Goal: Task Accomplishment & Management: Manage account settings

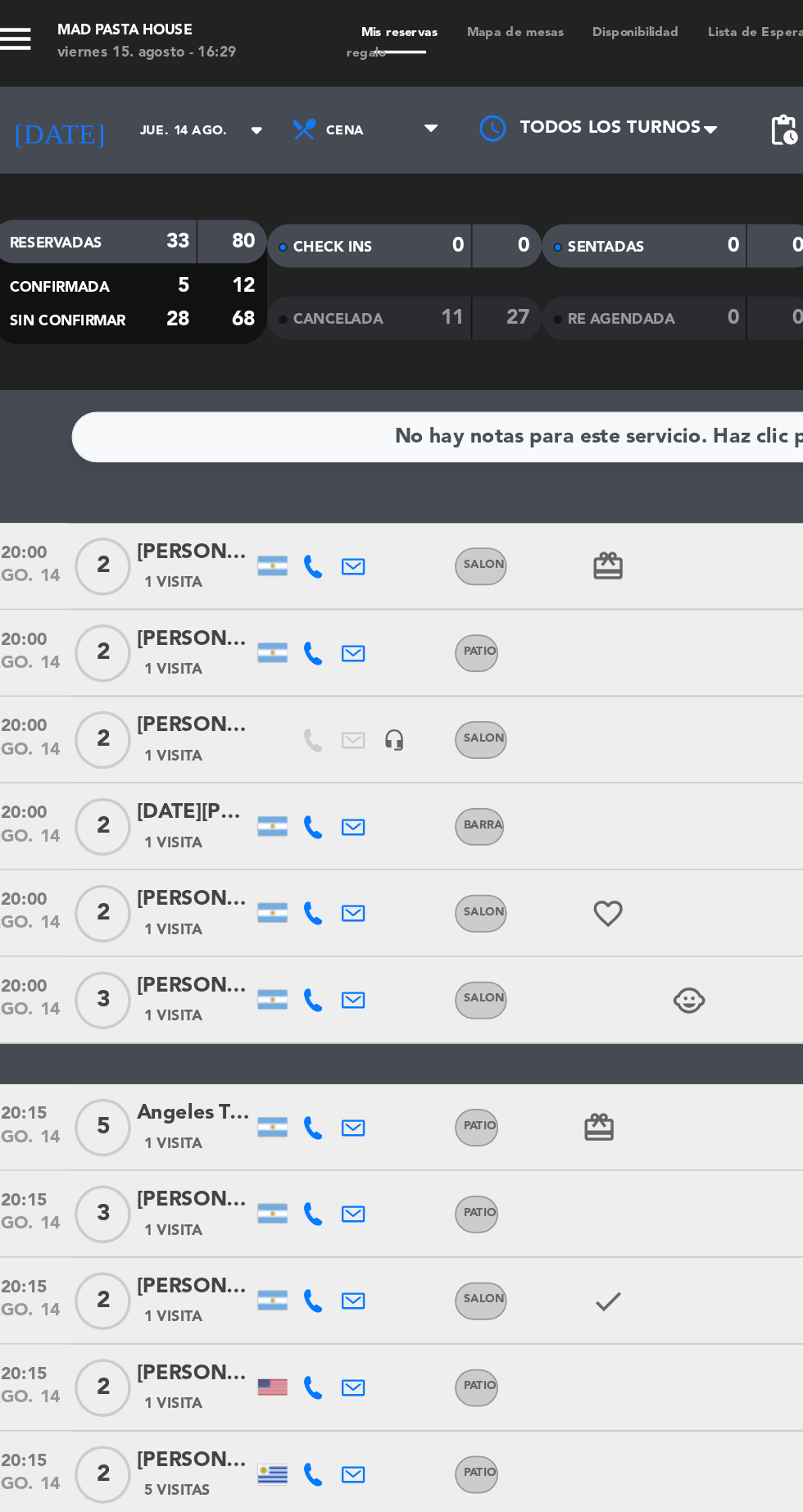
click at [92, 74] on input "jue. 14 ago." at bounding box center [138, 75] width 103 height 25
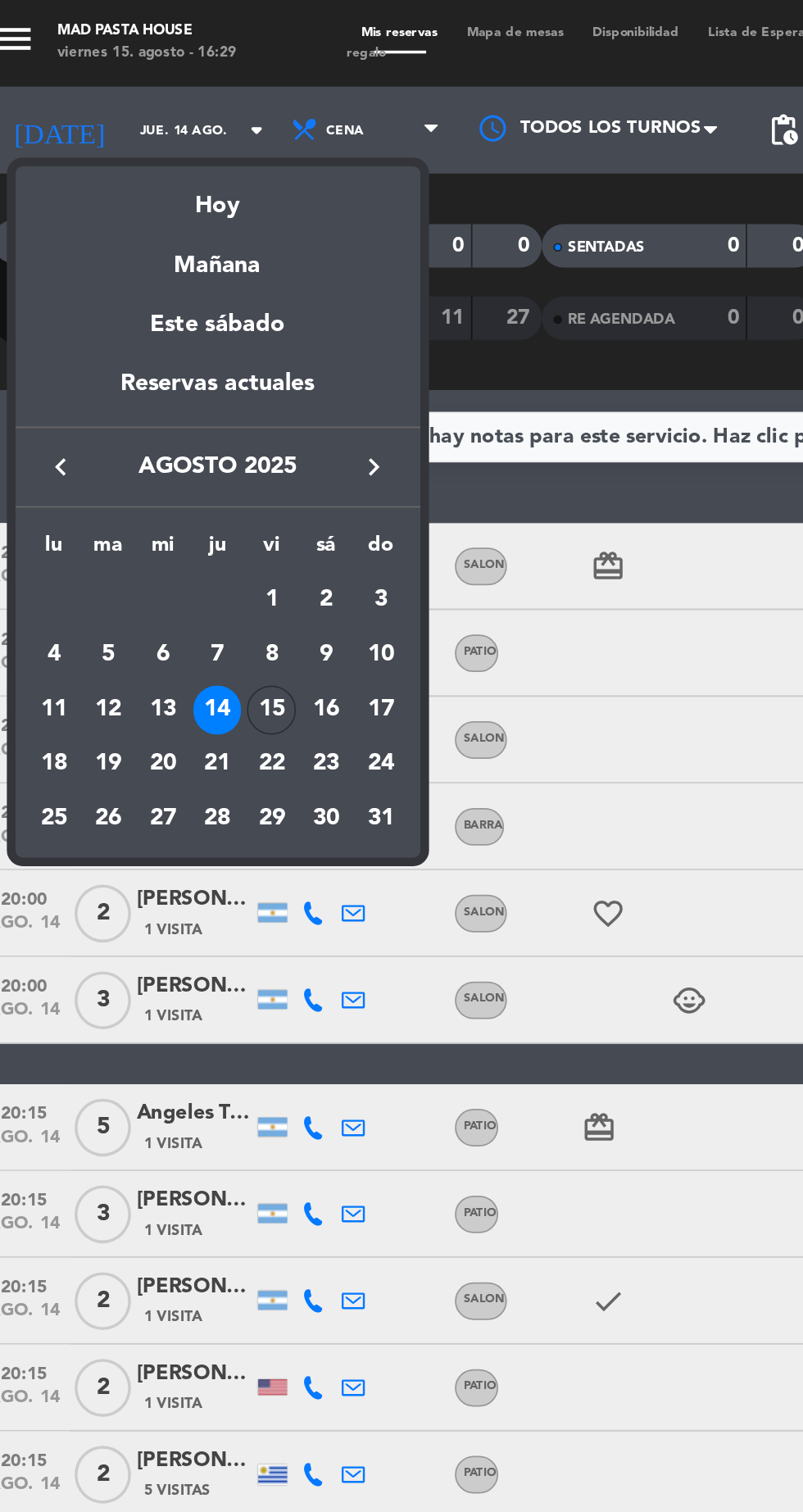
click at [170, 401] on div "15" at bounding box center [170, 402] width 28 height 28
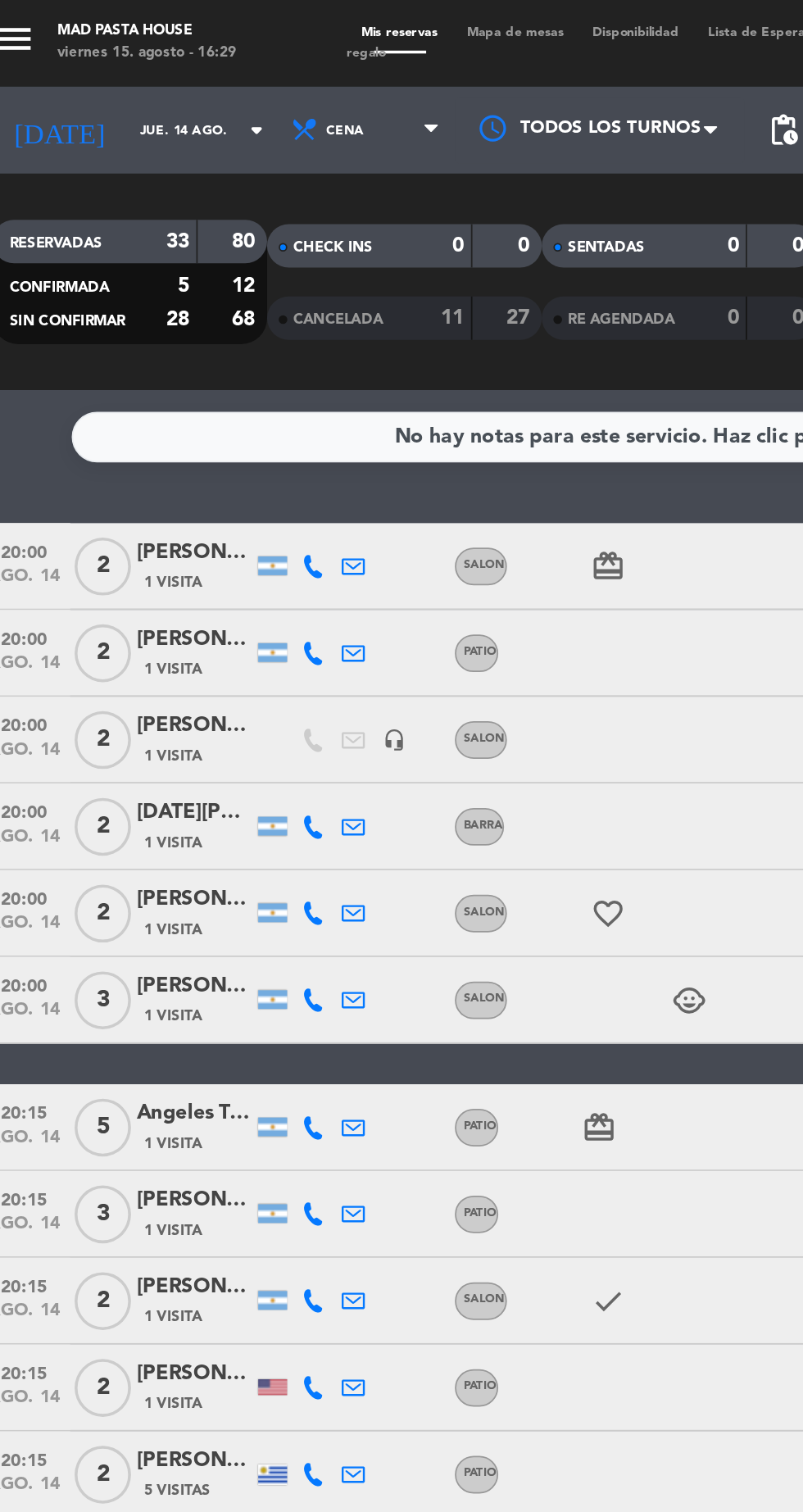
type input "vie. 15 ago."
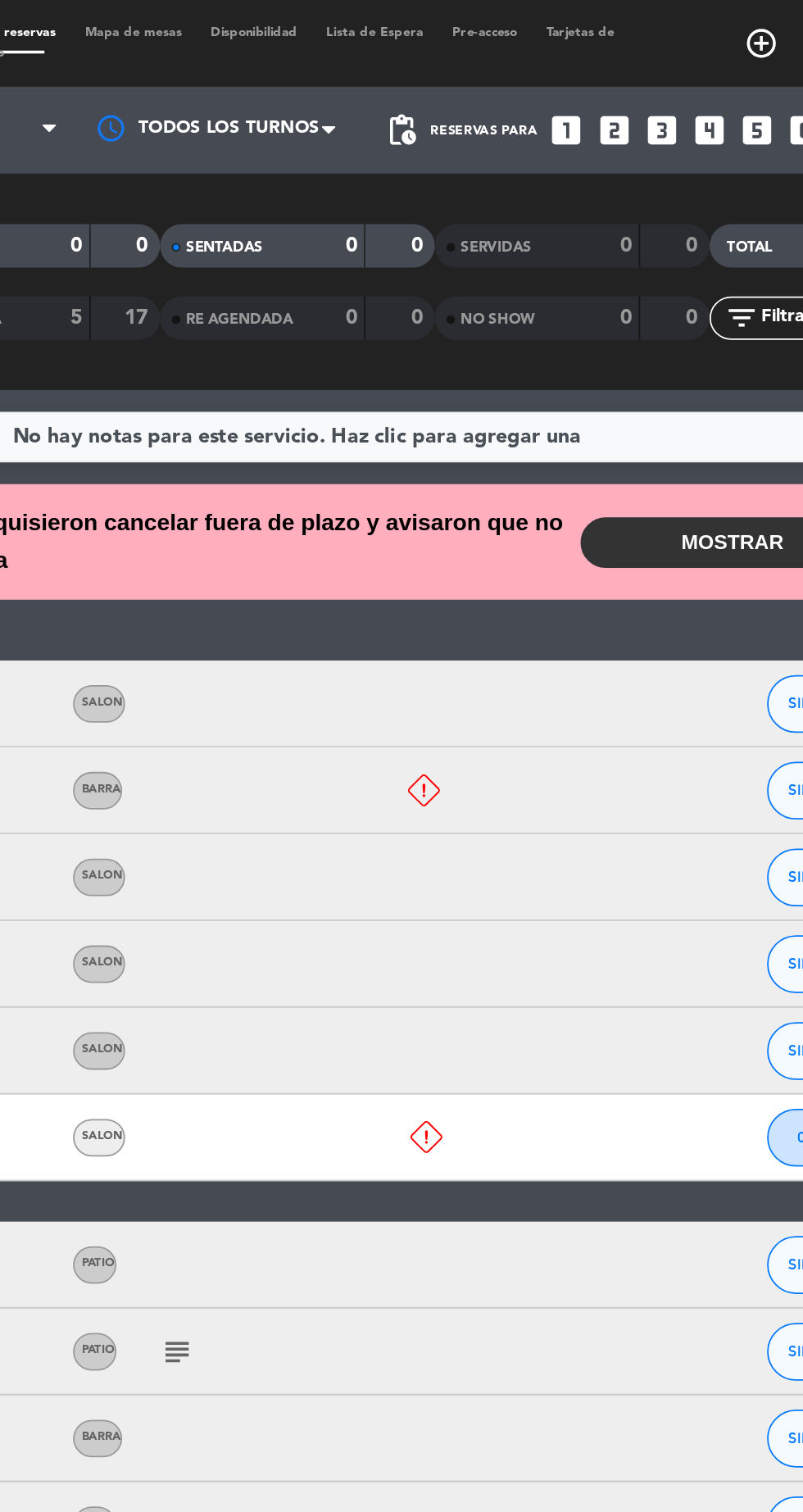
click at [641, 317] on button "MOSTRAR" at bounding box center [648, 308] width 172 height 29
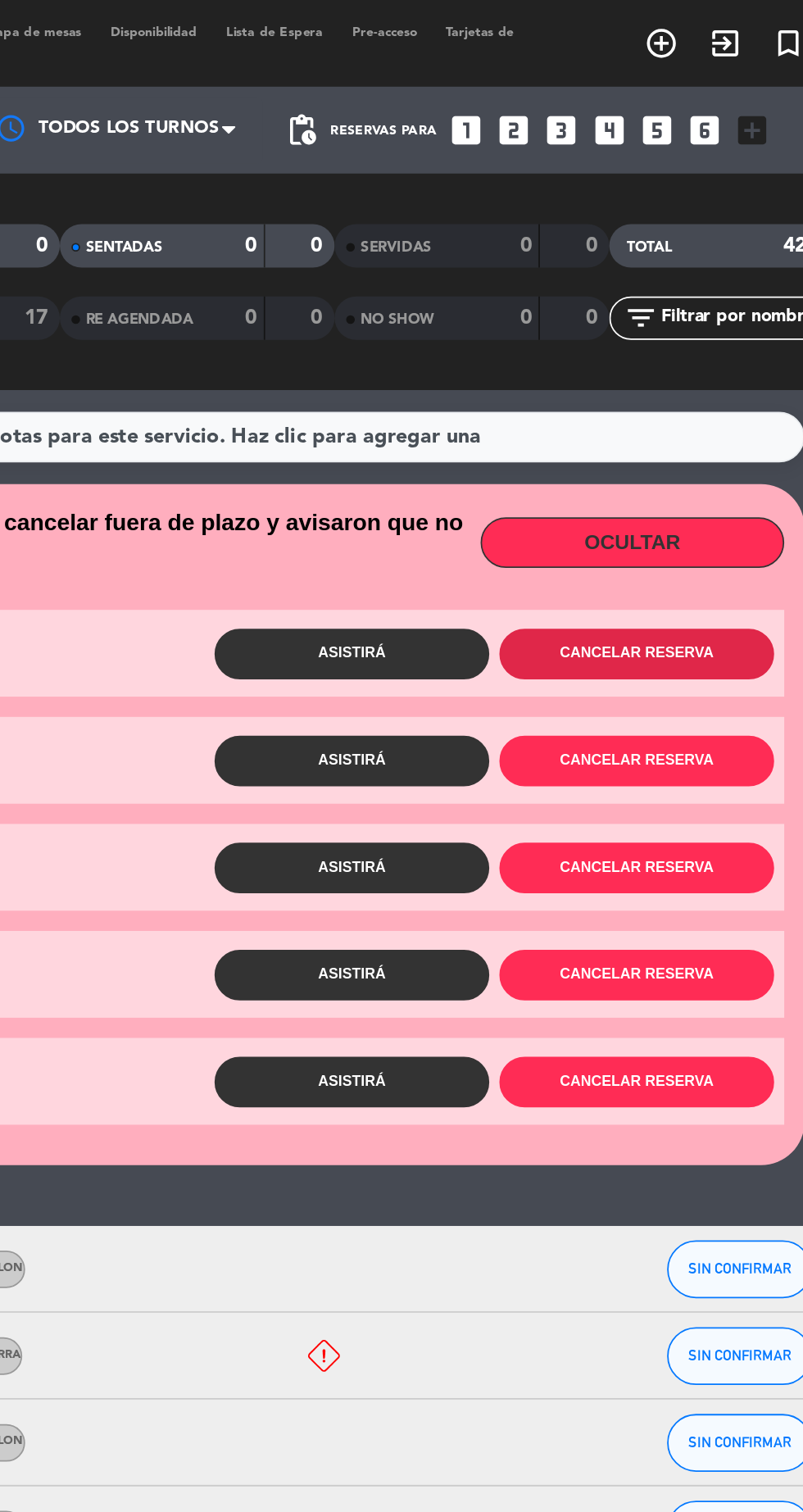
click at [685, 378] on button "Cancelar reserva" at bounding box center [650, 371] width 156 height 29
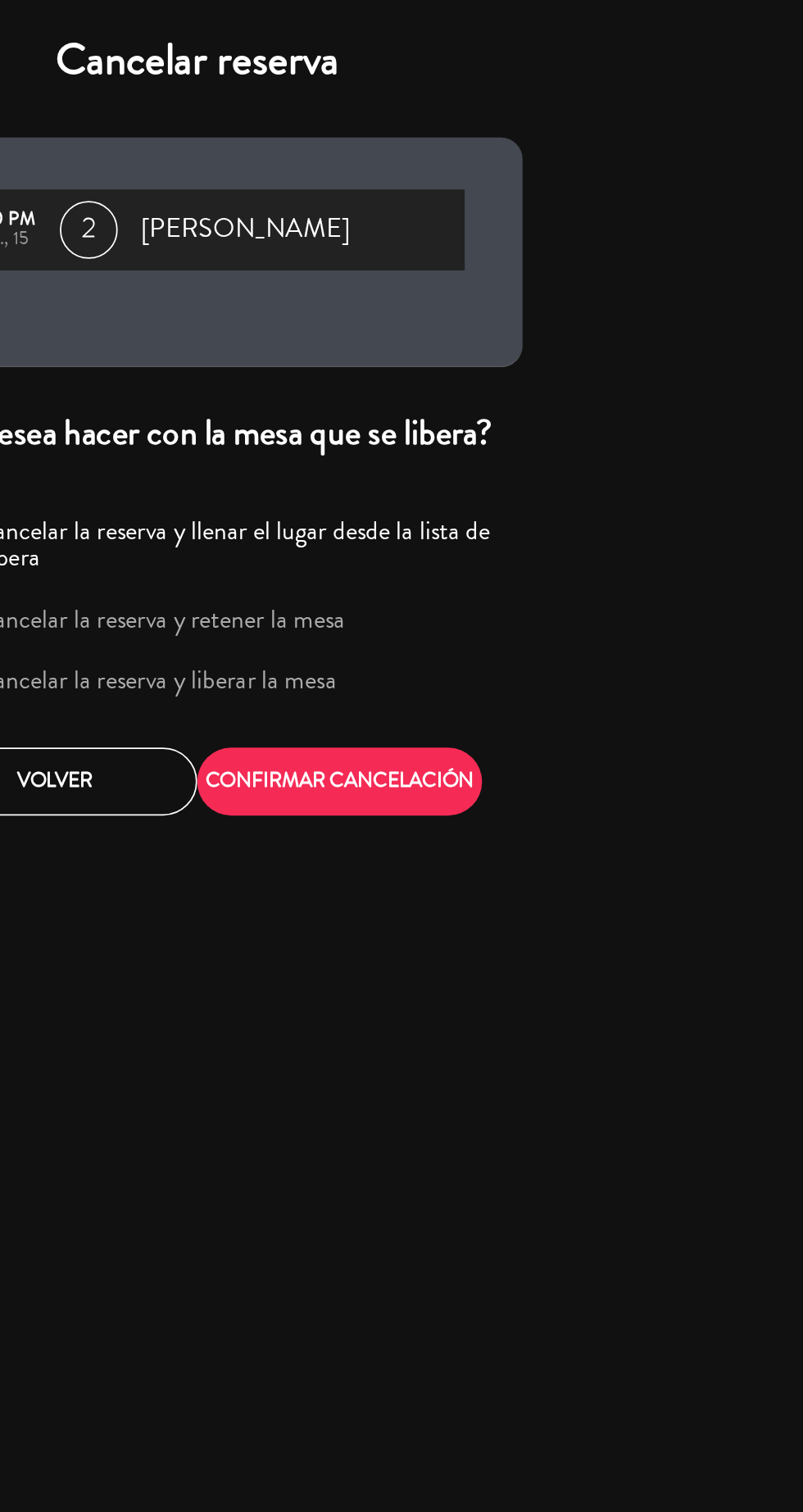
click at [448, 382] on label "Cancelar la reserva y liberar la mesa" at bounding box center [378, 385] width 205 height 15
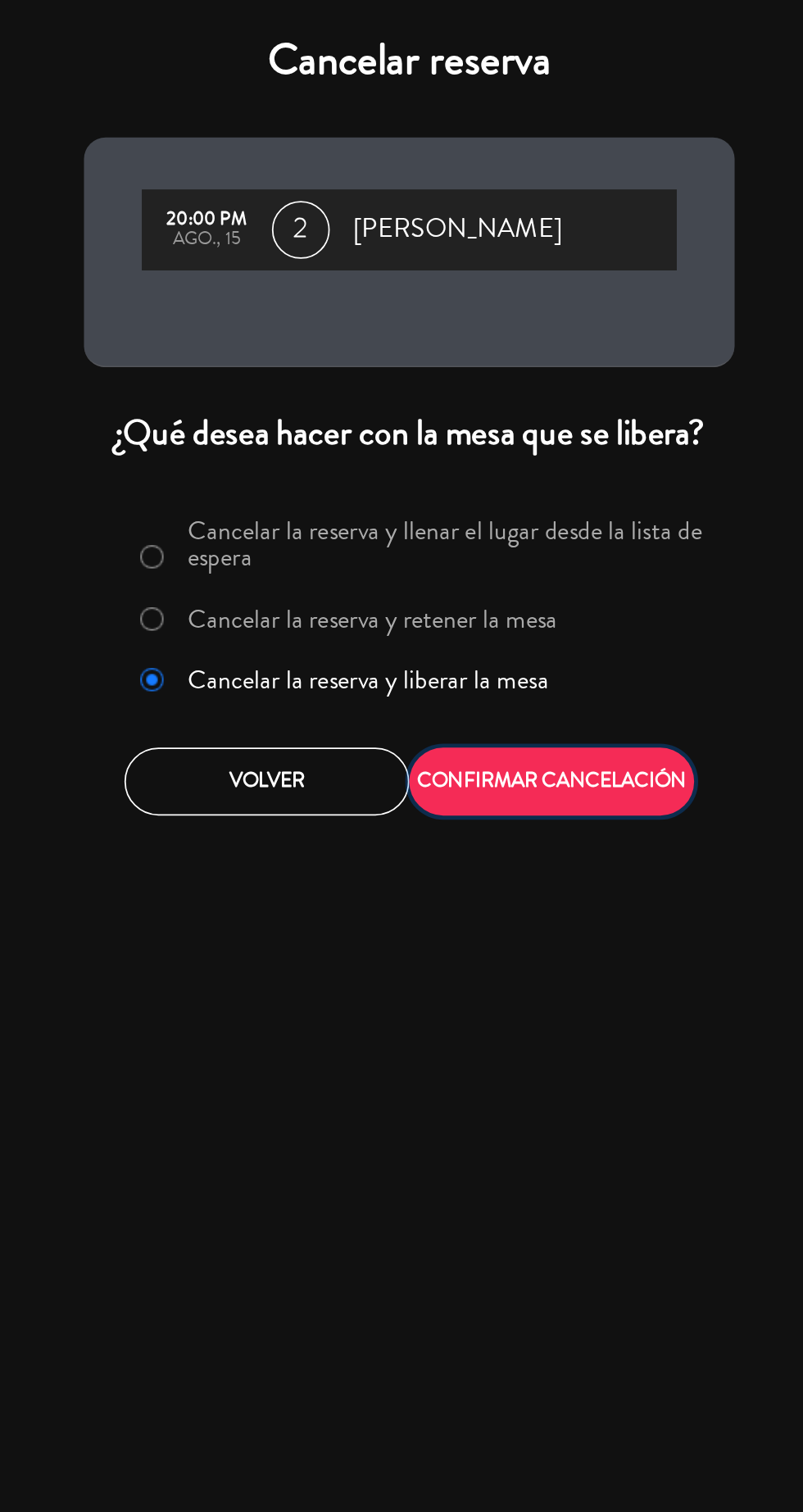
click at [514, 455] on button "CONFIRMAR CANCELACIÓN" at bounding box center [482, 442] width 161 height 38
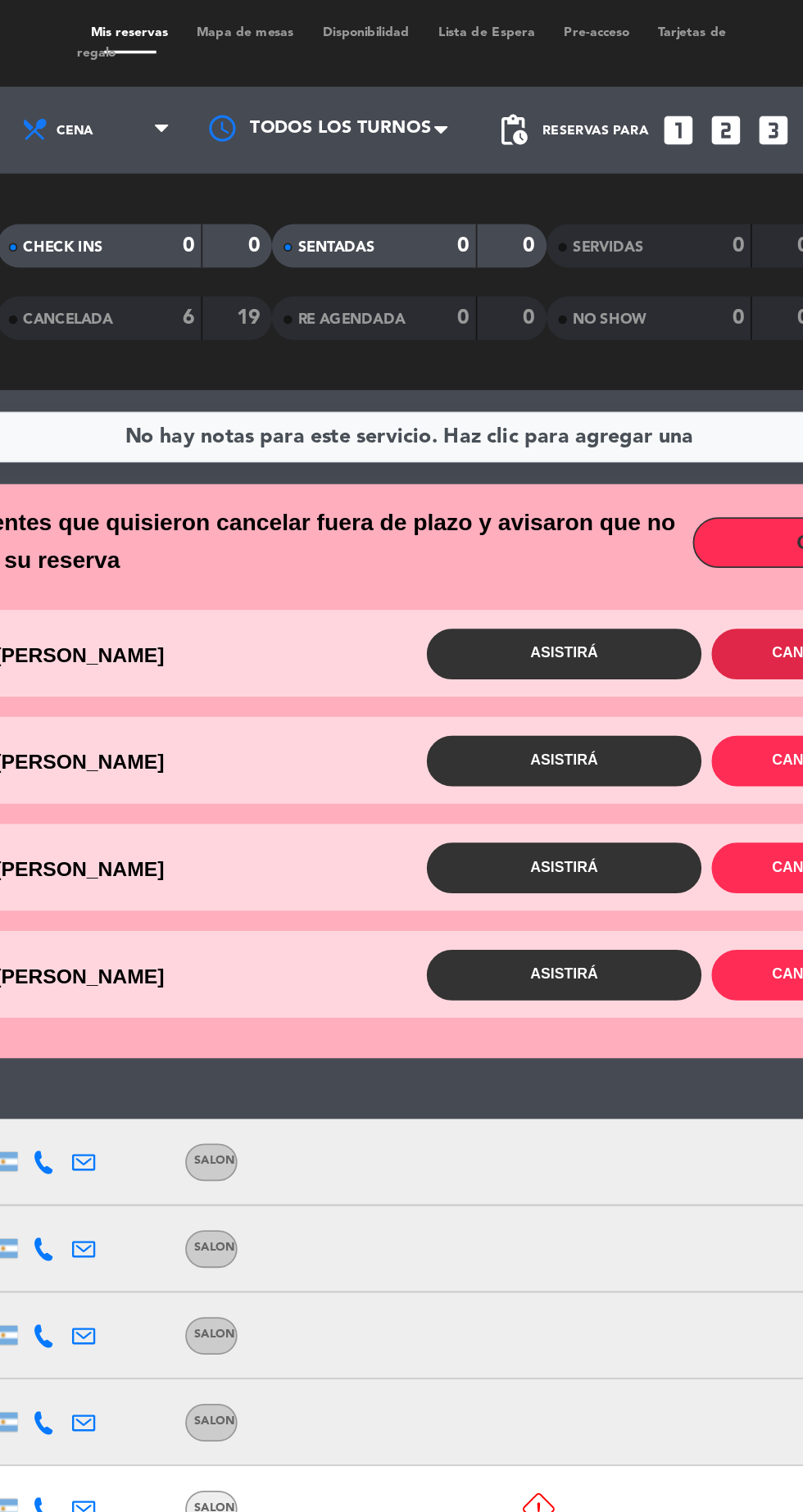
click at [600, 376] on button "Cancelar reserva" at bounding box center [650, 371] width 156 height 29
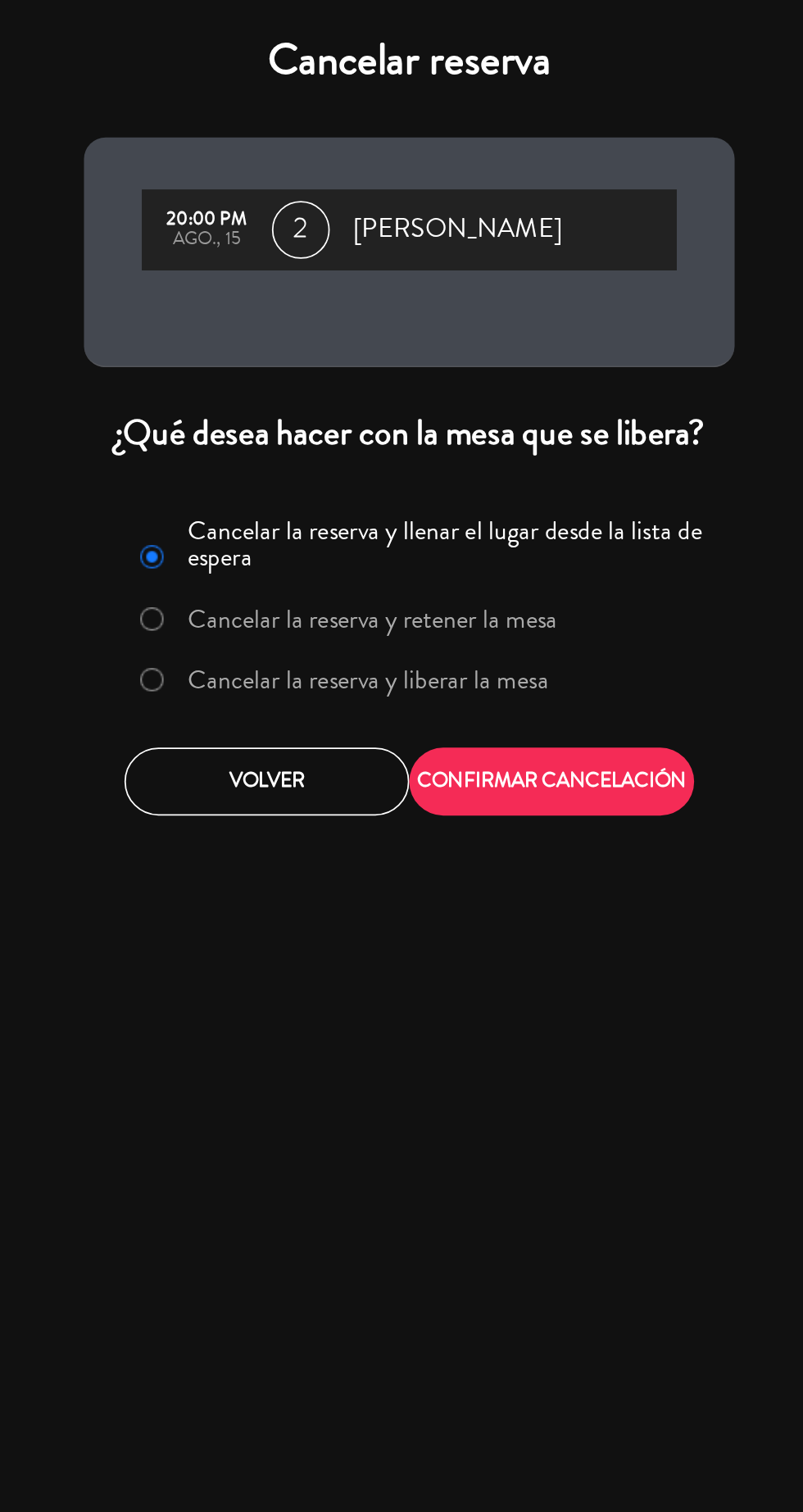
click at [473, 397] on label "Cancelar la reserva y liberar la mesa" at bounding box center [365, 386] width 249 height 29
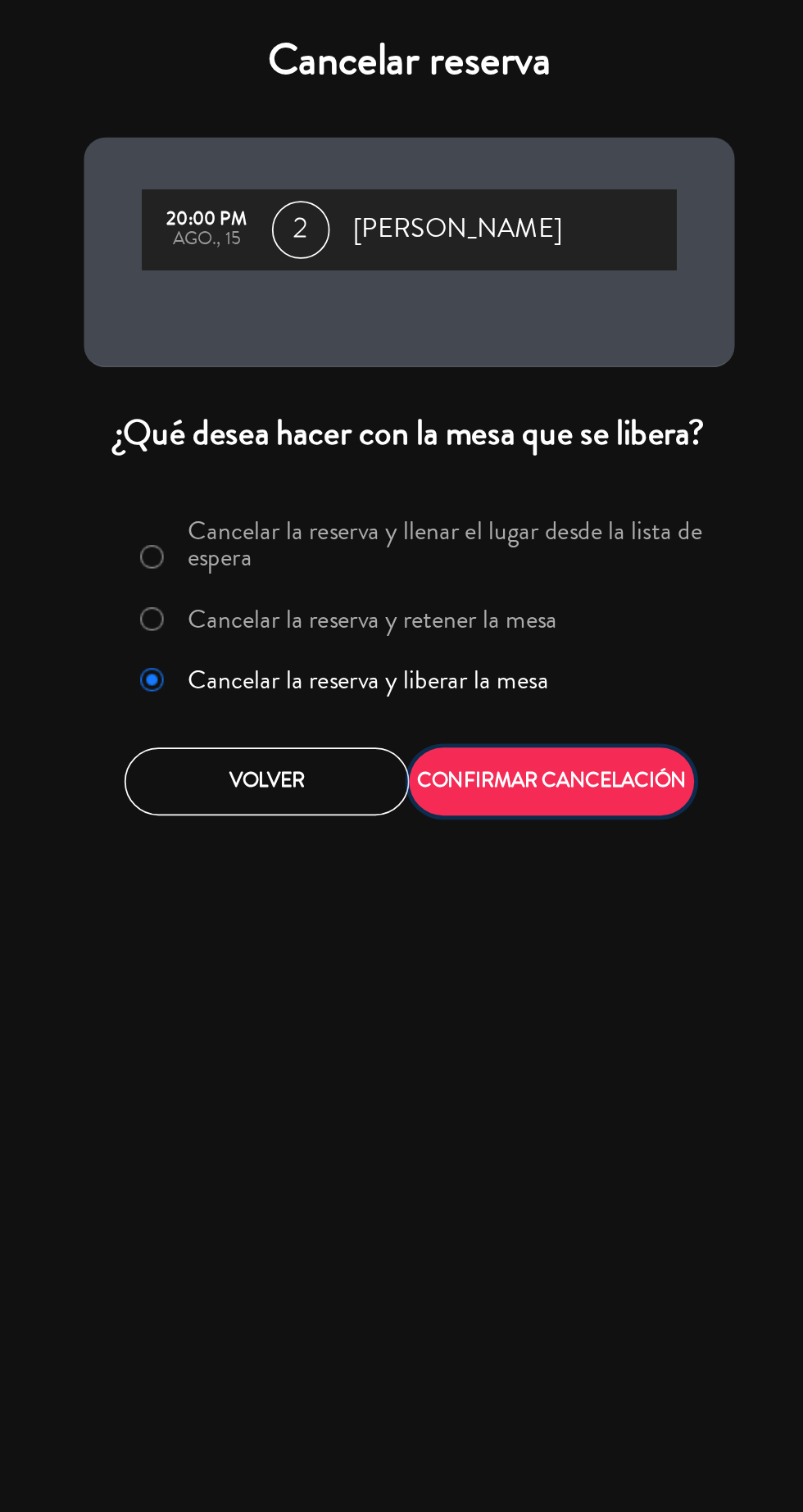
click at [505, 456] on button "CONFIRMAR CANCELACIÓN" at bounding box center [482, 442] width 161 height 38
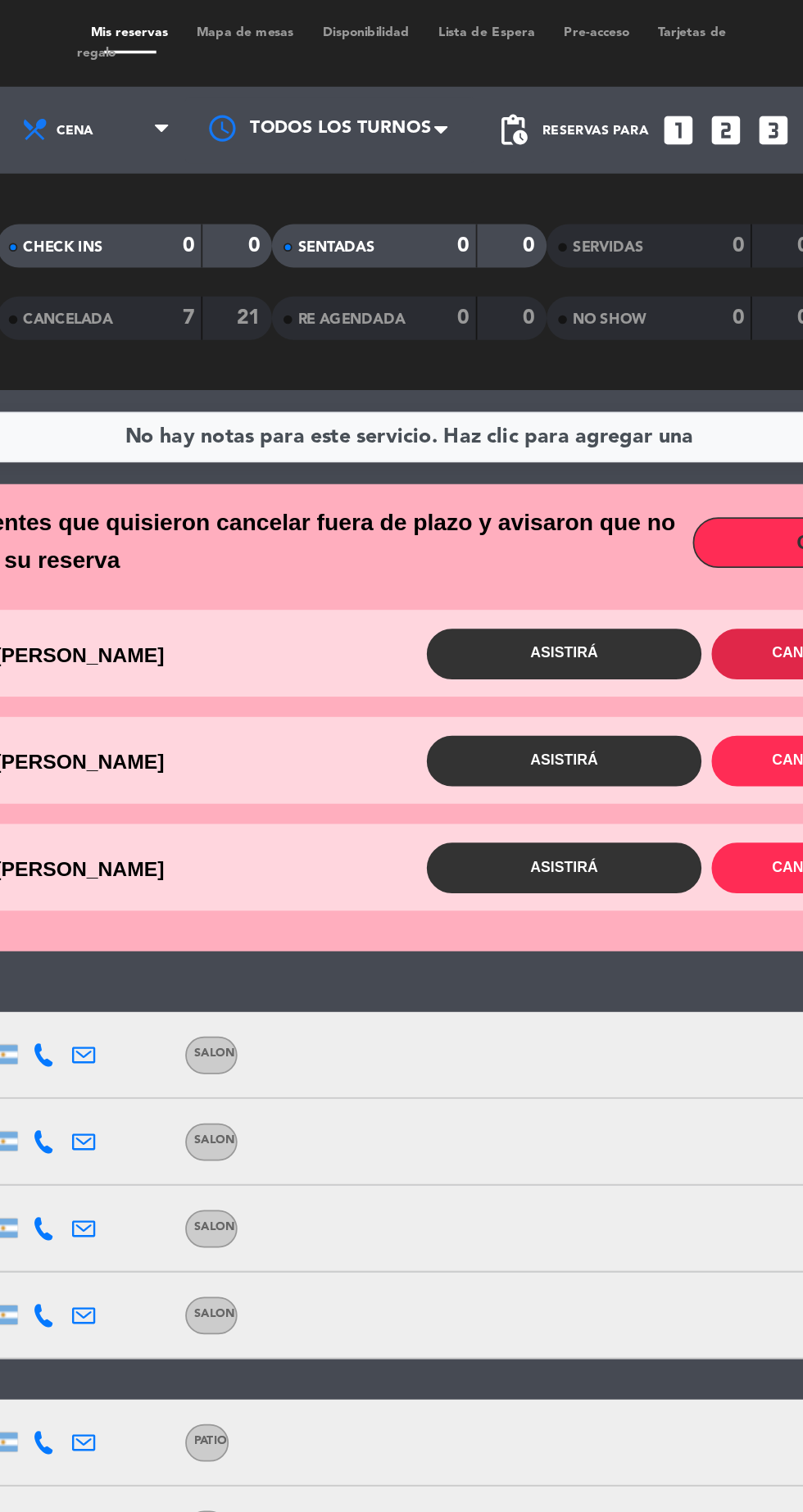
click at [614, 373] on button "Cancelar reserva" at bounding box center [650, 371] width 156 height 29
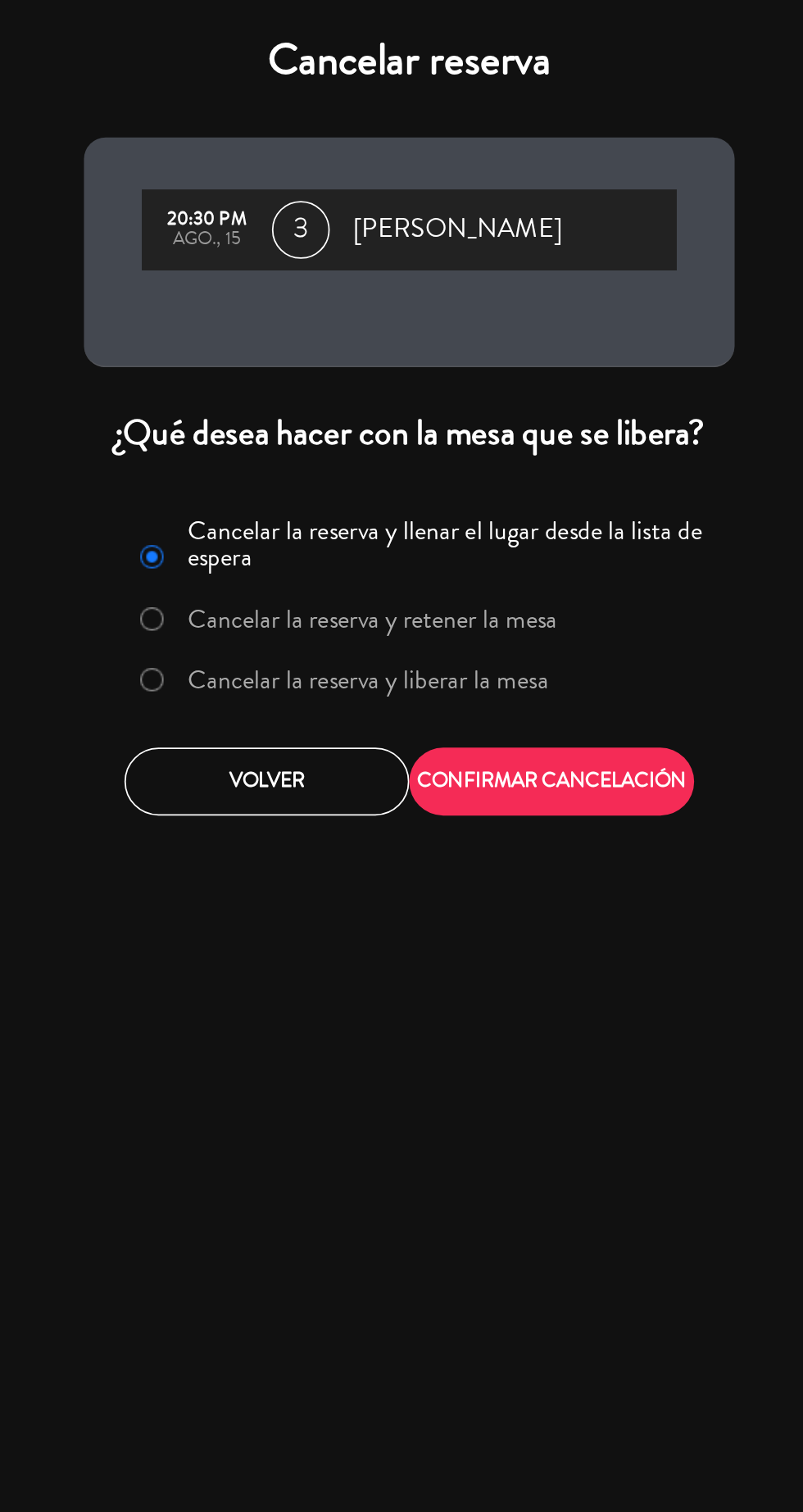
click at [456, 398] on label "Cancelar la reserva y liberar la mesa" at bounding box center [365, 386] width 249 height 29
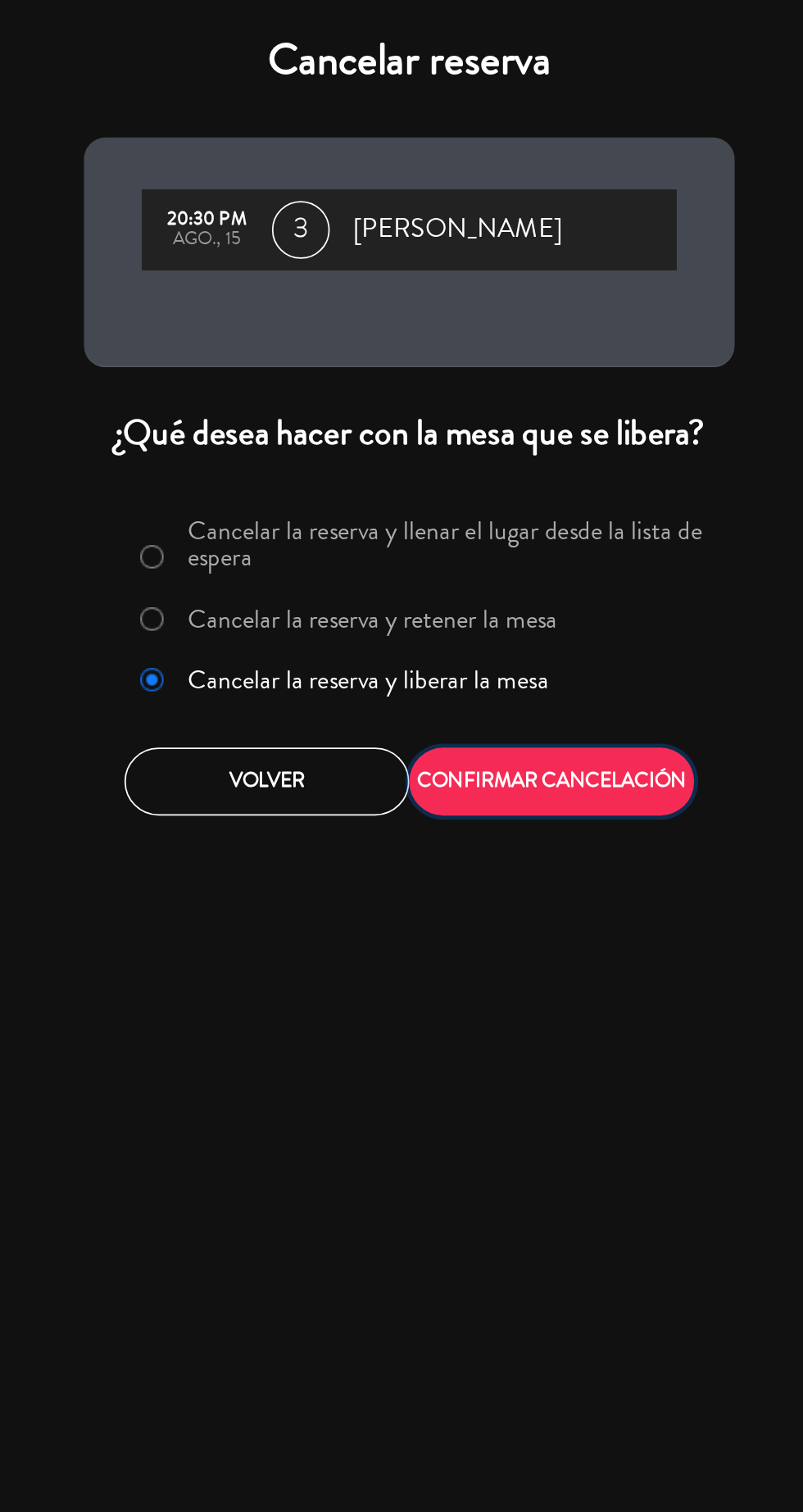
click at [530, 440] on button "CONFIRMAR CANCELACIÓN" at bounding box center [482, 442] width 161 height 38
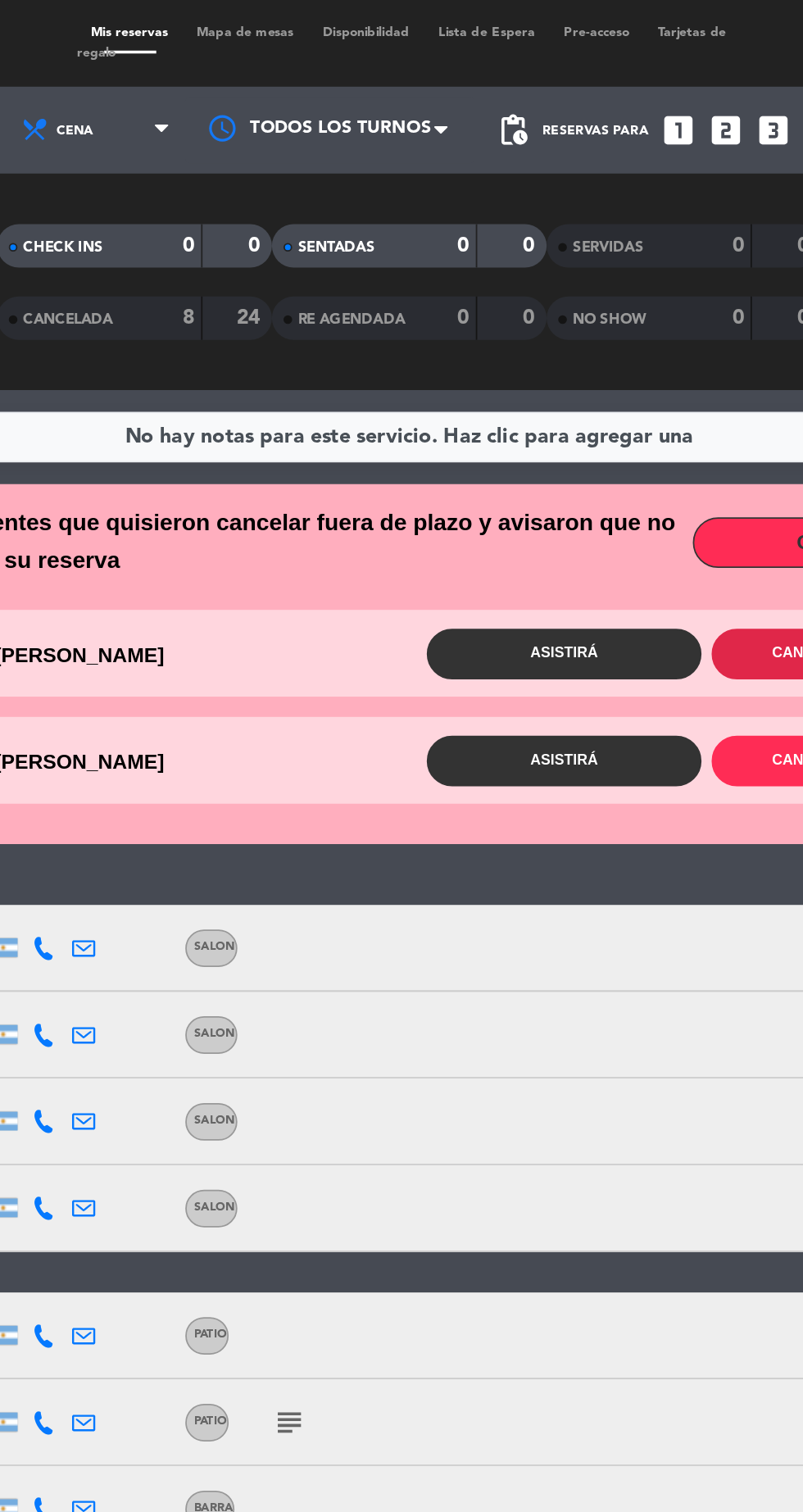
click at [610, 374] on button "Cancelar reserva" at bounding box center [650, 371] width 156 height 29
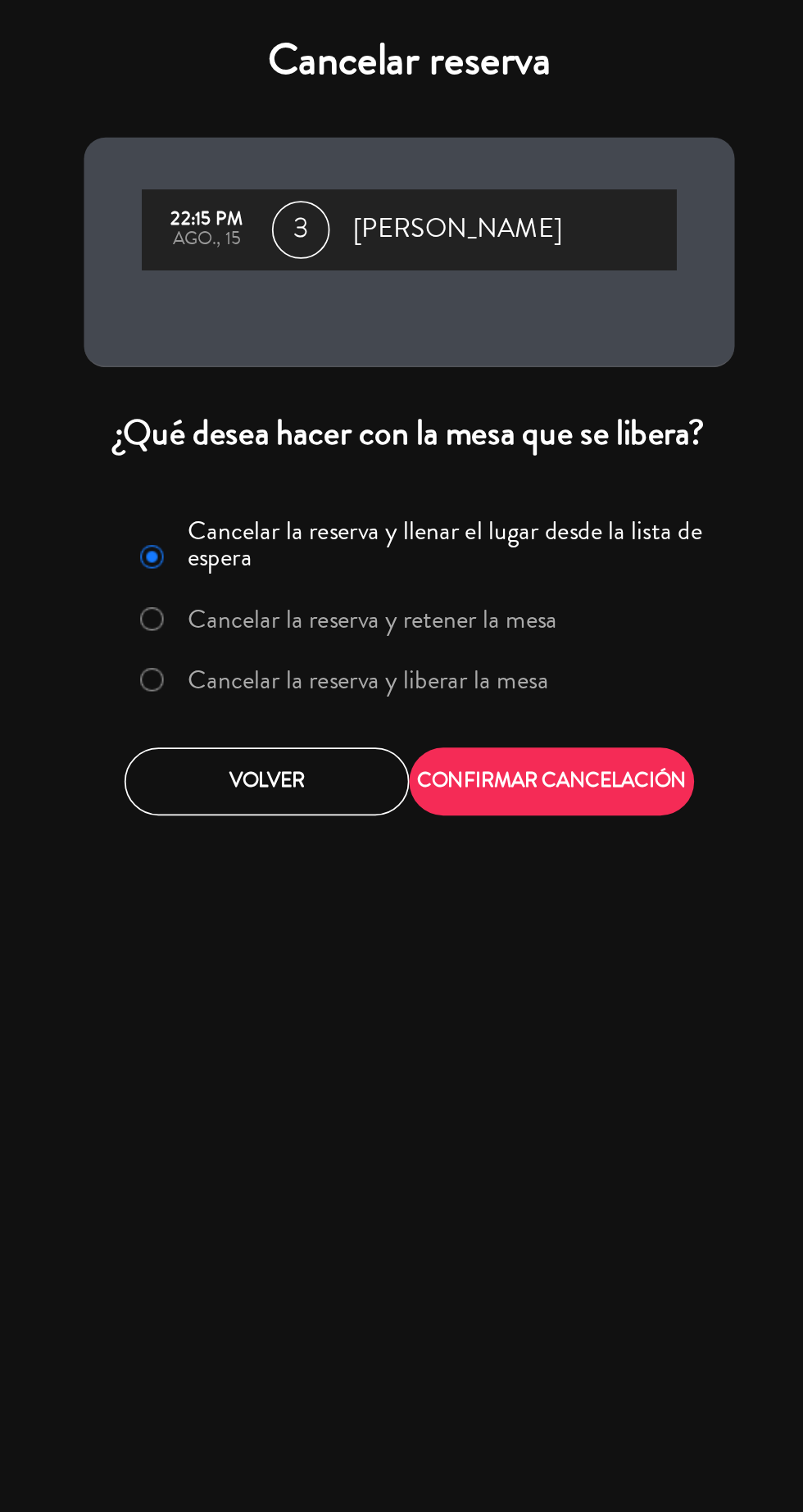
click at [468, 390] on label "Cancelar la reserva y liberar la mesa" at bounding box center [378, 385] width 205 height 15
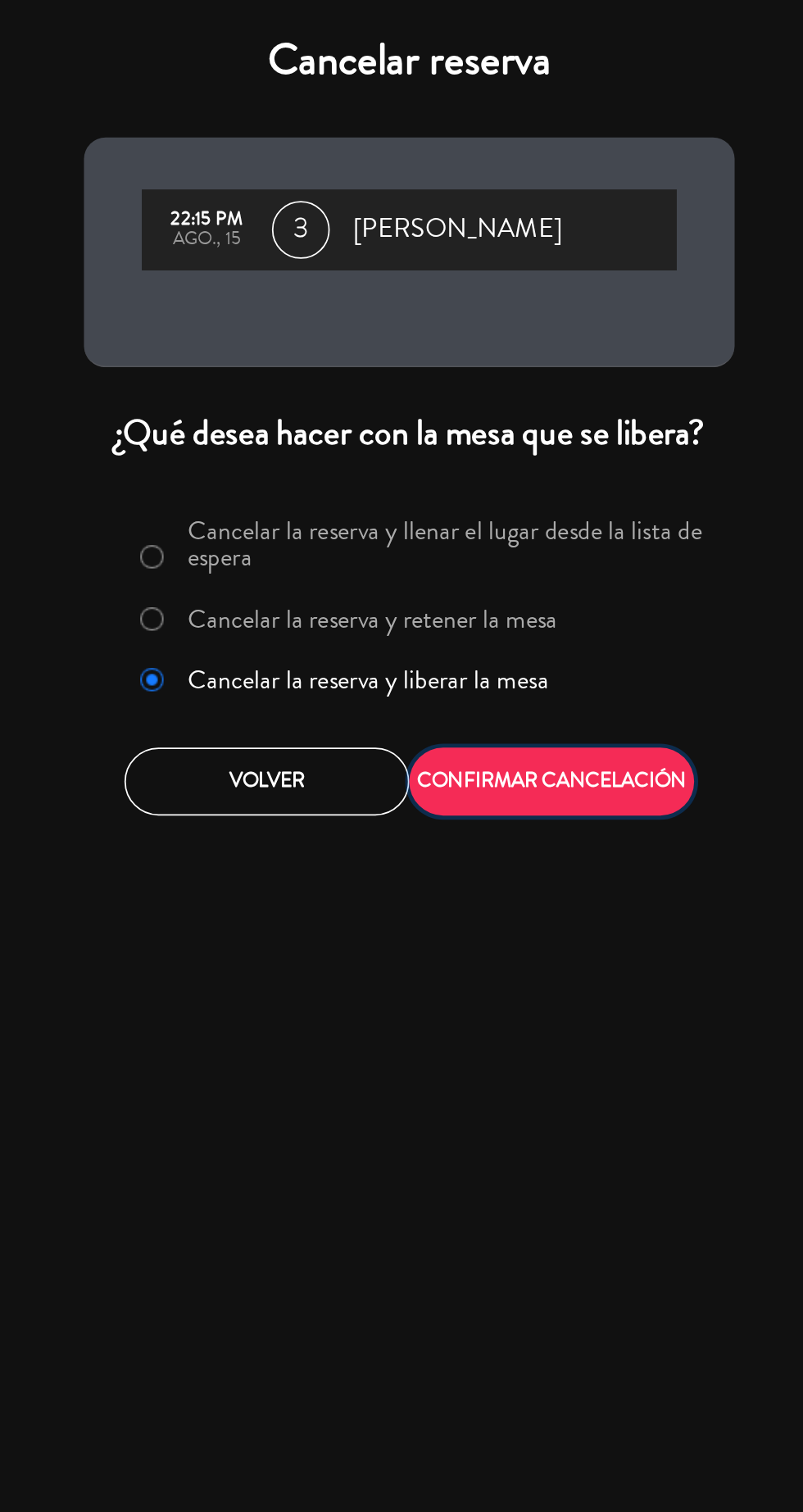
click at [516, 440] on button "CONFIRMAR CANCELACIÓN" at bounding box center [482, 442] width 161 height 38
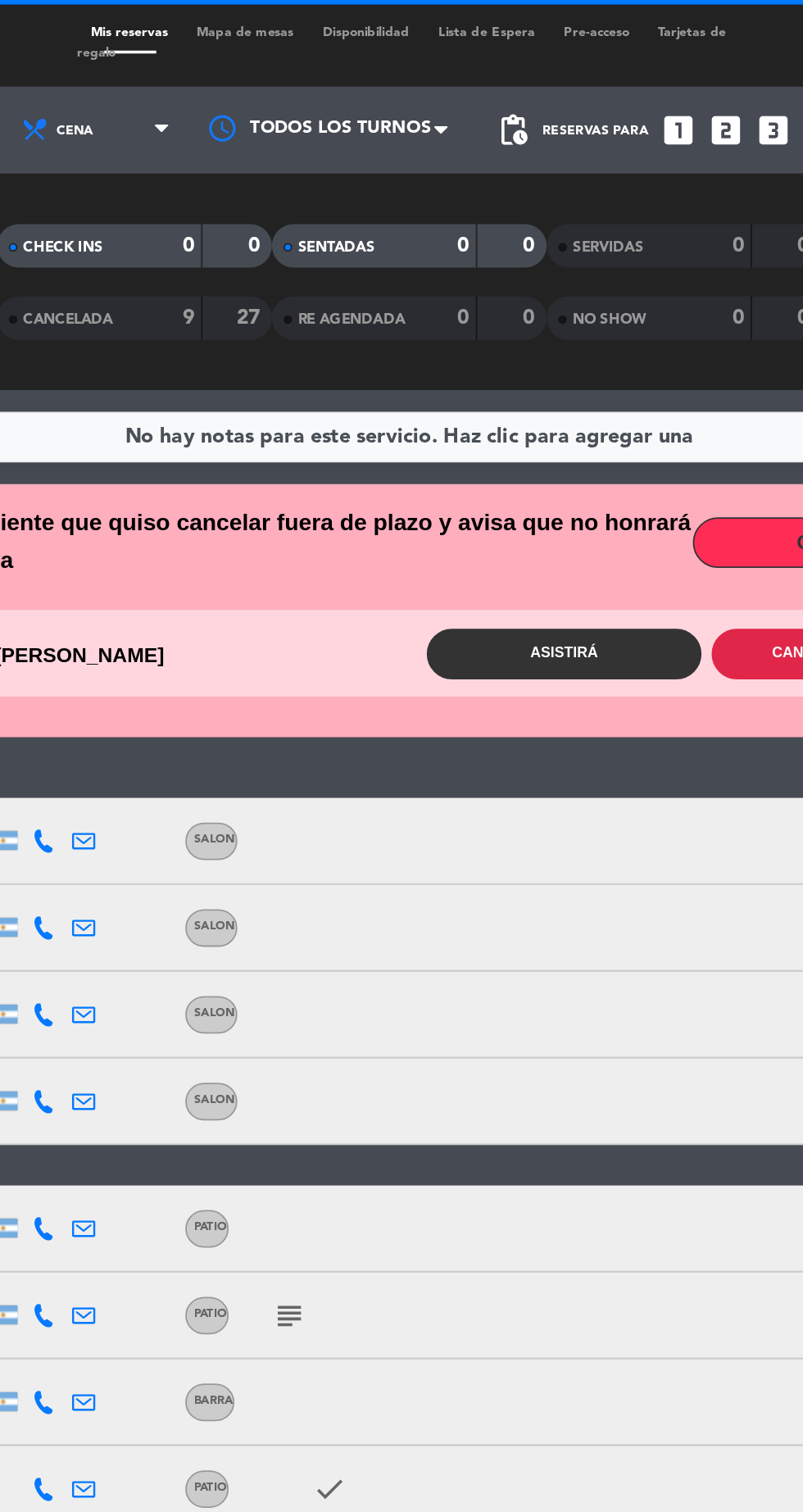
click at [597, 375] on button "Cancelar reserva" at bounding box center [650, 371] width 156 height 29
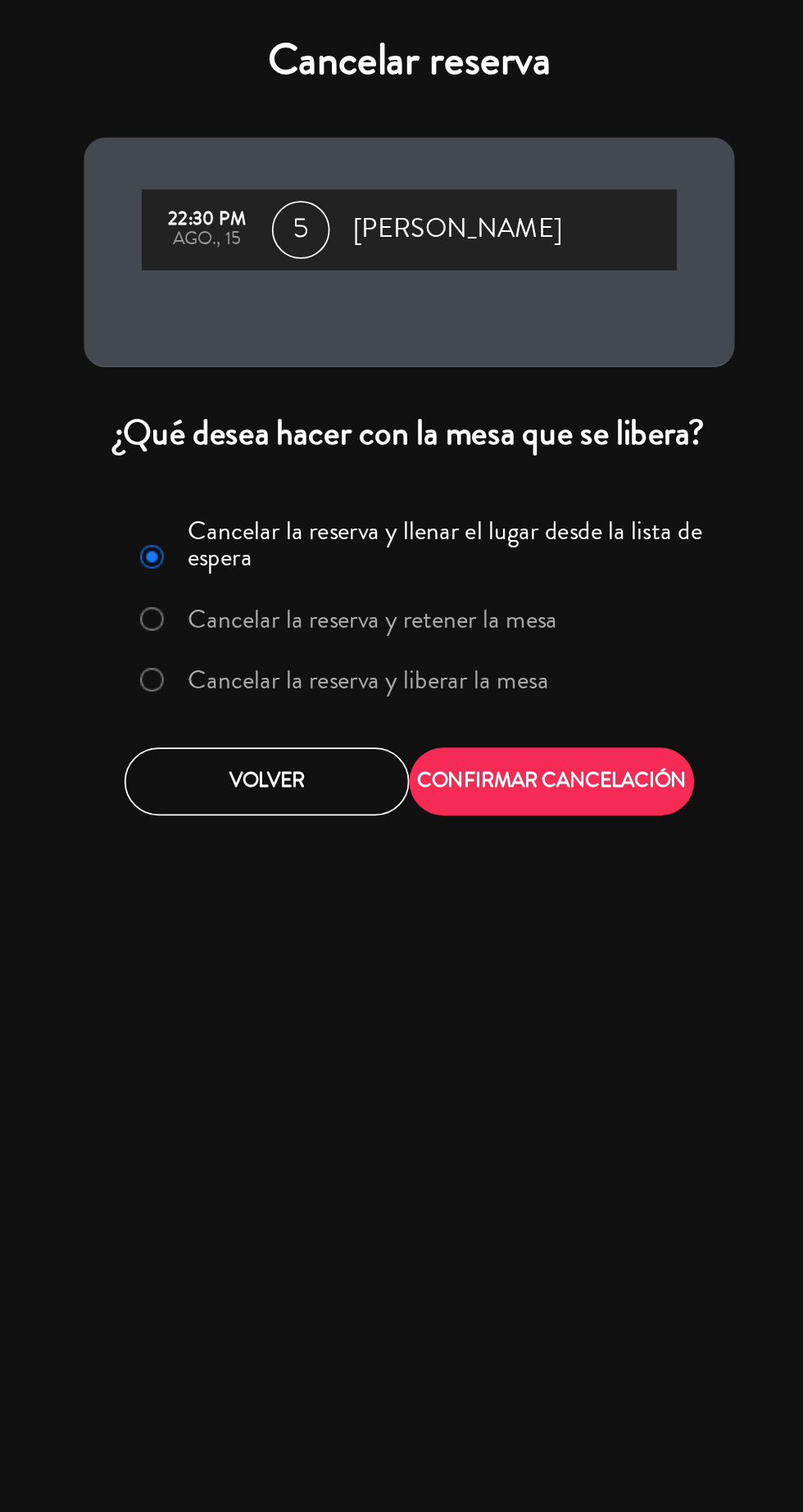
click at [449, 391] on label "Cancelar la reserva y liberar la mesa" at bounding box center [378, 385] width 205 height 15
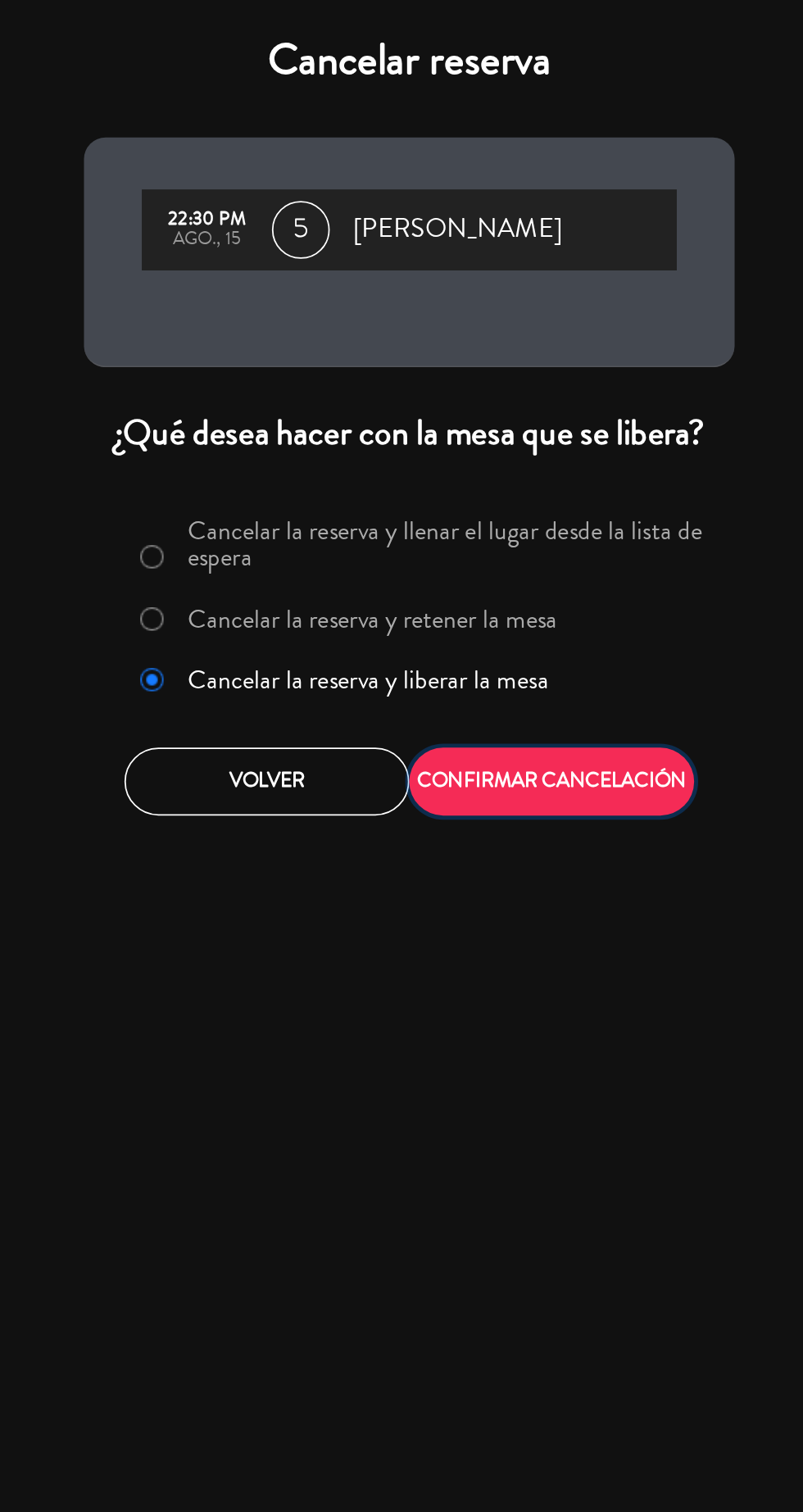
click at [522, 455] on button "CONFIRMAR CANCELACIÓN" at bounding box center [482, 442] width 161 height 38
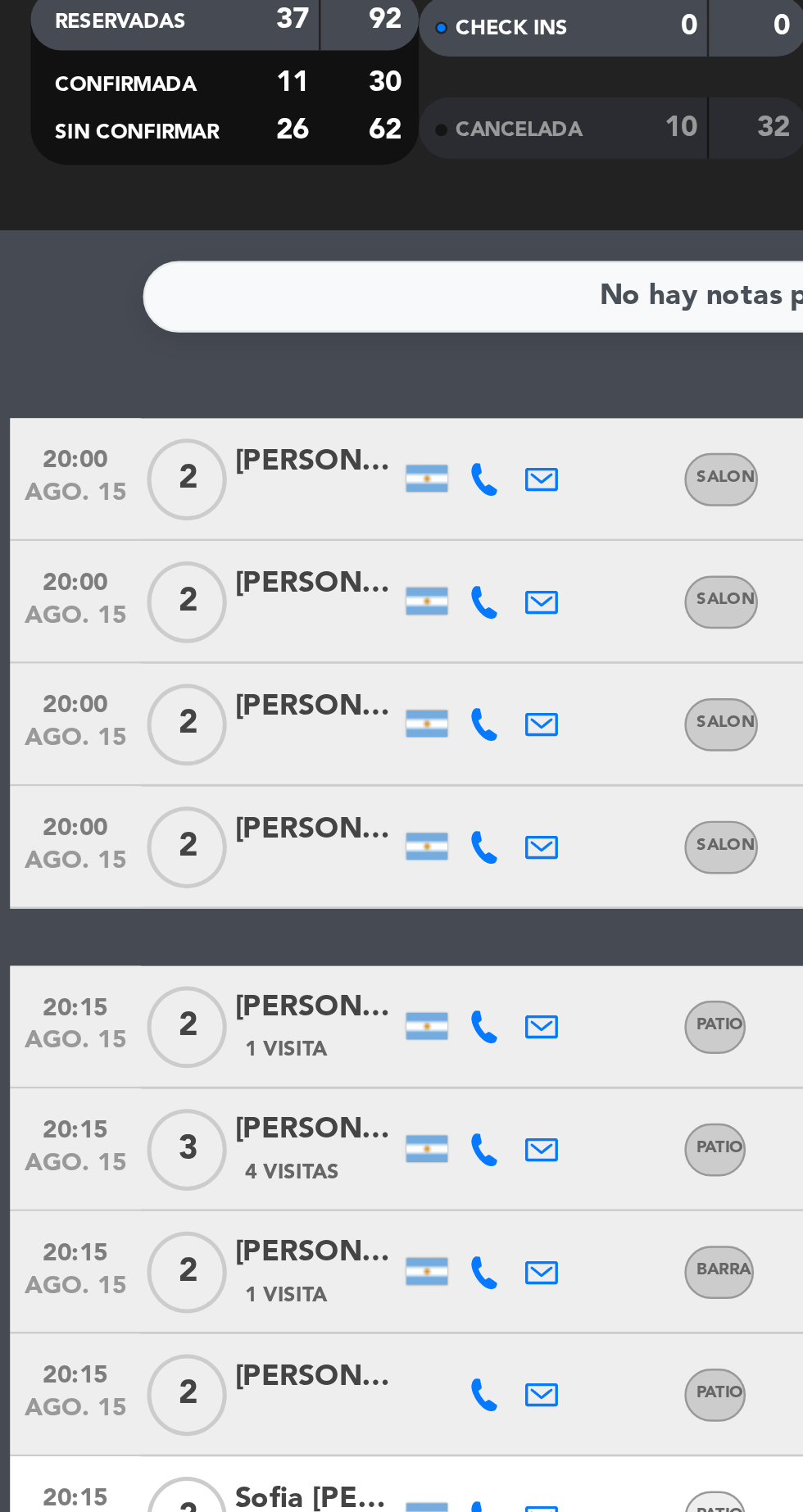
click at [199, 320] on icon at bounding box center [194, 321] width 13 height 13
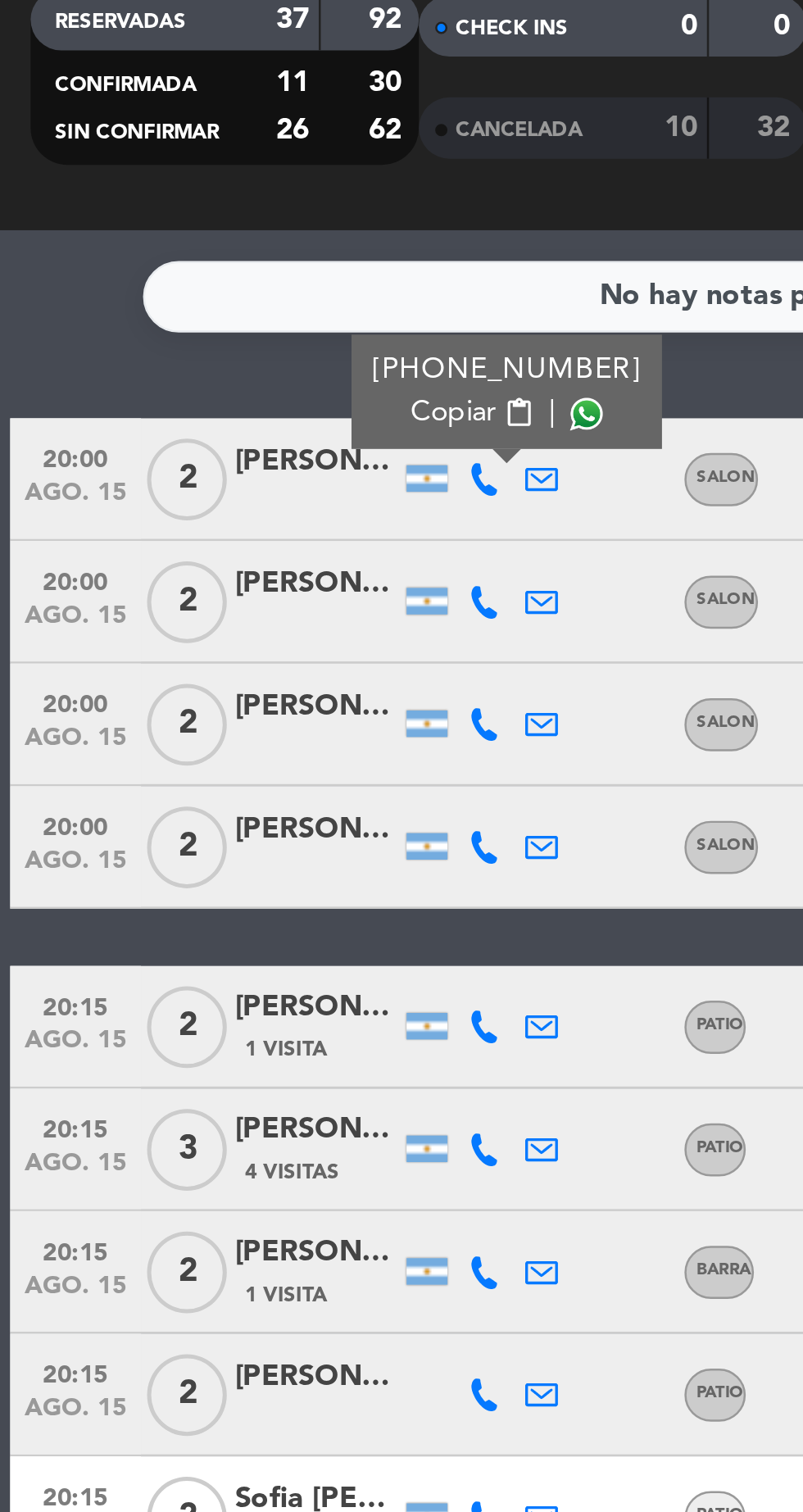
click at [229, 293] on span at bounding box center [235, 295] width 13 height 13
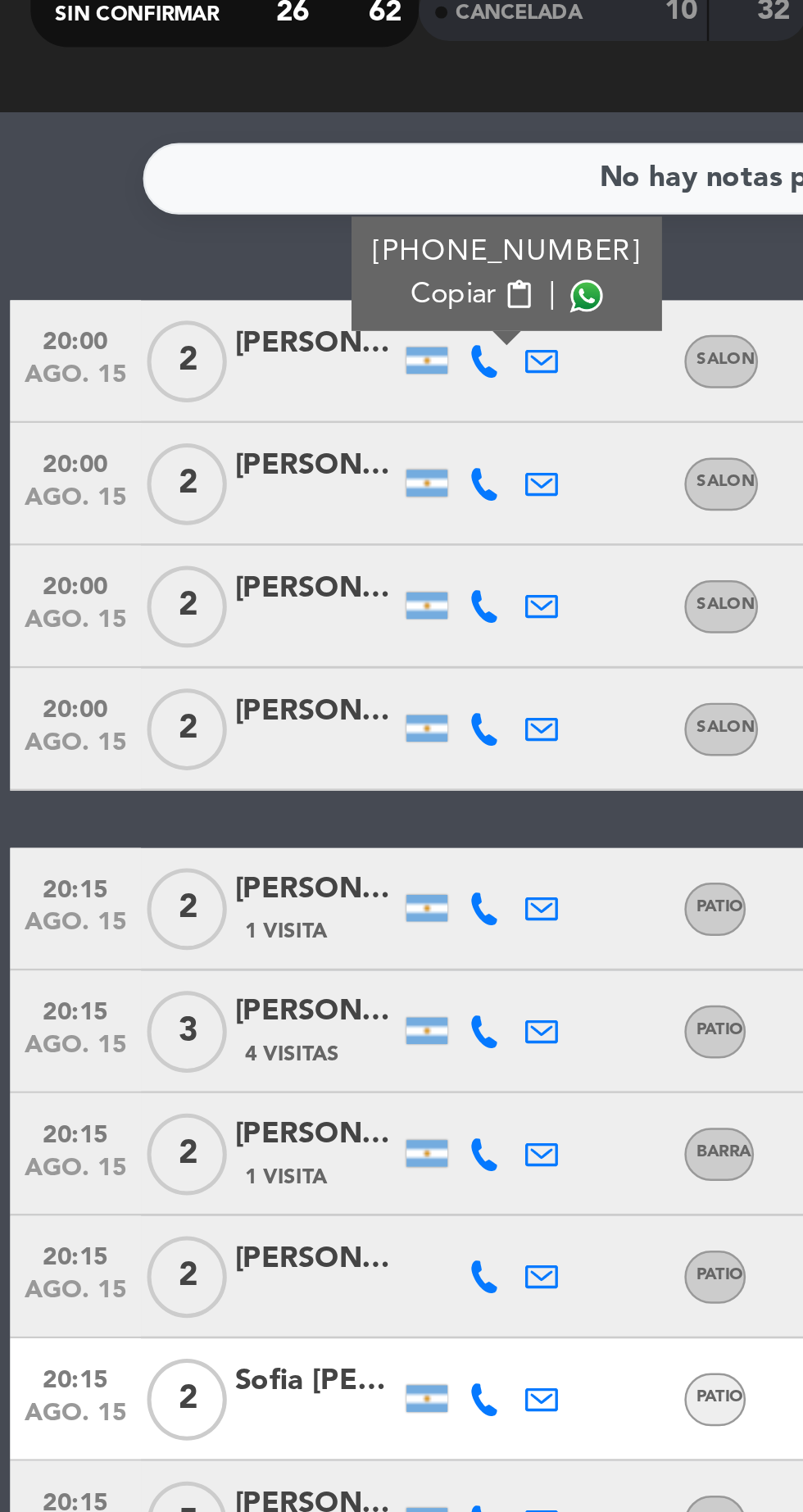
click at [188, 373] on icon at bounding box center [194, 370] width 13 height 13
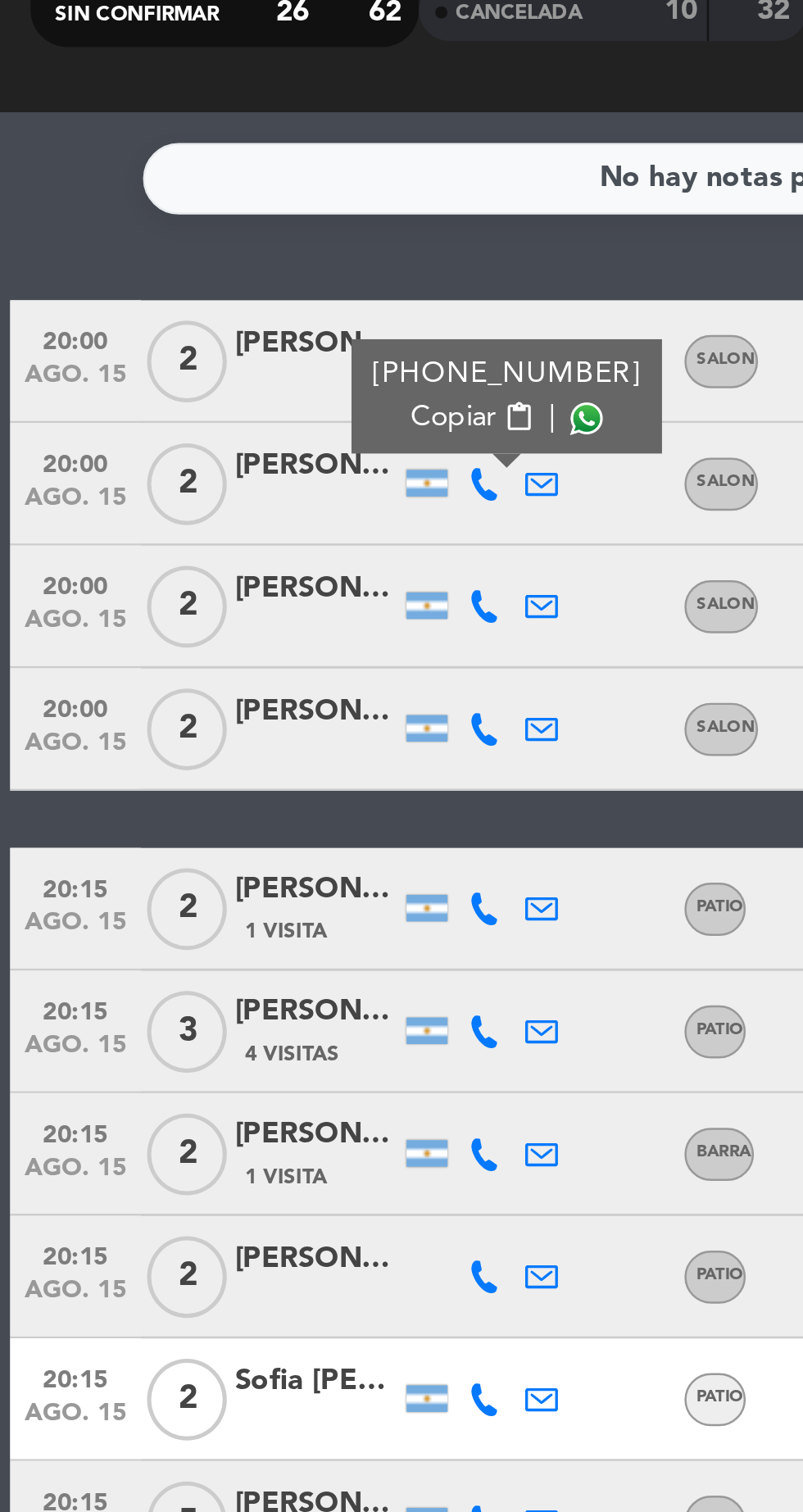
click at [229, 341] on span at bounding box center [235, 344] width 13 height 13
click at [196, 423] on icon at bounding box center [194, 420] width 13 height 13
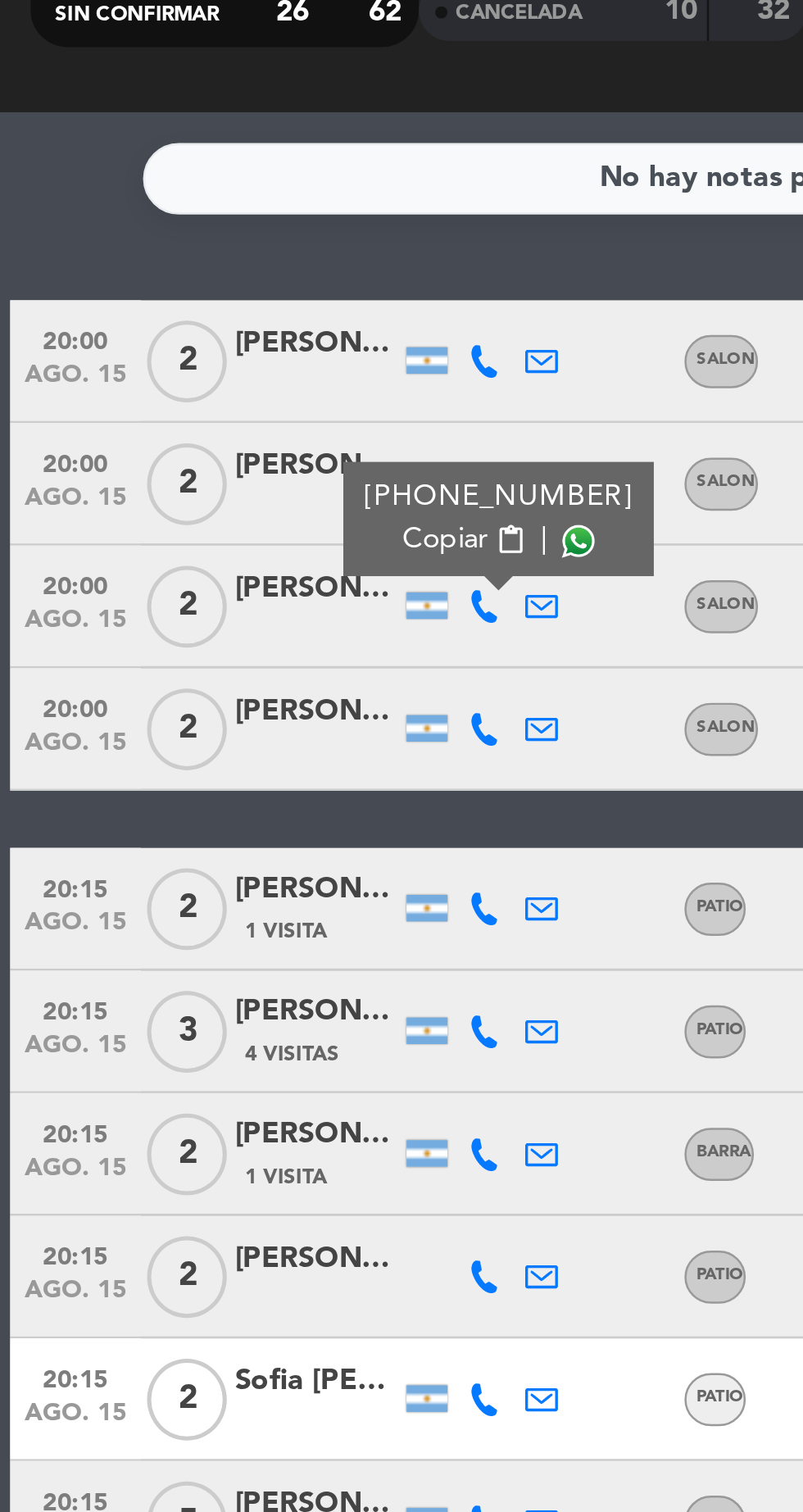
click at [229, 395] on span at bounding box center [232, 393] width 13 height 13
click at [193, 472] on icon at bounding box center [194, 469] width 13 height 13
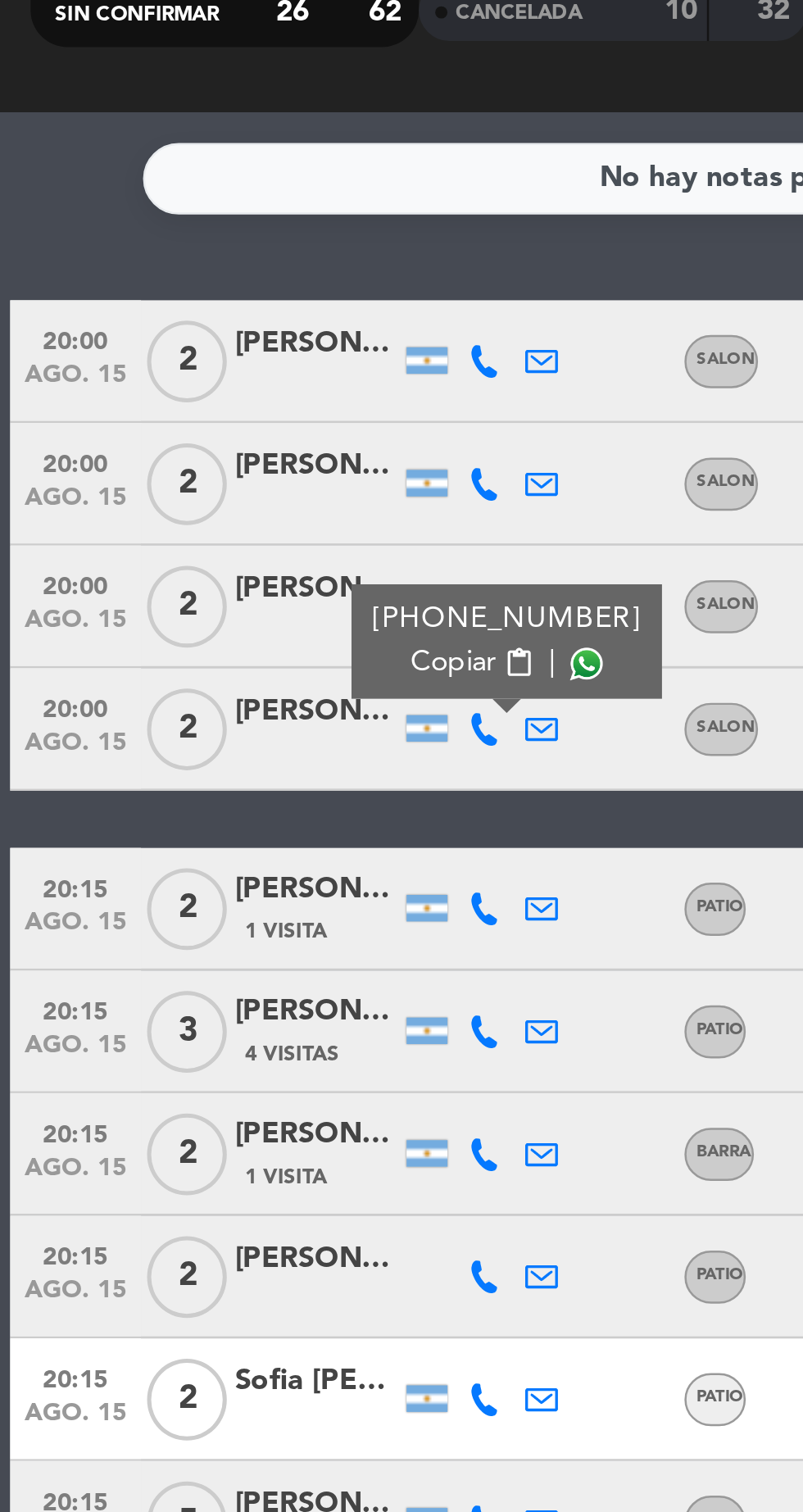
click at [229, 448] on span at bounding box center [235, 442] width 13 height 13
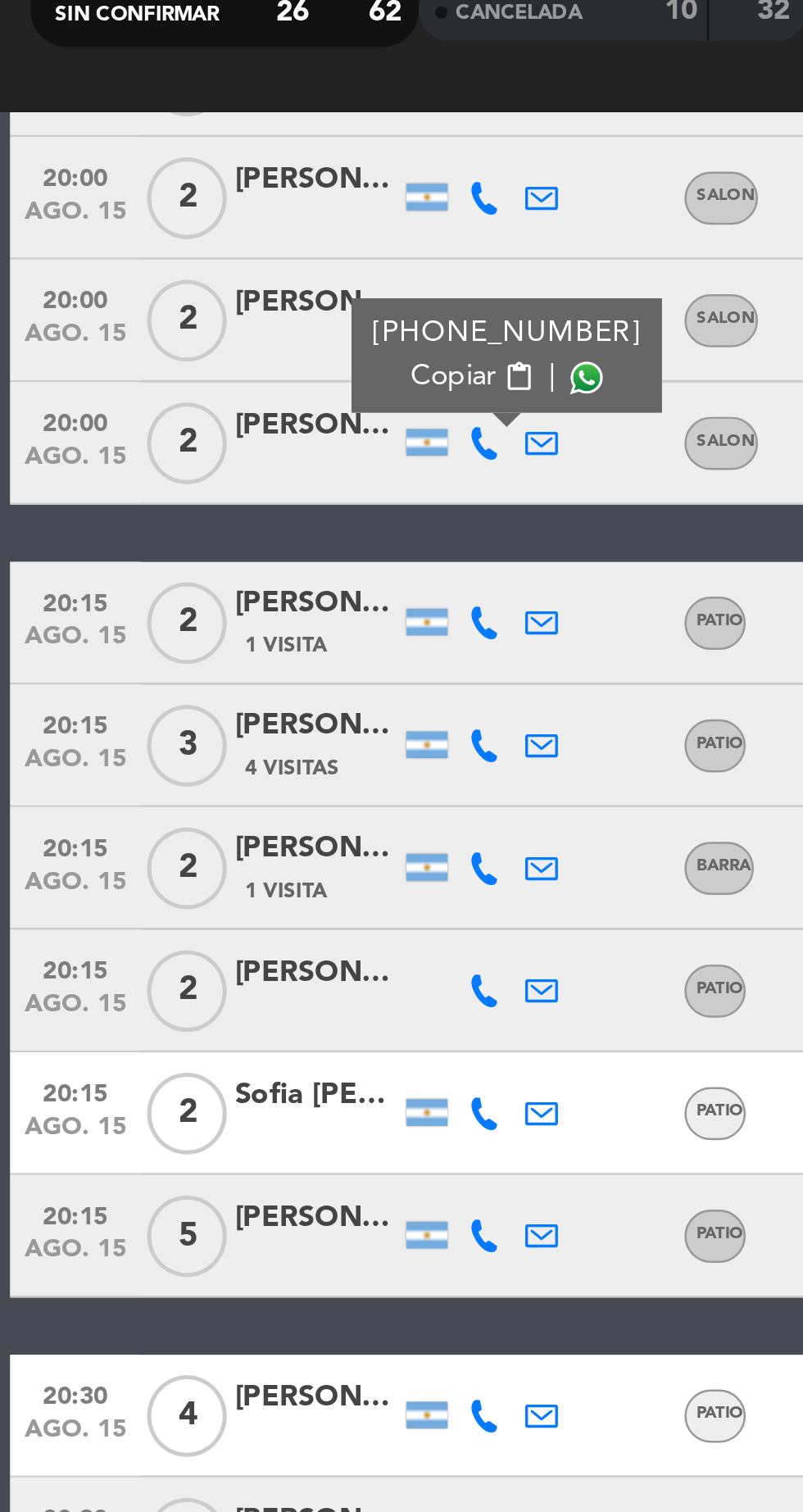
scroll to position [127, 0]
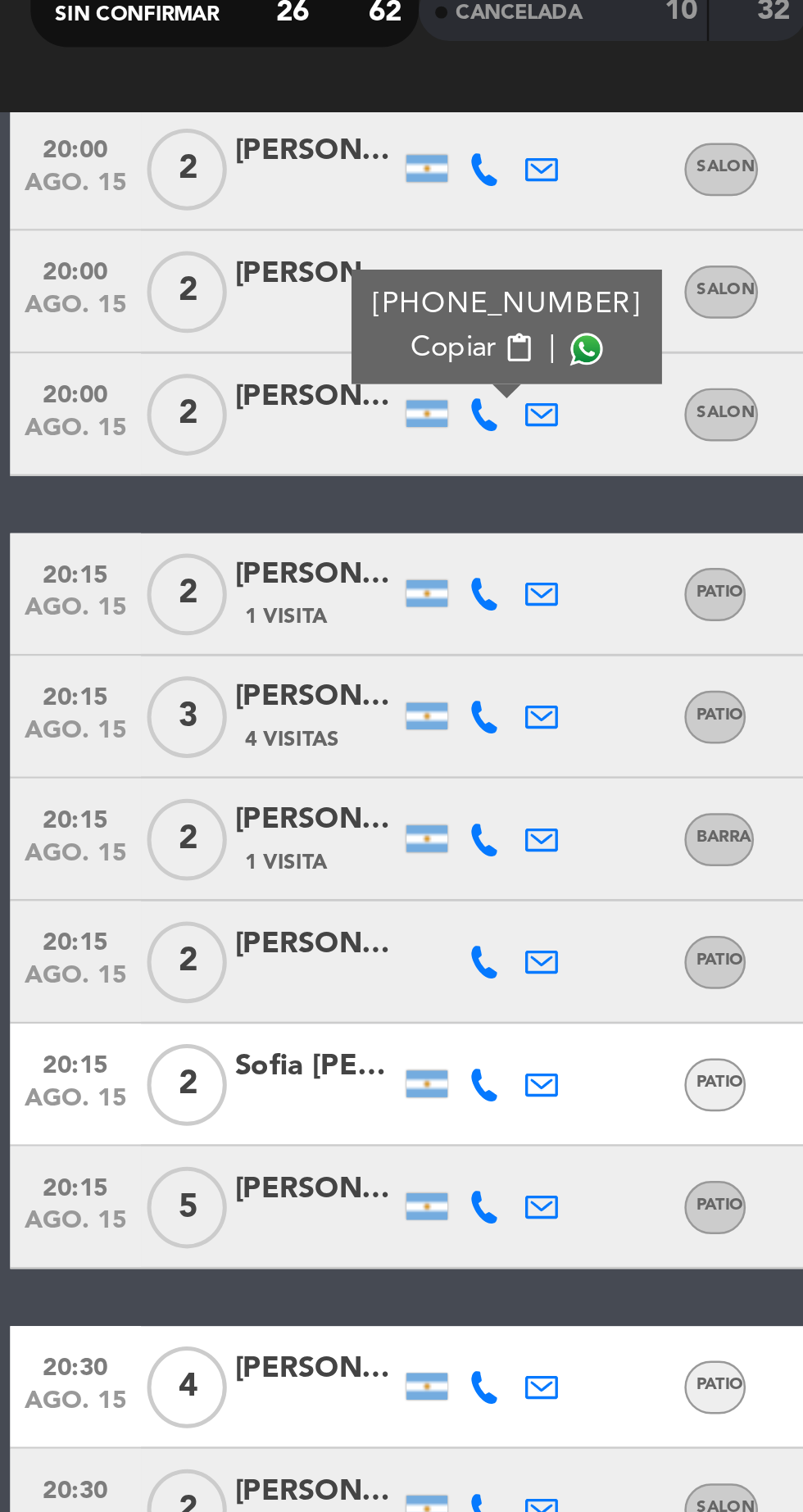
click at [197, 411] on icon at bounding box center [194, 414] width 13 height 13
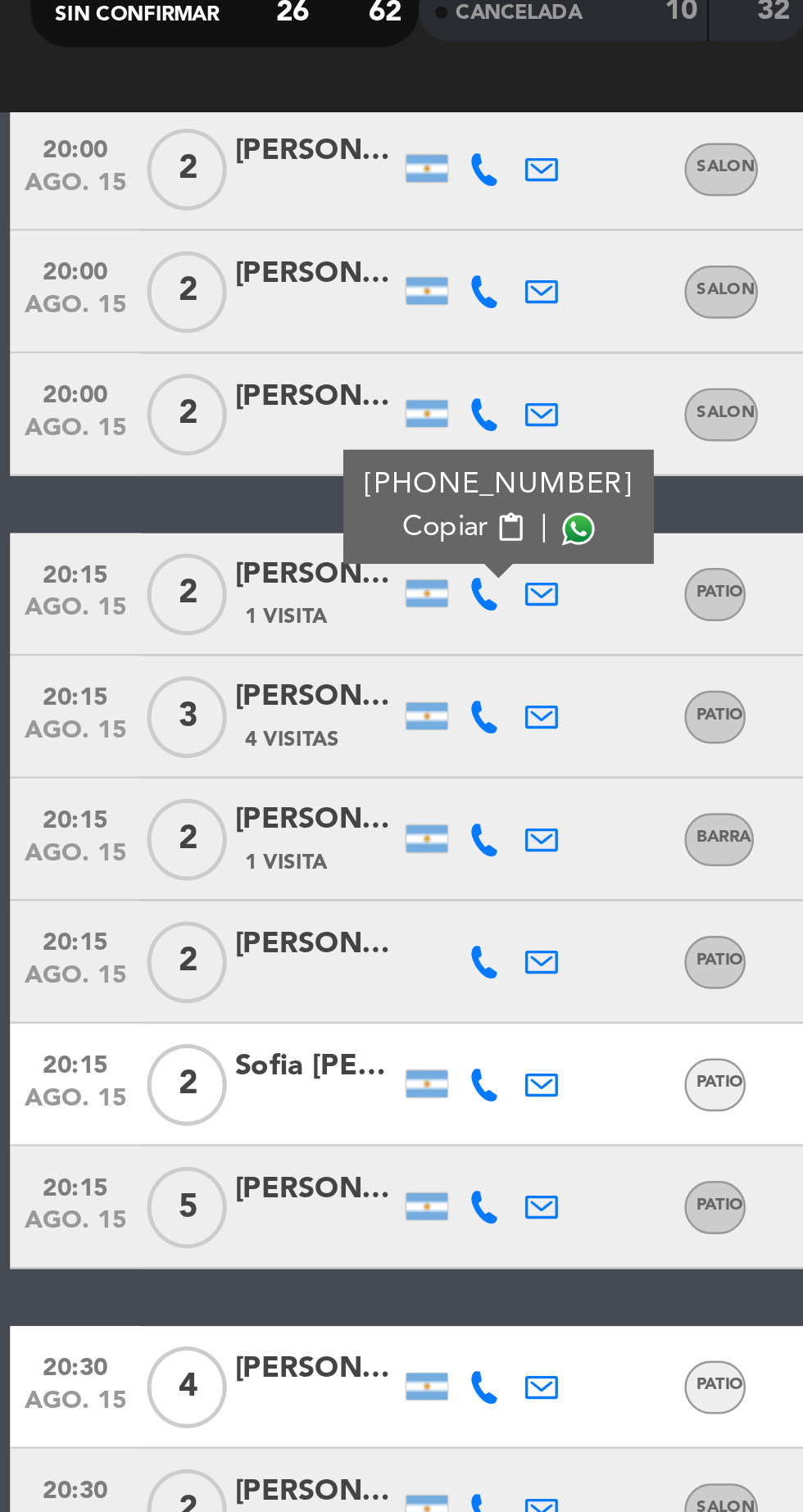
click at [230, 387] on span at bounding box center [232, 388] width 13 height 13
click at [195, 464] on icon at bounding box center [194, 463] width 13 height 13
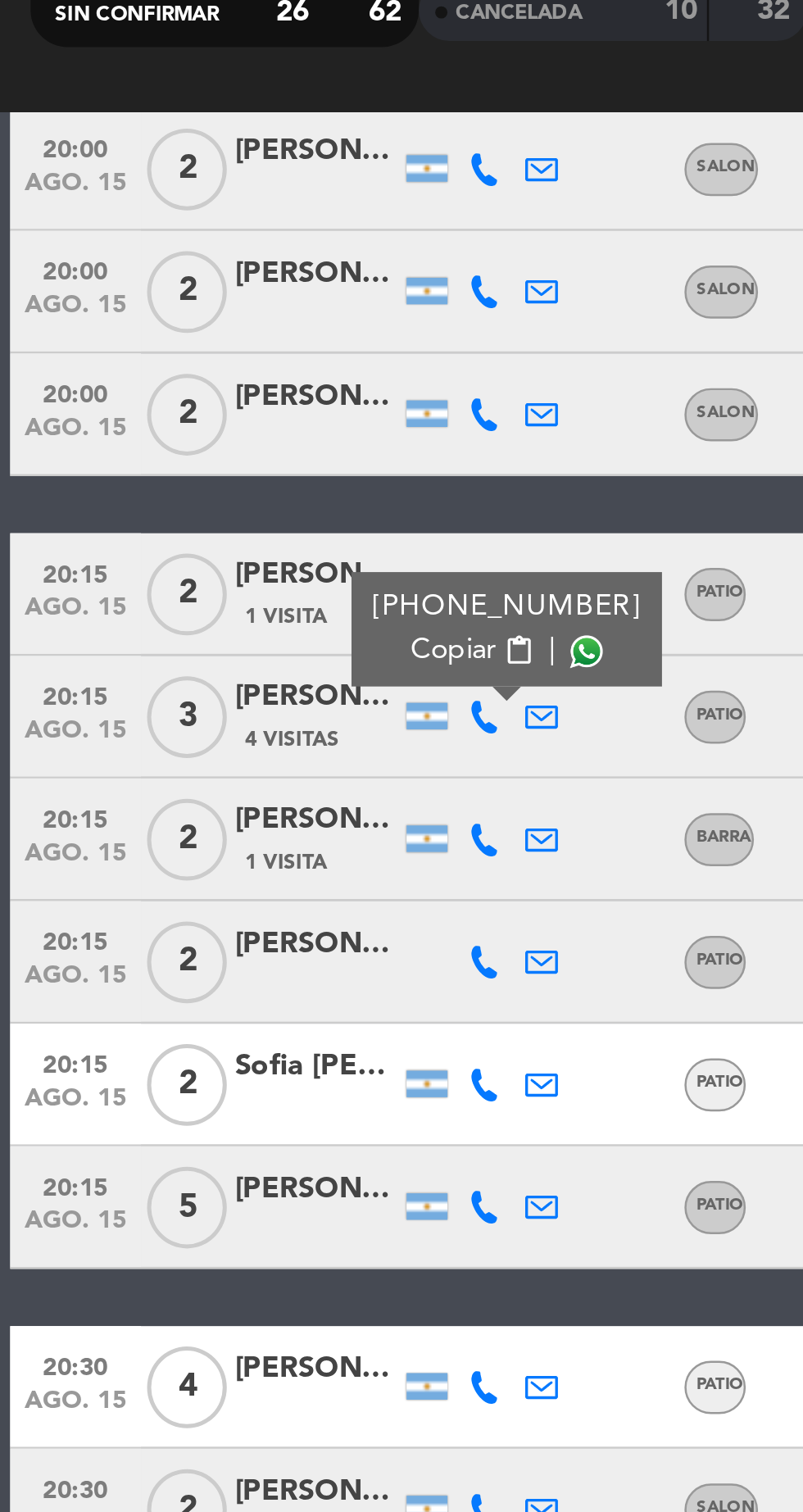
click at [229, 437] on span at bounding box center [235, 438] width 13 height 13
click at [197, 513] on icon at bounding box center [194, 512] width 13 height 13
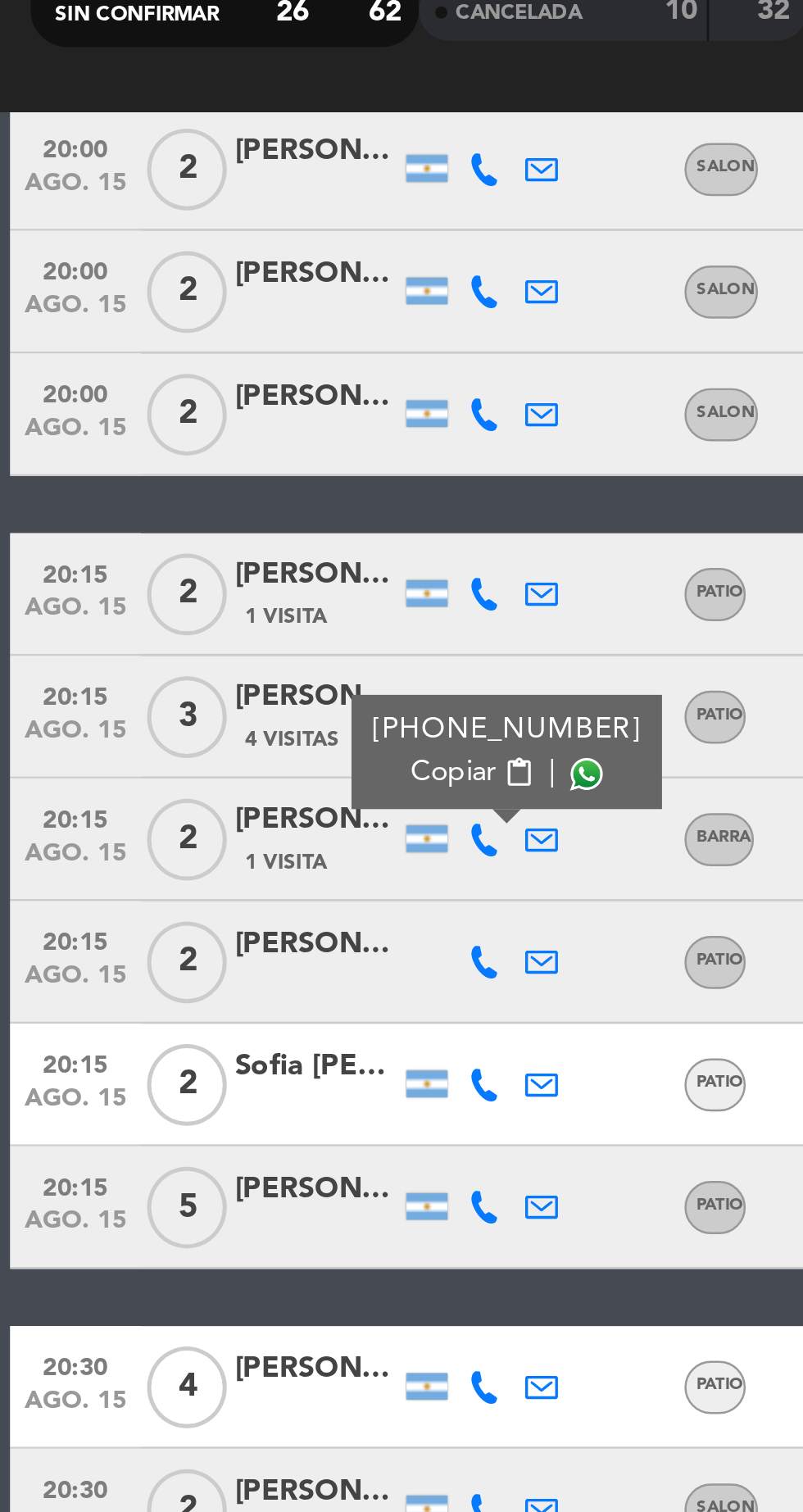
click at [229, 485] on span at bounding box center [235, 487] width 13 height 13
click at [198, 512] on icon at bounding box center [194, 512] width 13 height 13
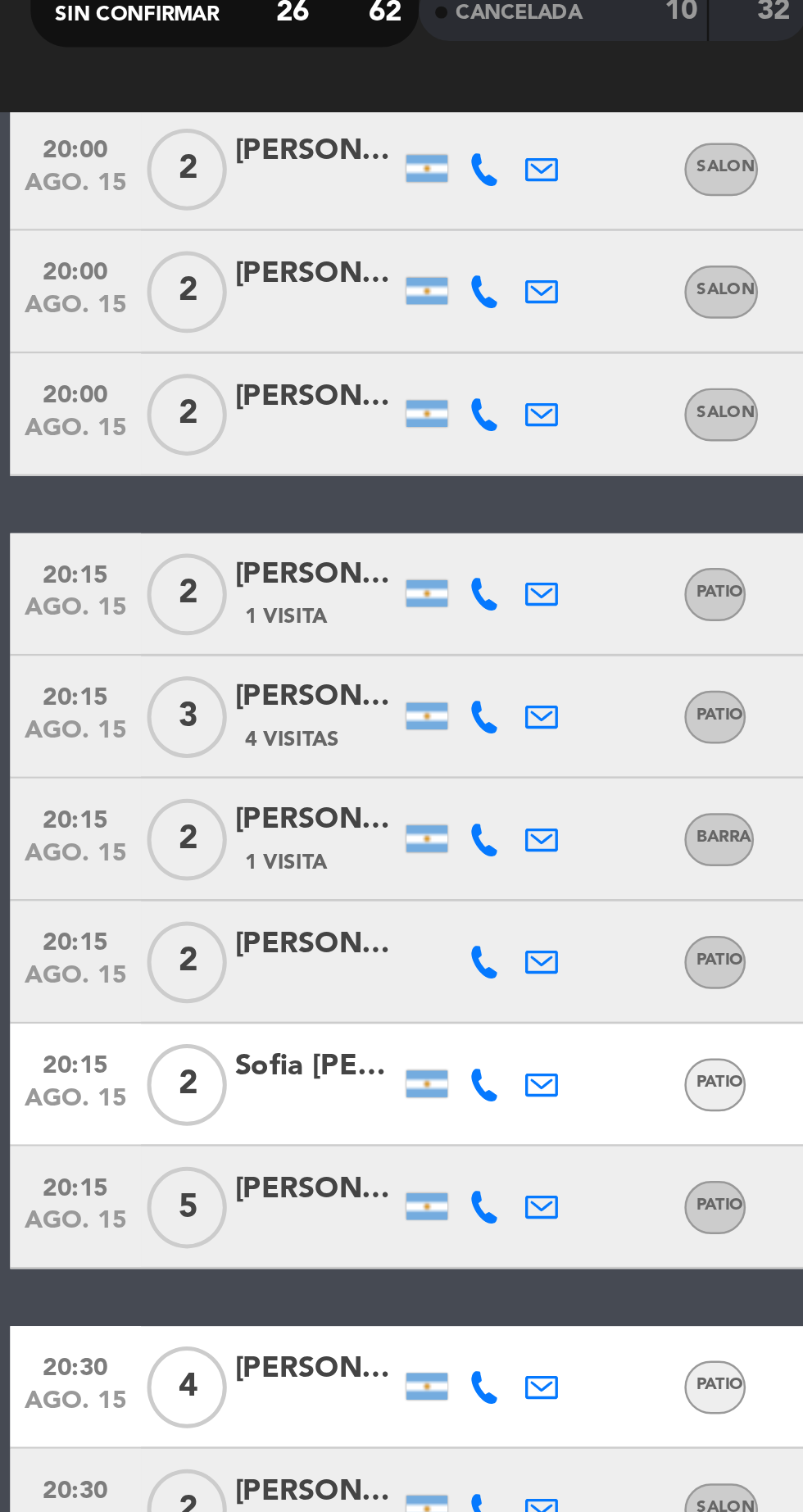
click at [190, 467] on icon at bounding box center [194, 463] width 13 height 13
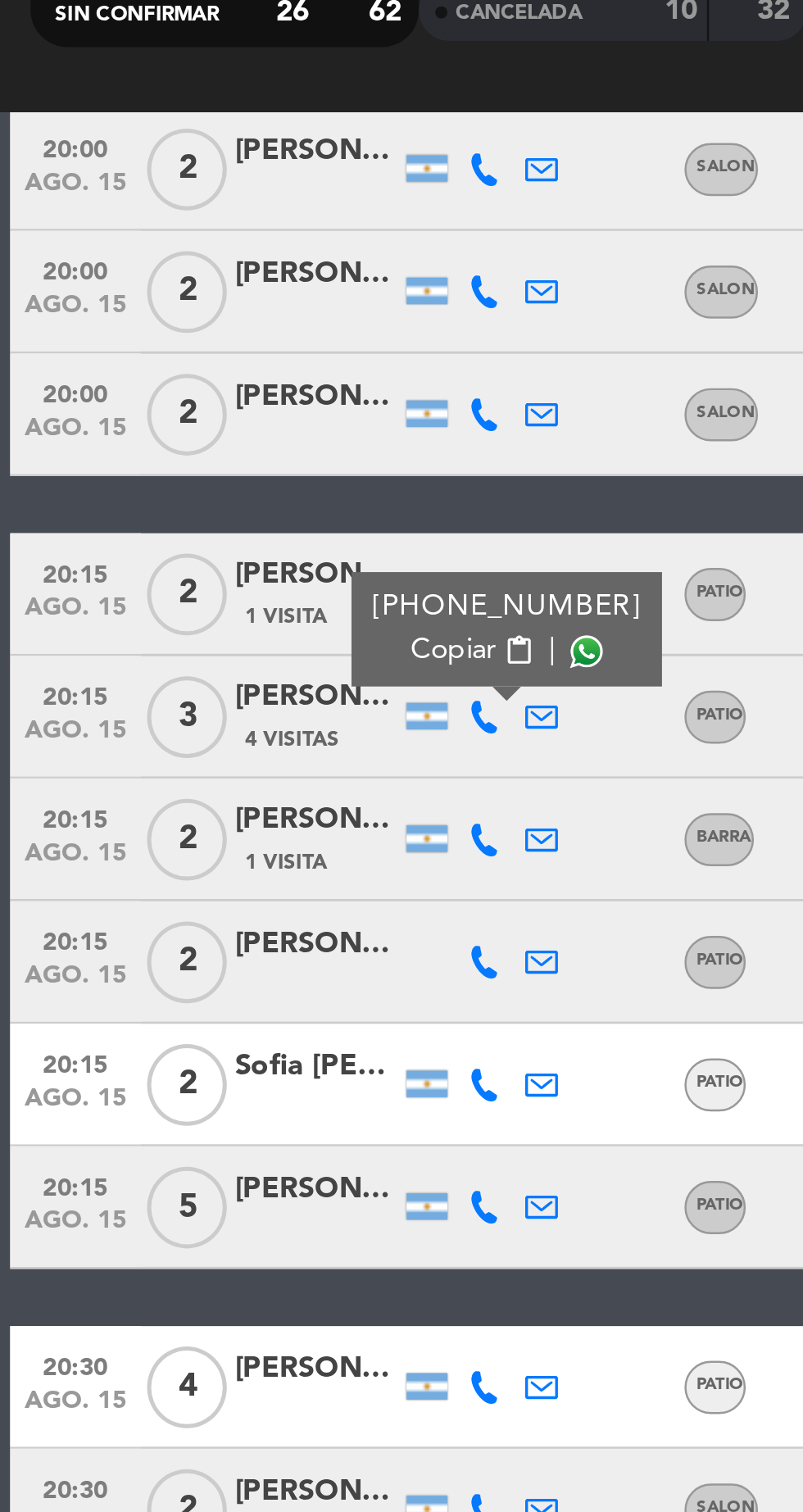
click at [231, 440] on span at bounding box center [235, 438] width 13 height 13
click at [198, 561] on icon at bounding box center [194, 562] width 13 height 13
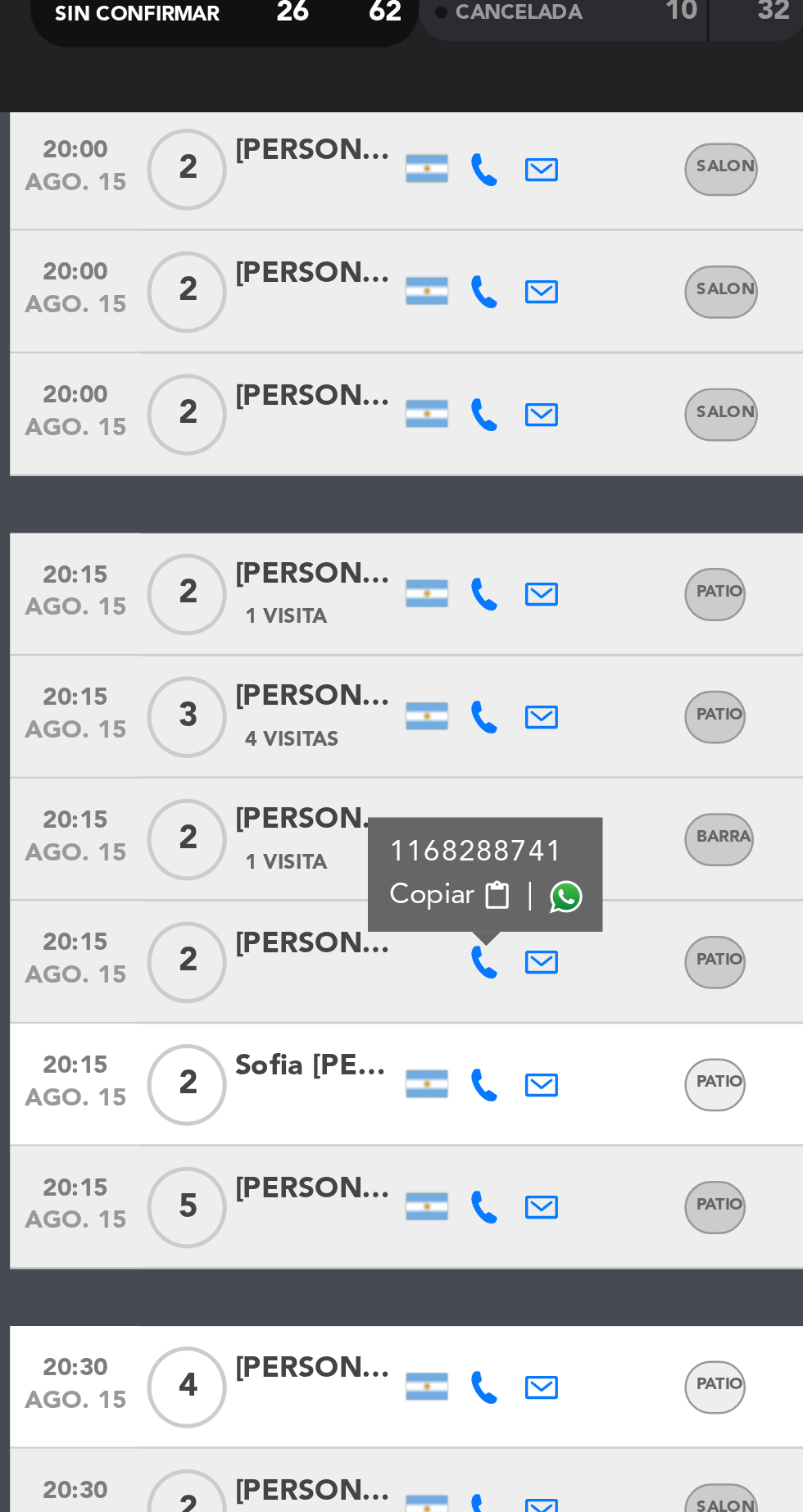
click at [231, 535] on span at bounding box center [226, 536] width 13 height 13
click at [198, 613] on icon at bounding box center [194, 611] width 13 height 13
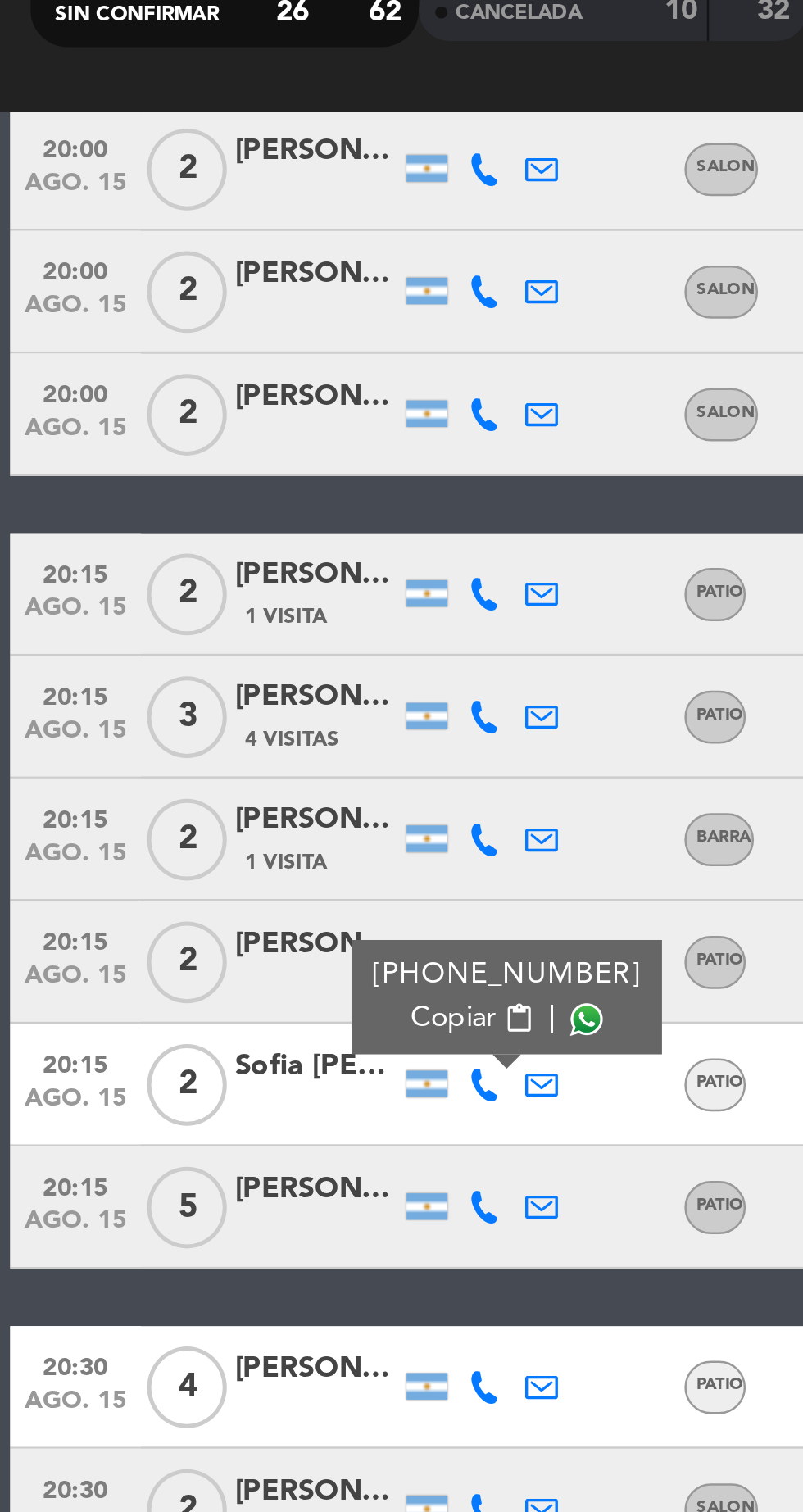
click at [229, 582] on span at bounding box center [235, 585] width 13 height 13
click at [230, 588] on span at bounding box center [235, 585] width 13 height 13
click at [193, 662] on icon at bounding box center [194, 660] width 13 height 13
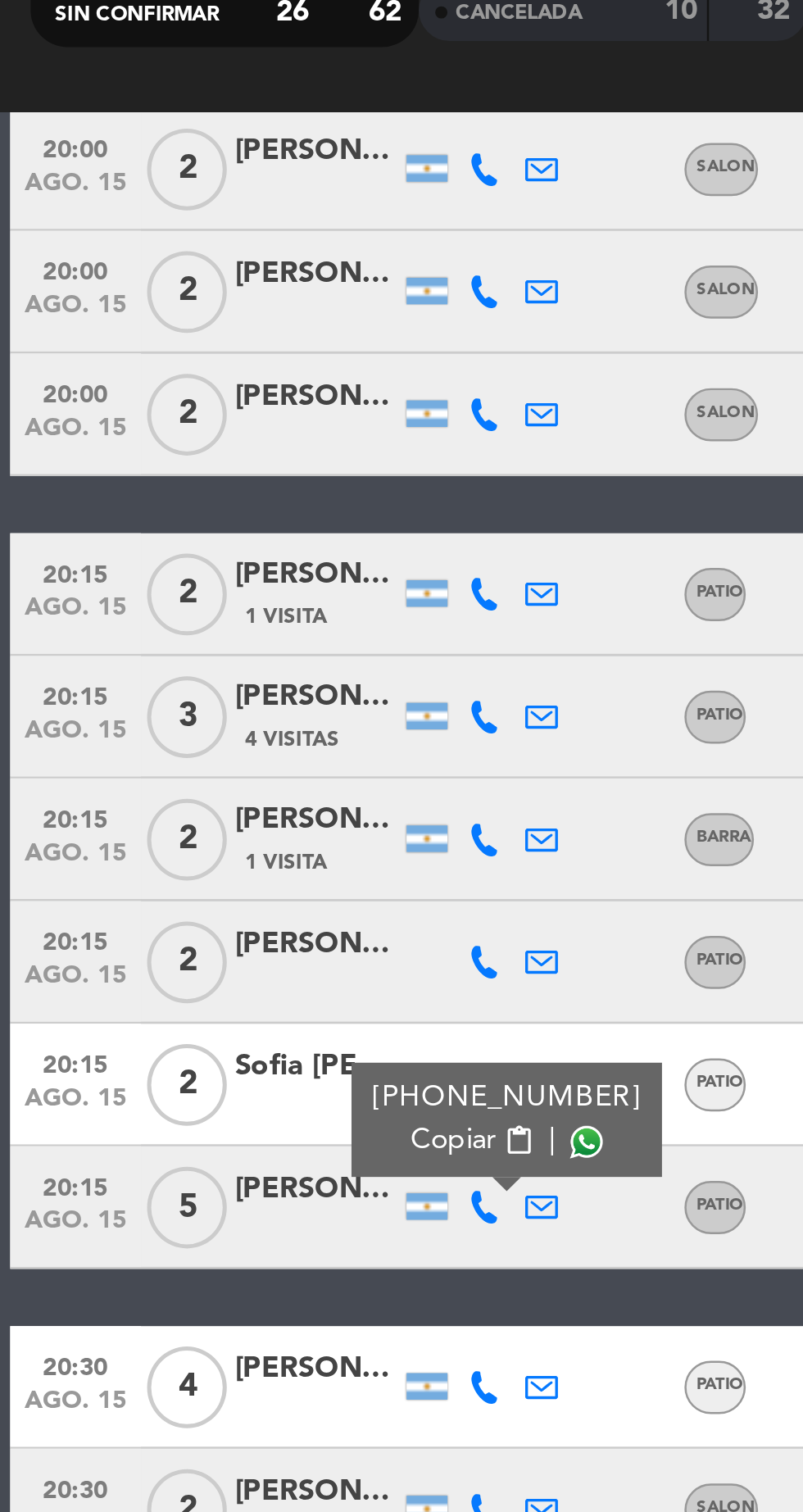
click at [229, 631] on span at bounding box center [235, 634] width 13 height 13
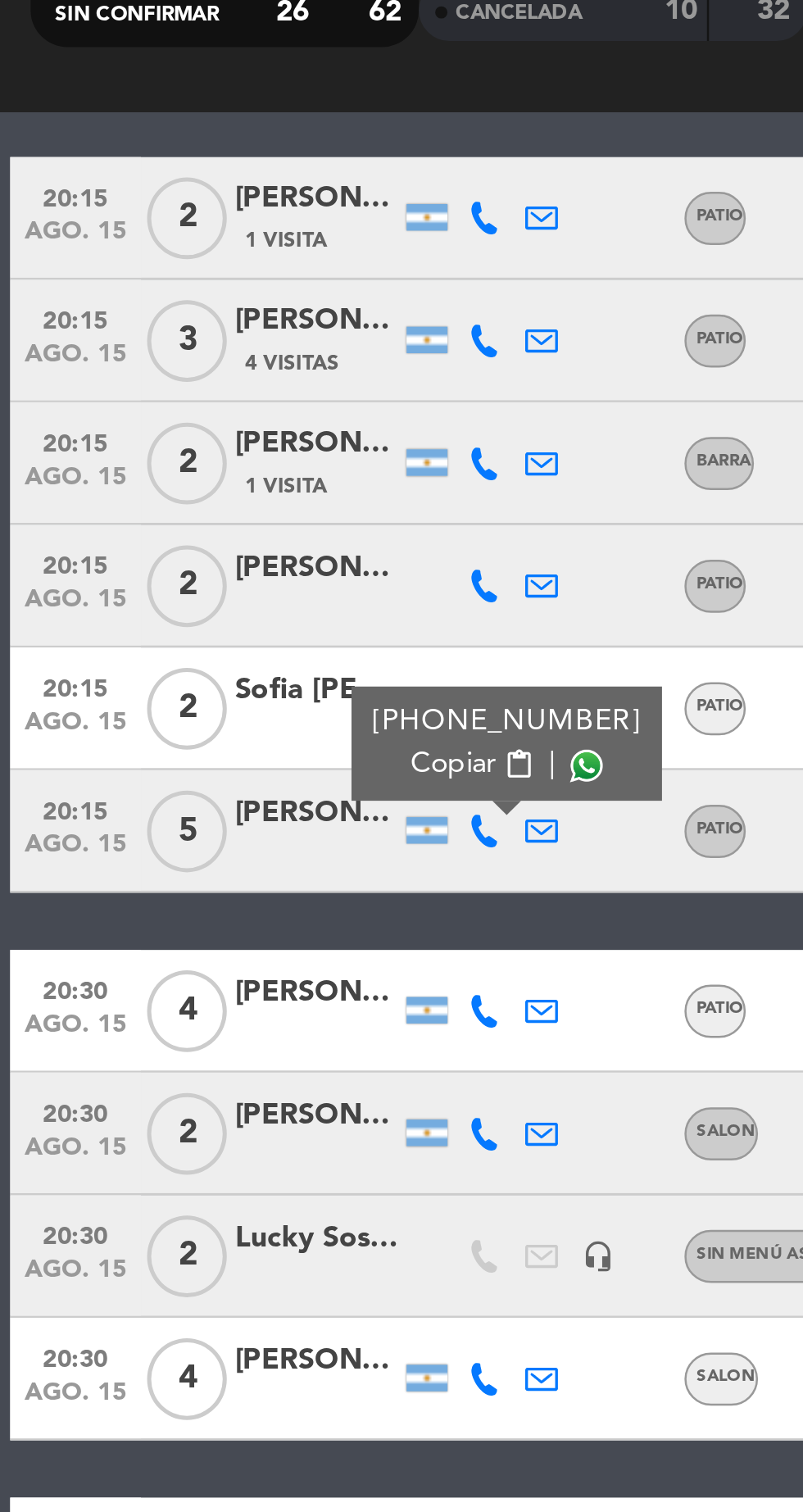
scroll to position [345, 0]
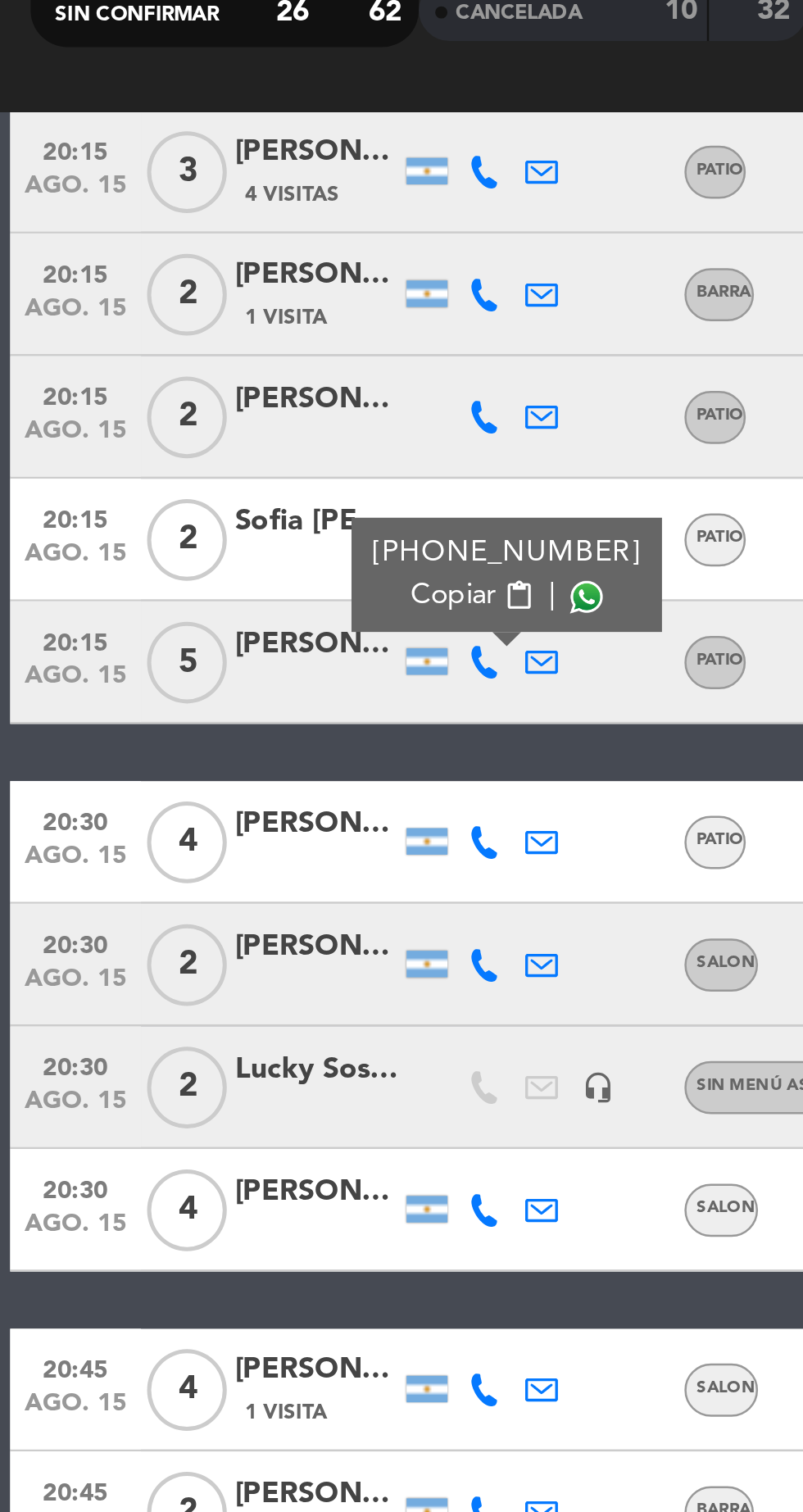
click at [191, 512] on icon at bounding box center [194, 513] width 13 height 13
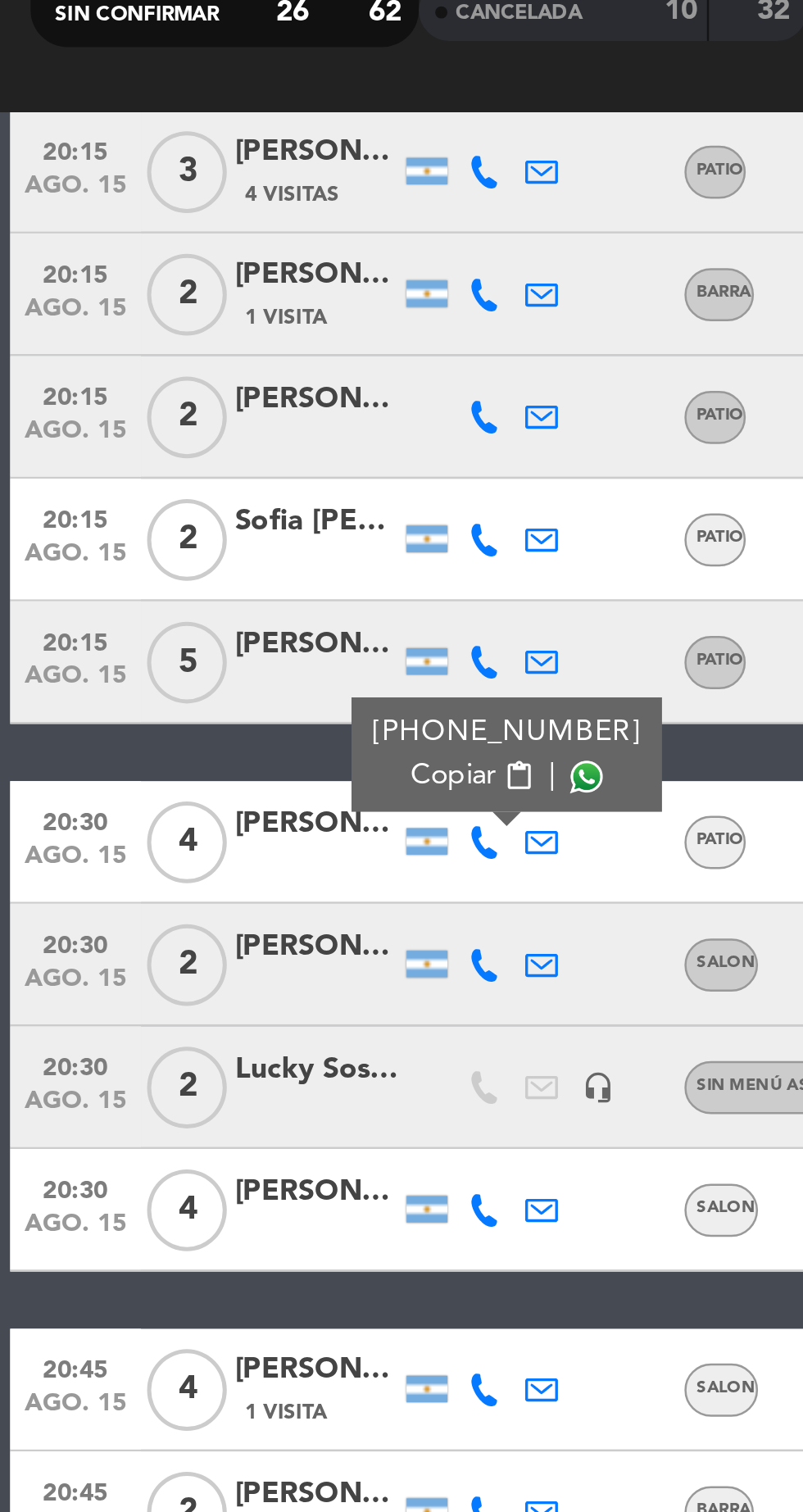
click at [229, 487] on span at bounding box center [235, 487] width 13 height 13
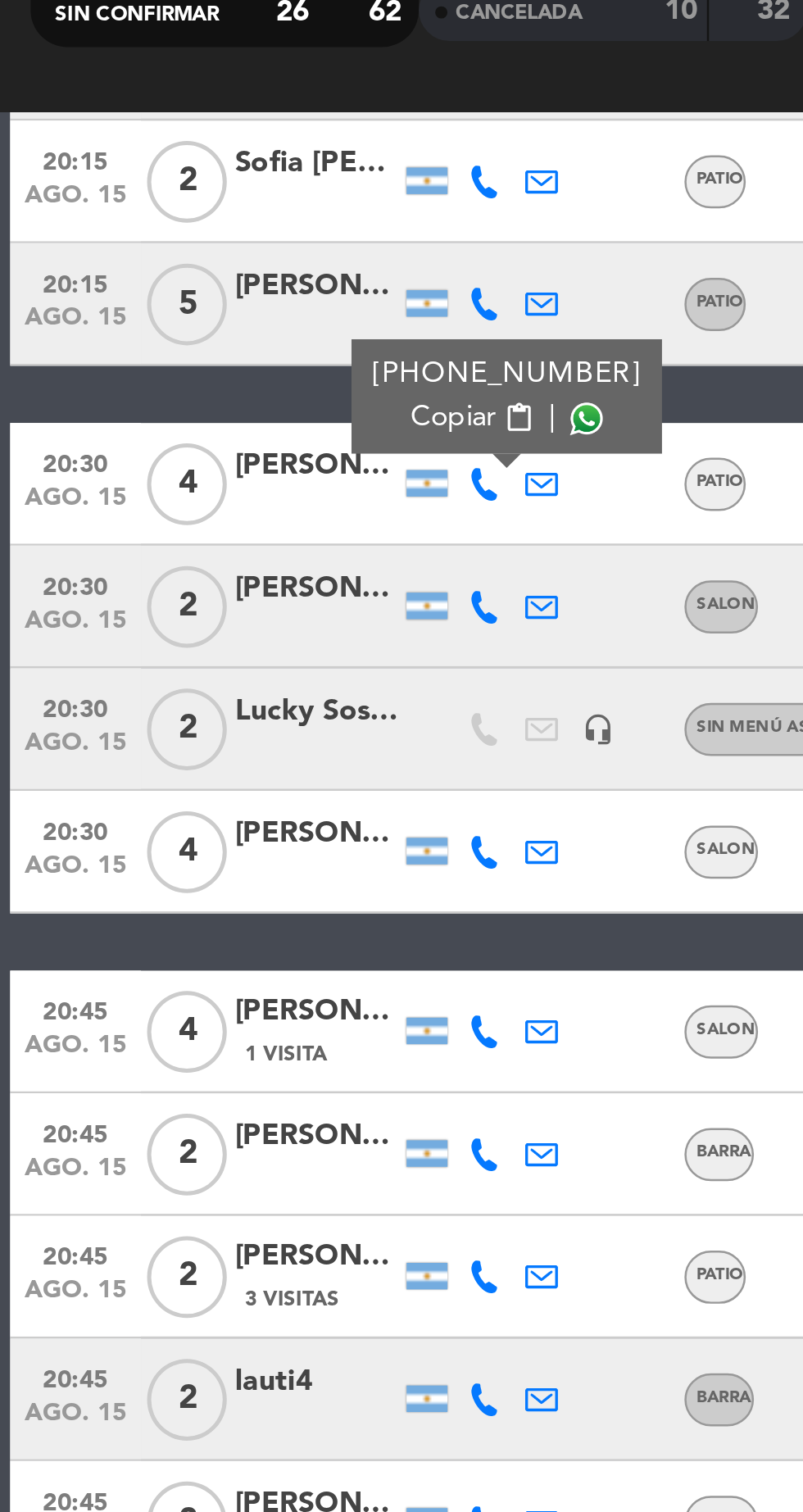
click at [188, 421] on icon at bounding box center [194, 420] width 13 height 13
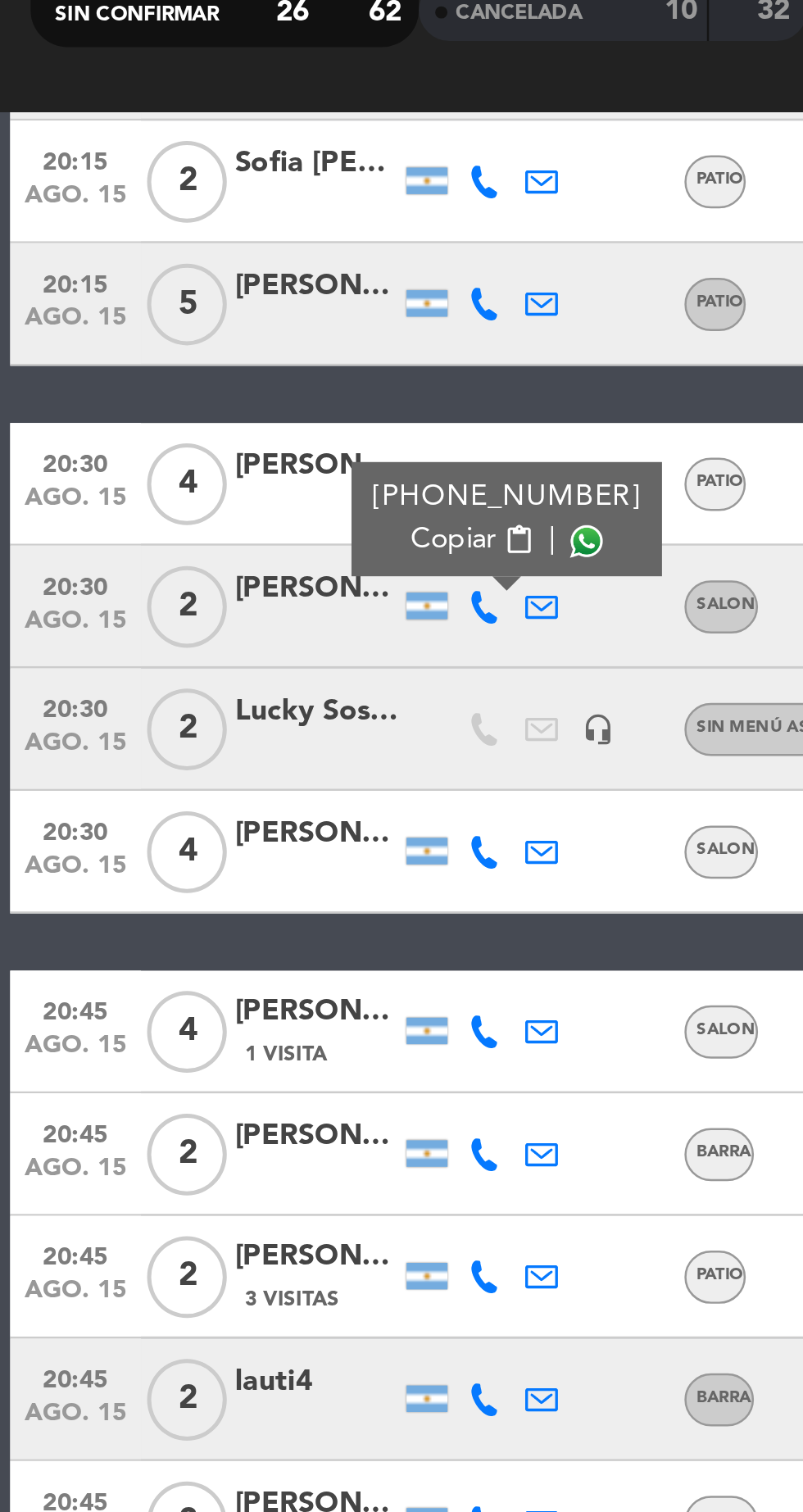
click at [229, 392] on span at bounding box center [235, 393] width 13 height 13
click at [197, 519] on icon at bounding box center [194, 518] width 13 height 13
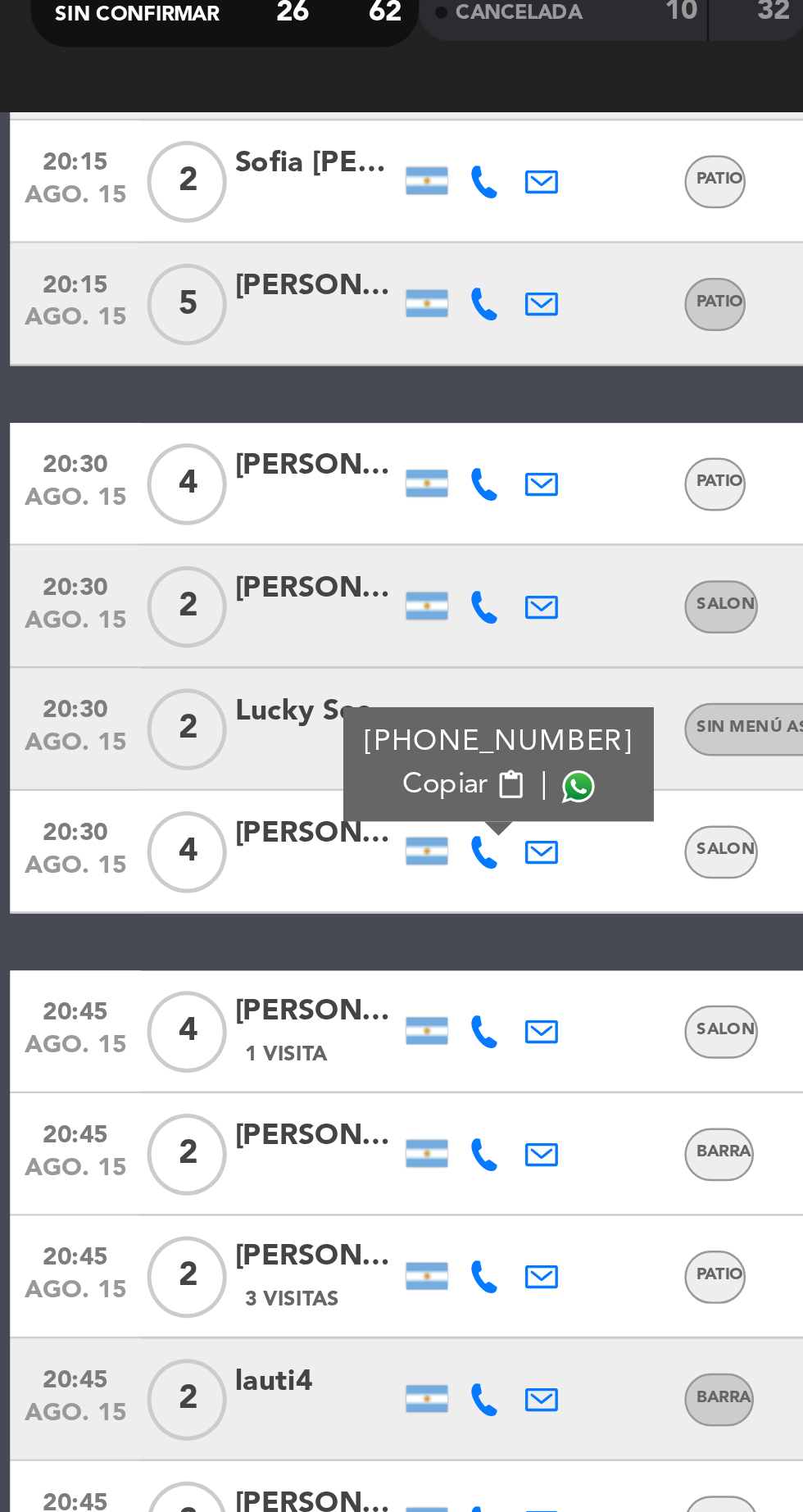
click at [229, 490] on span at bounding box center [232, 492] width 13 height 13
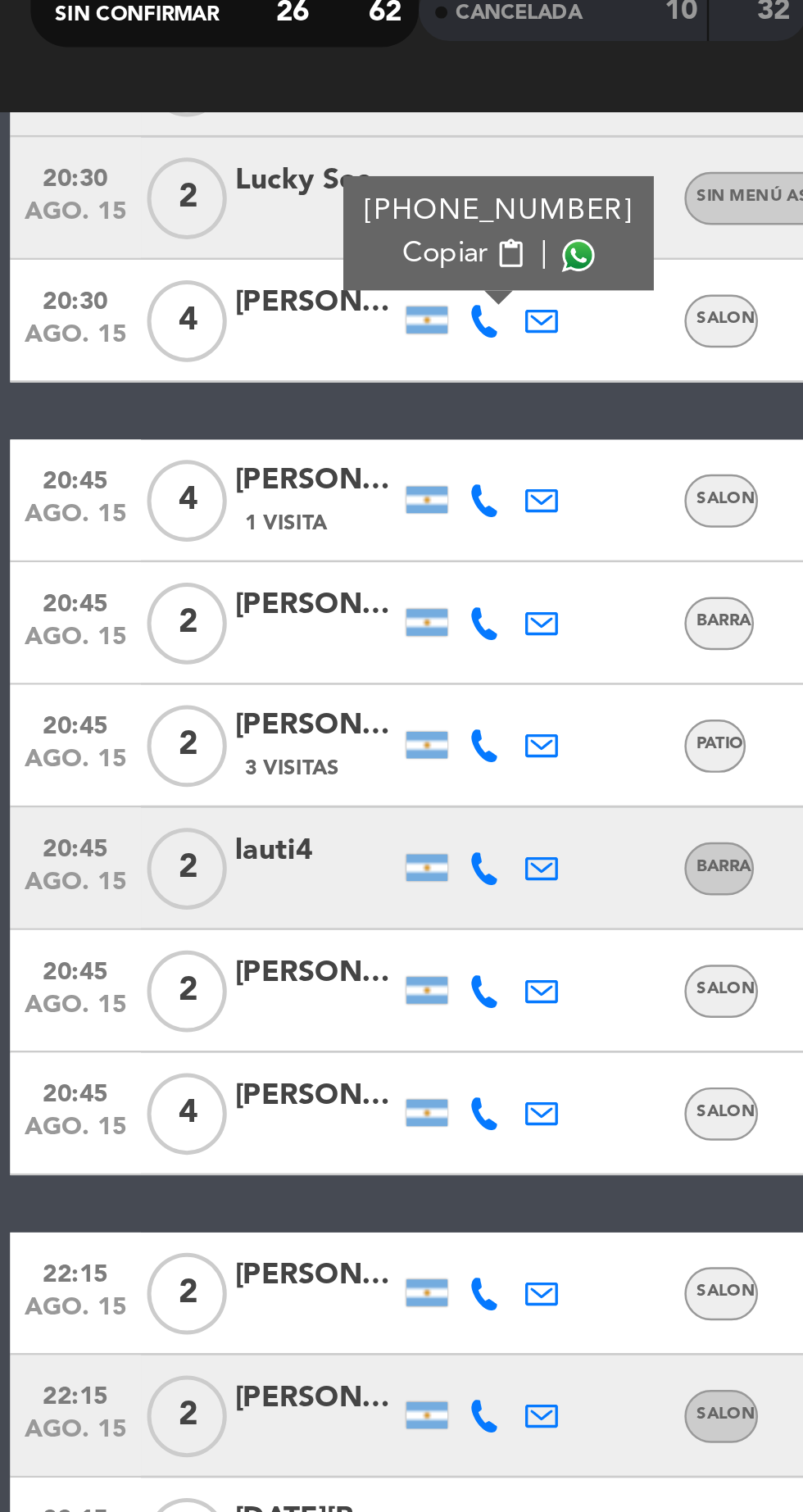
scroll to position [716, 0]
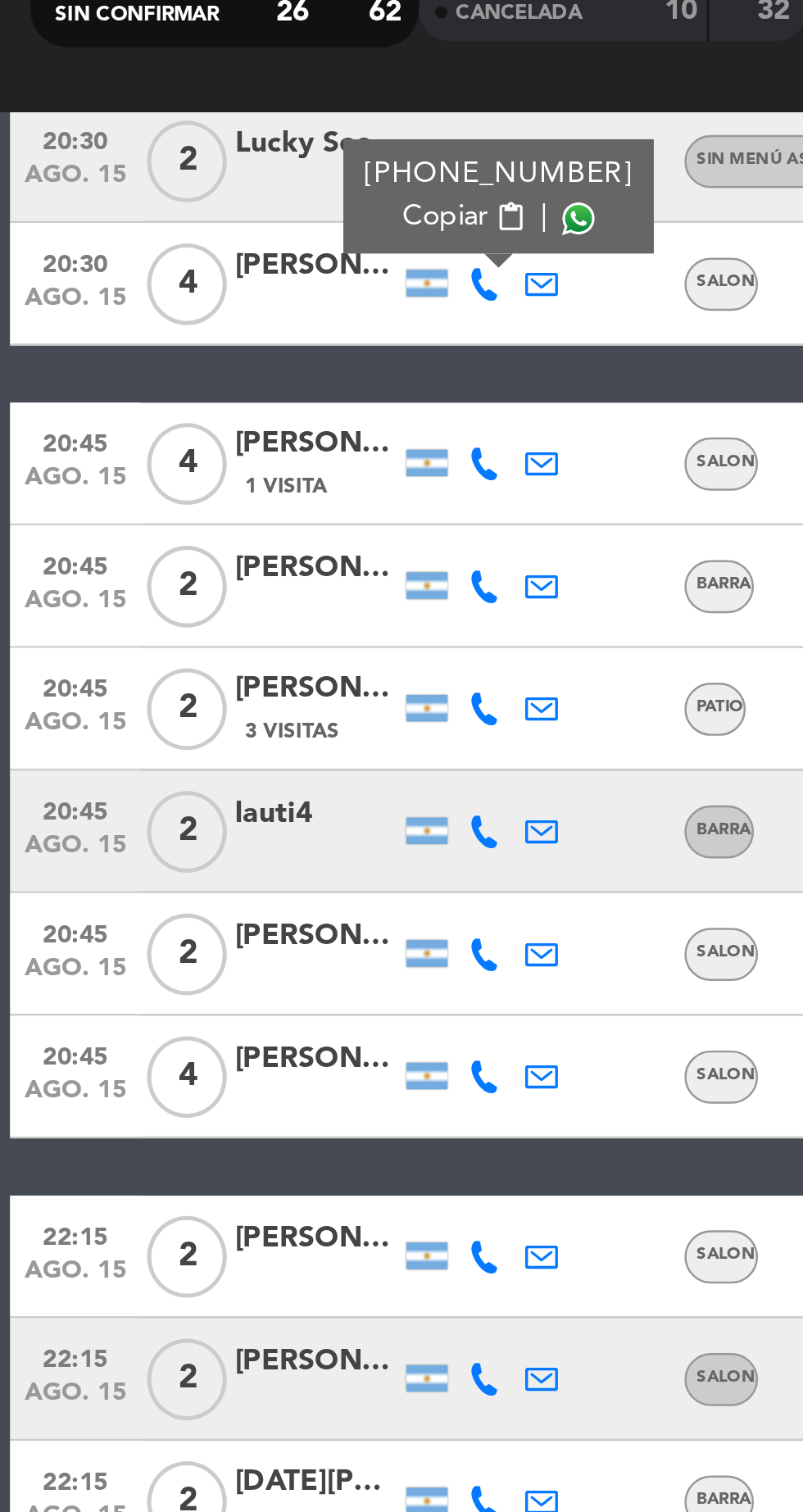
click at [196, 357] on icon at bounding box center [194, 362] width 13 height 13
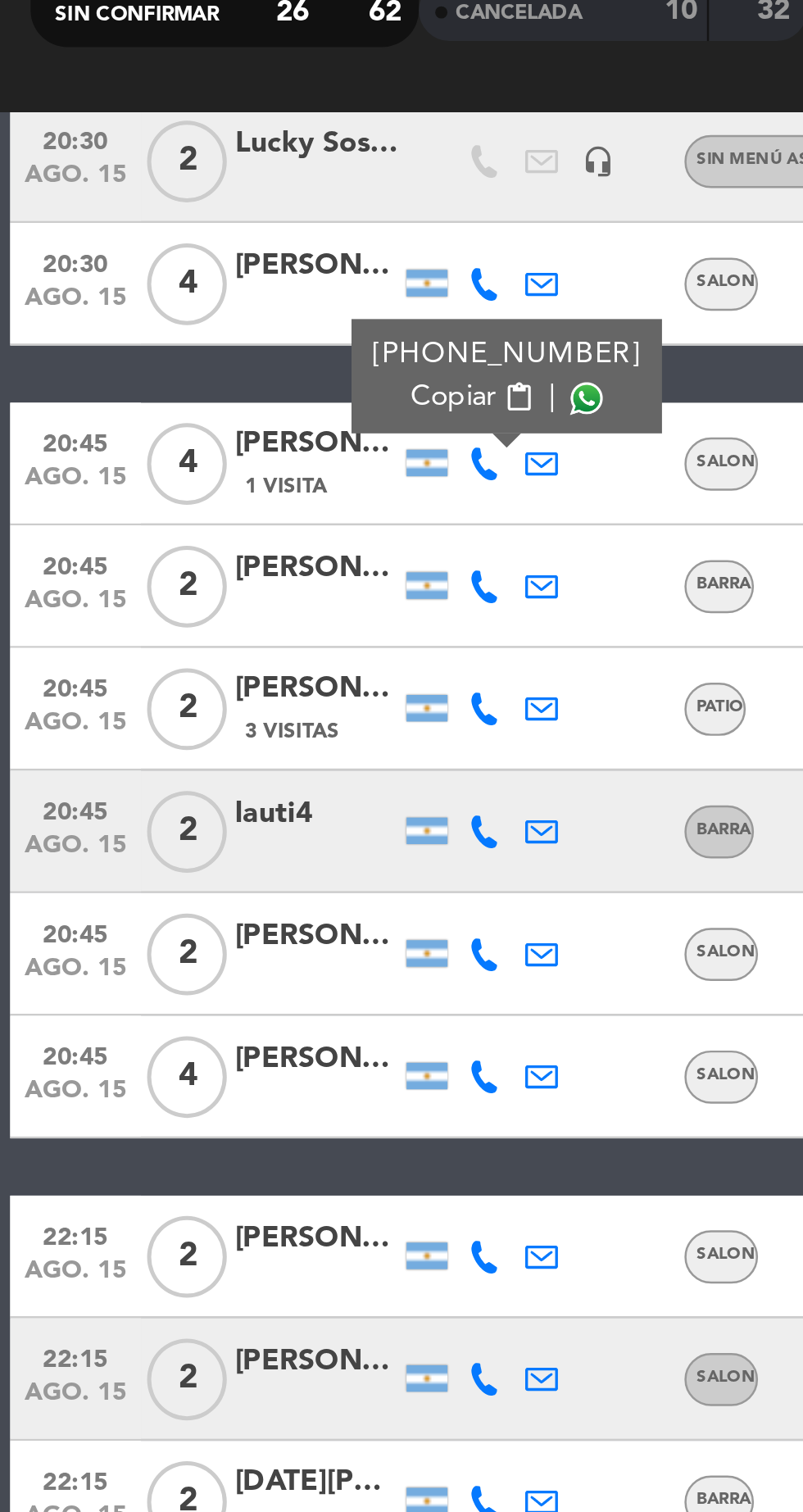
click at [229, 330] on span at bounding box center [235, 336] width 13 height 13
click at [194, 413] on icon at bounding box center [194, 411] width 13 height 13
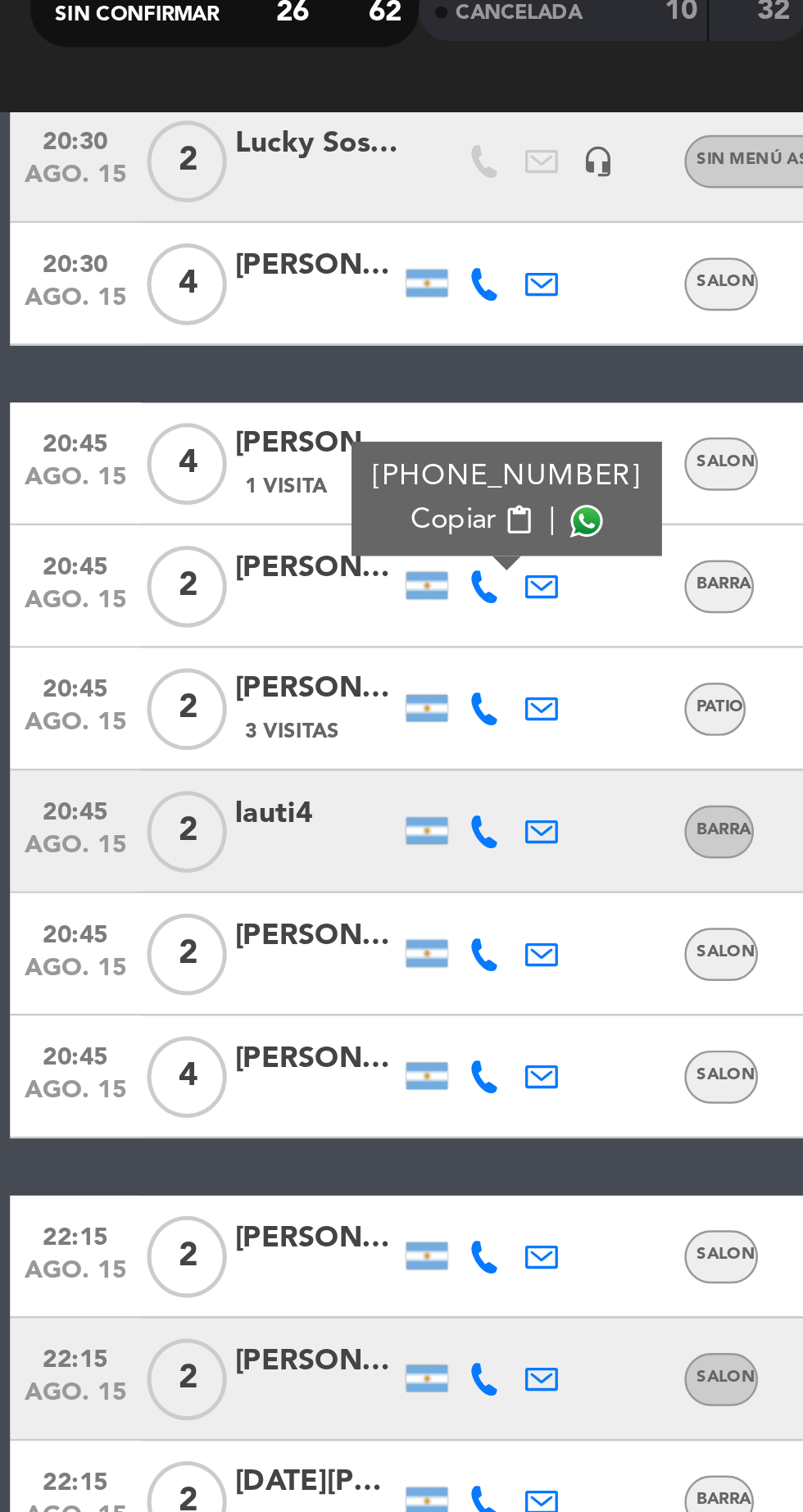
click at [229, 390] on span at bounding box center [235, 385] width 13 height 13
click at [188, 462] on icon at bounding box center [194, 461] width 13 height 13
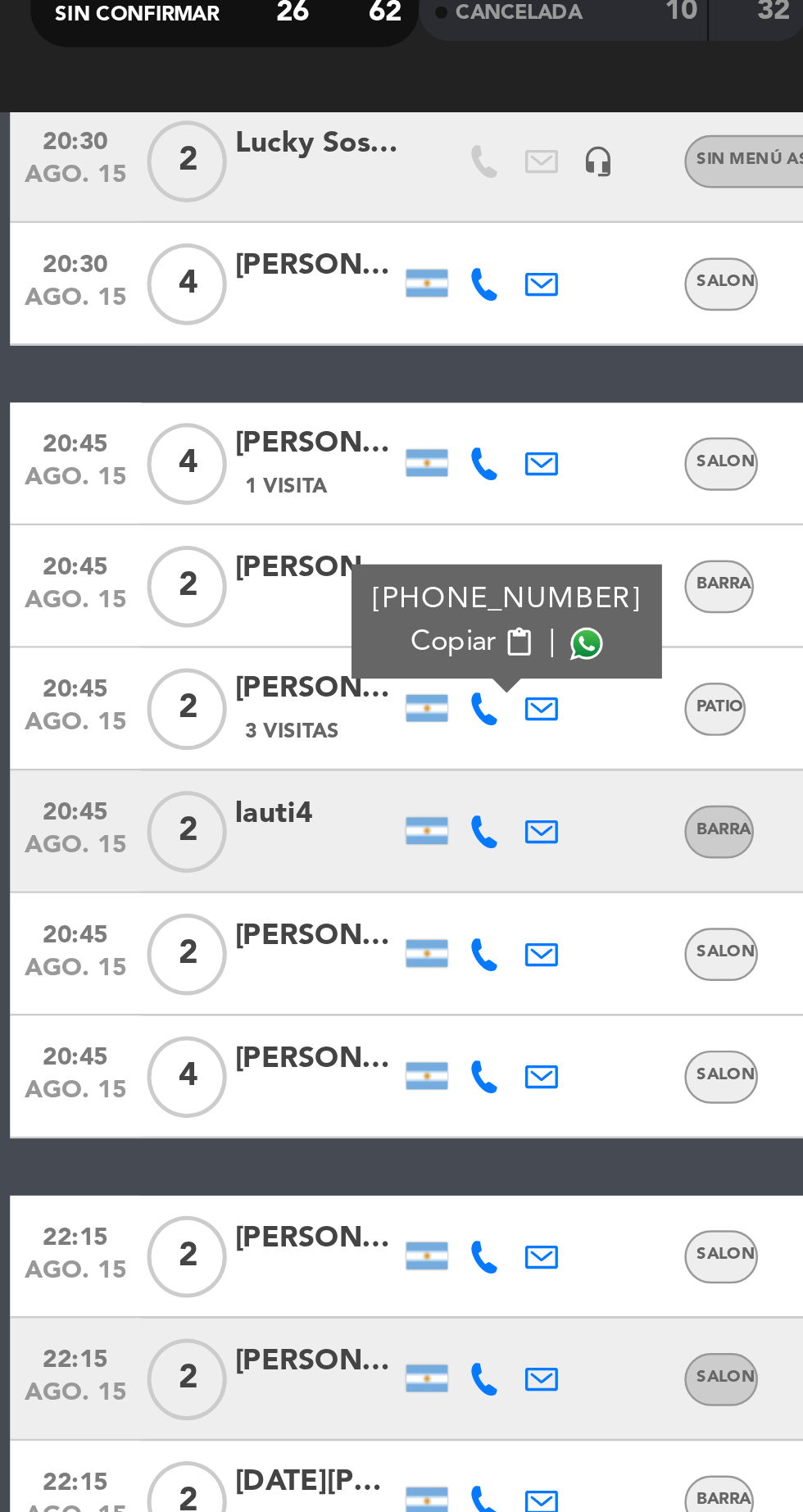
click at [229, 436] on span at bounding box center [235, 434] width 13 height 13
click at [219, 512] on icon at bounding box center [217, 510] width 13 height 13
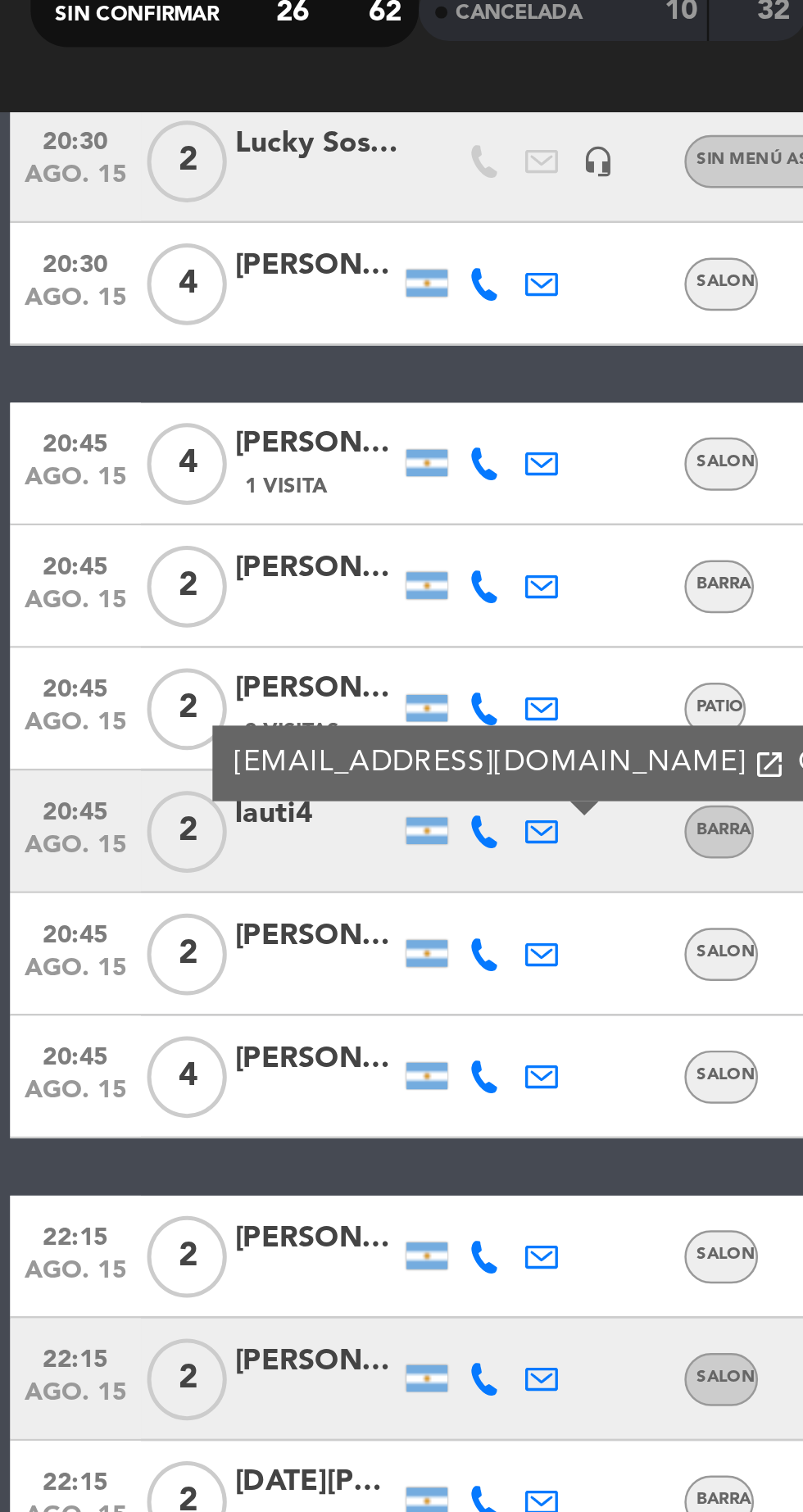
click at [198, 508] on icon at bounding box center [194, 510] width 13 height 13
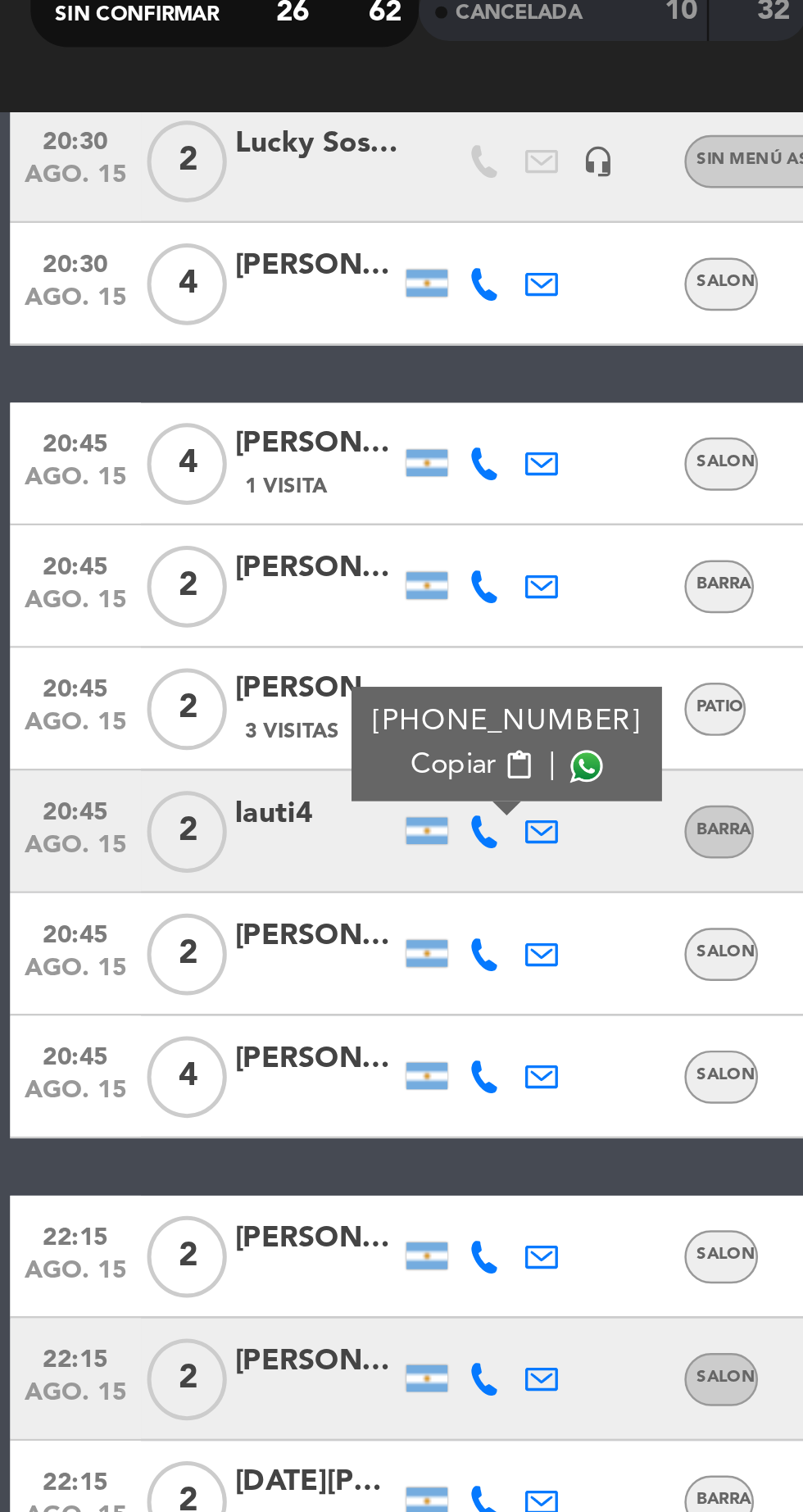
click at [229, 485] on span at bounding box center [235, 483] width 13 height 13
click at [194, 561] on icon at bounding box center [194, 559] width 13 height 13
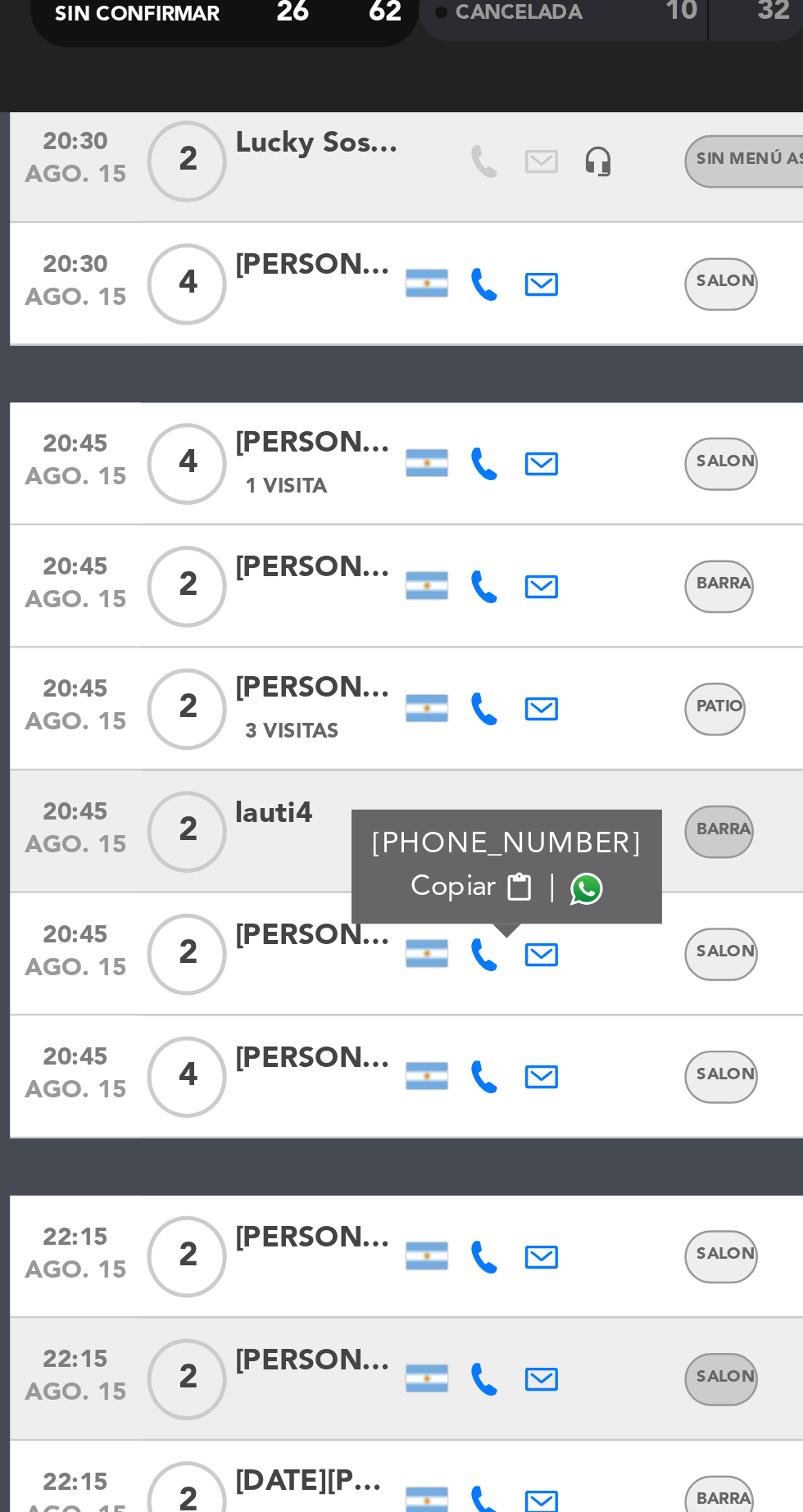
click at [230, 530] on span at bounding box center [235, 533] width 13 height 13
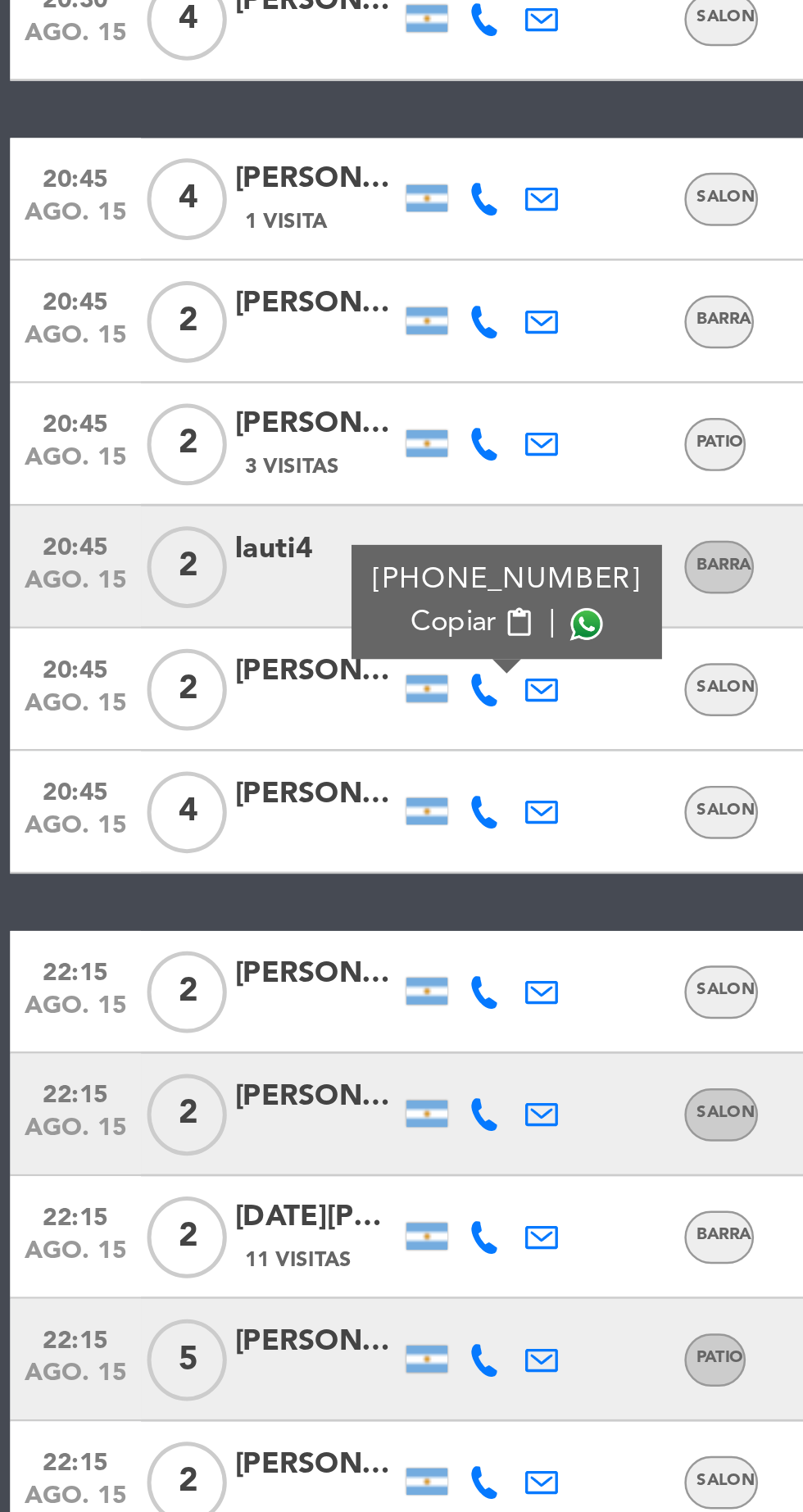
click at [198, 600] on icon at bounding box center [194, 595] width 13 height 13
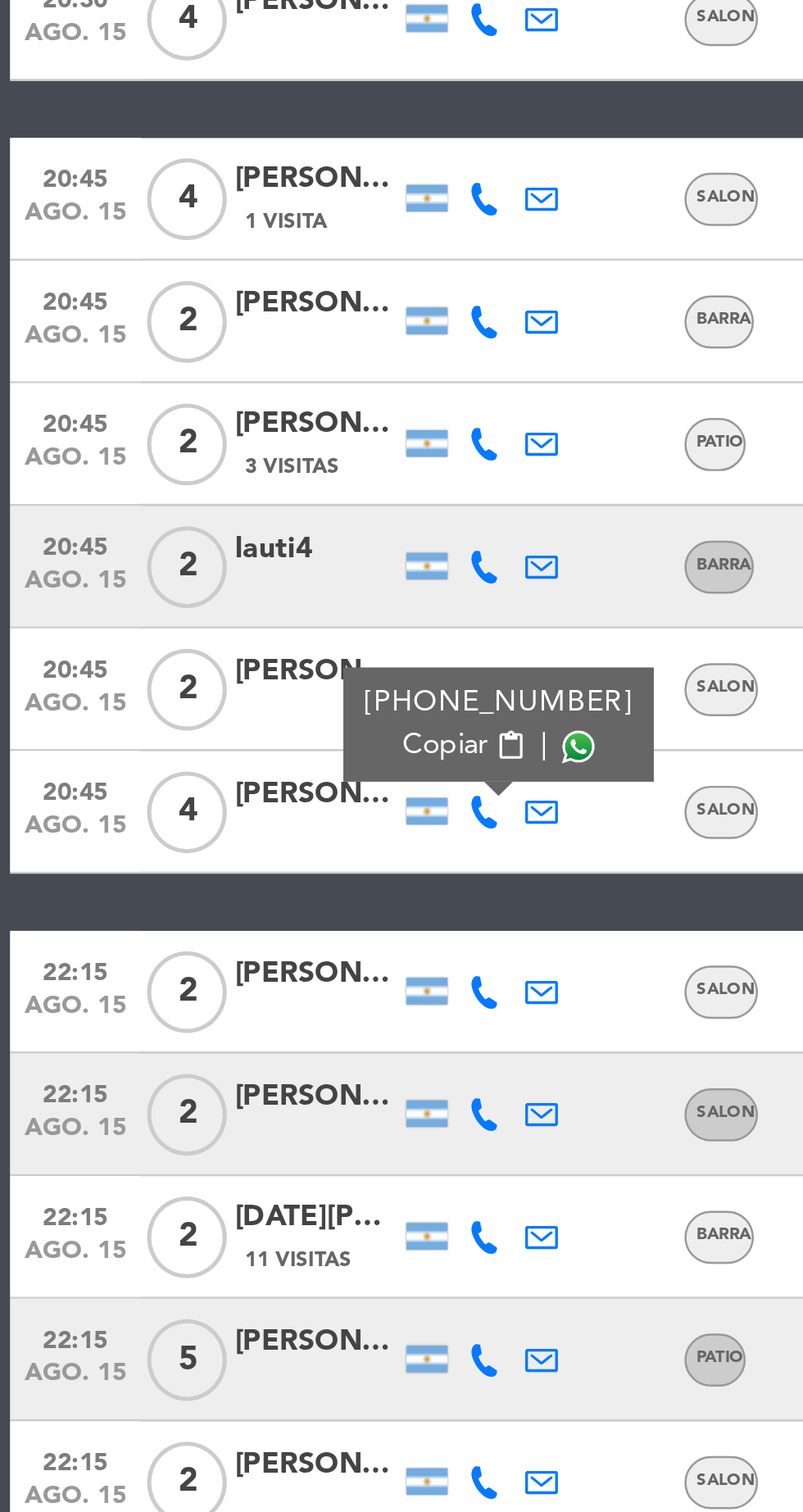
click at [229, 571] on span at bounding box center [232, 569] width 13 height 13
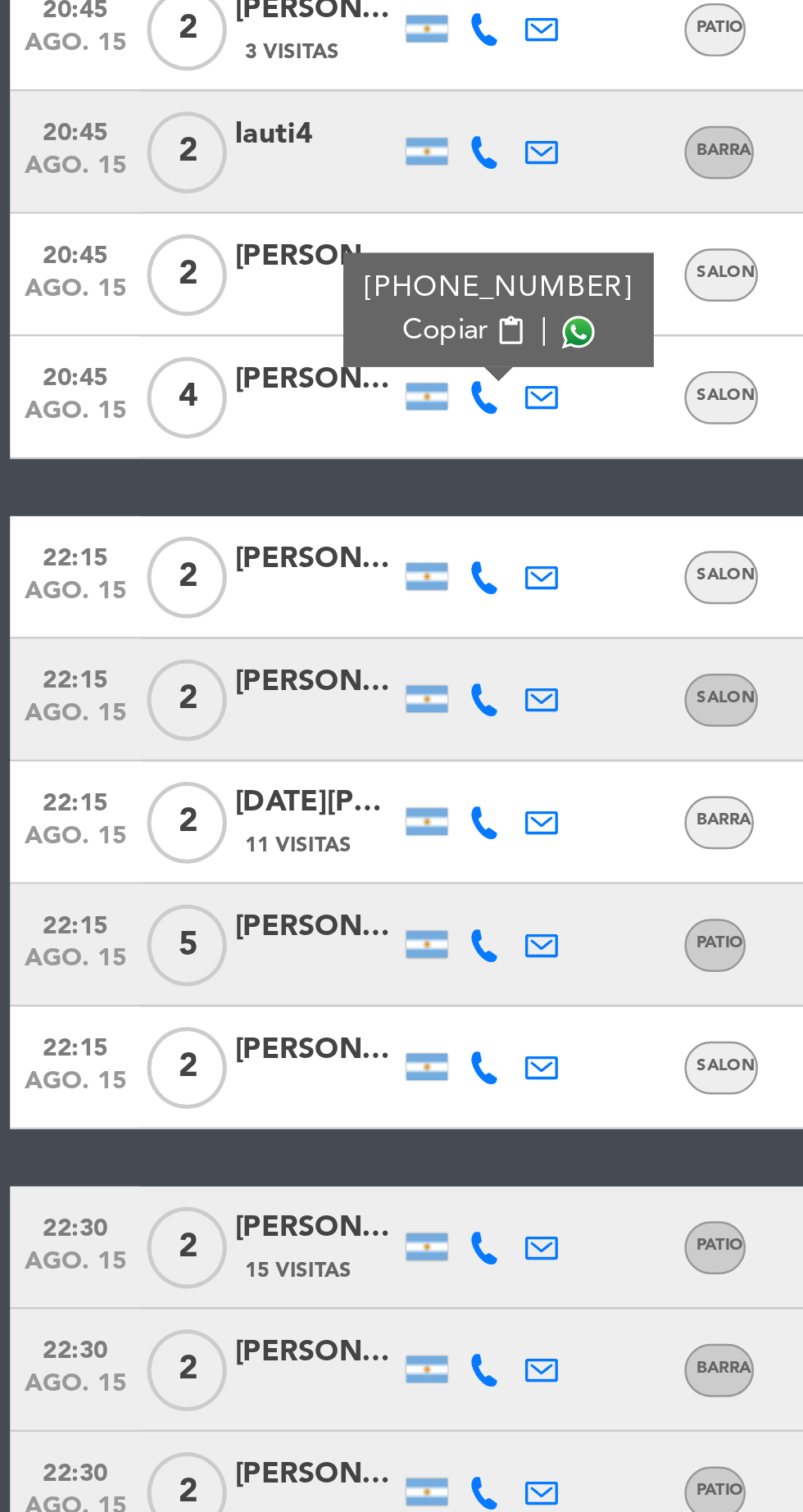
click at [195, 661] on icon at bounding box center [194, 667] width 13 height 13
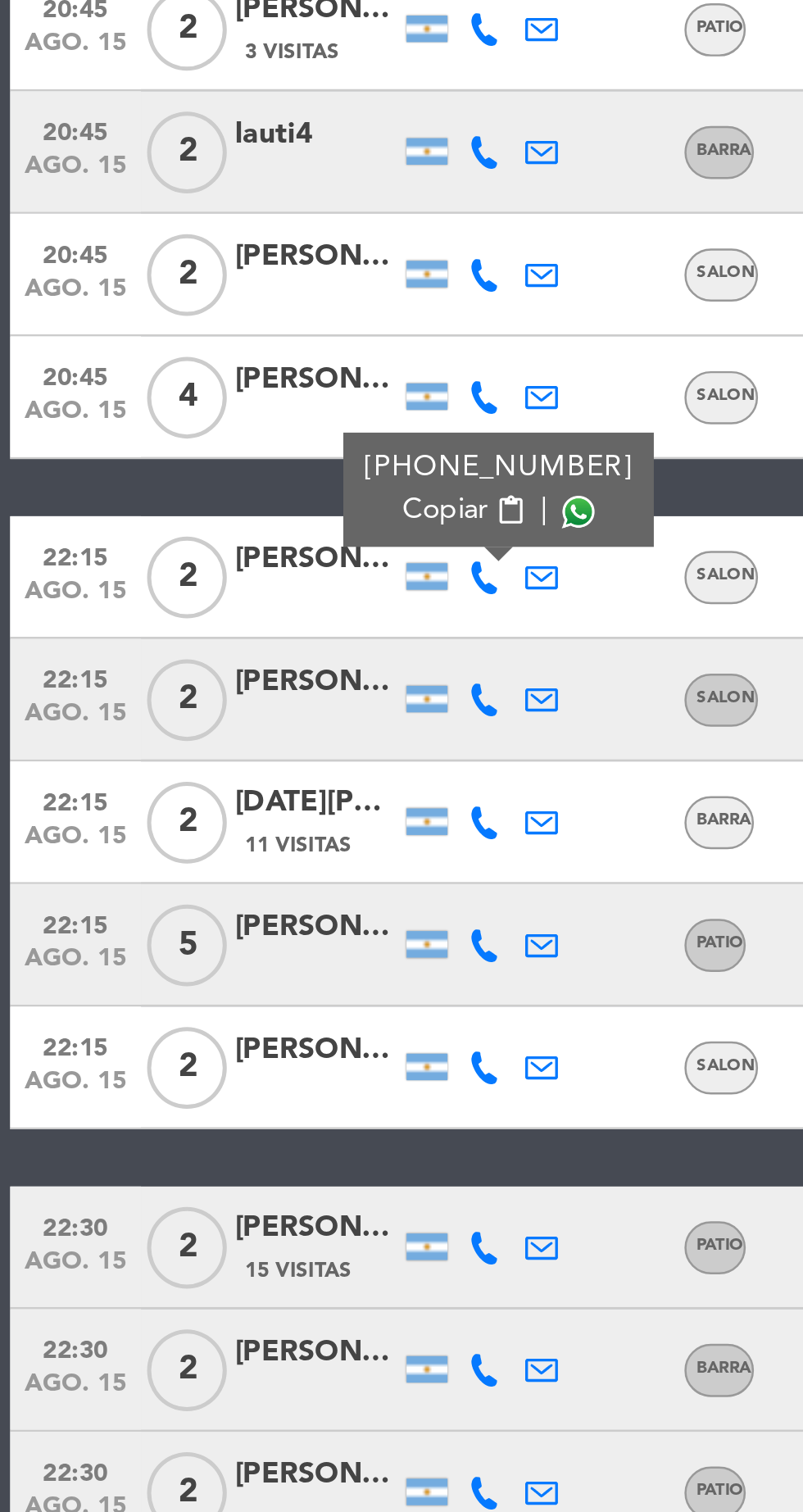
click at [226, 644] on span at bounding box center [232, 642] width 13 height 13
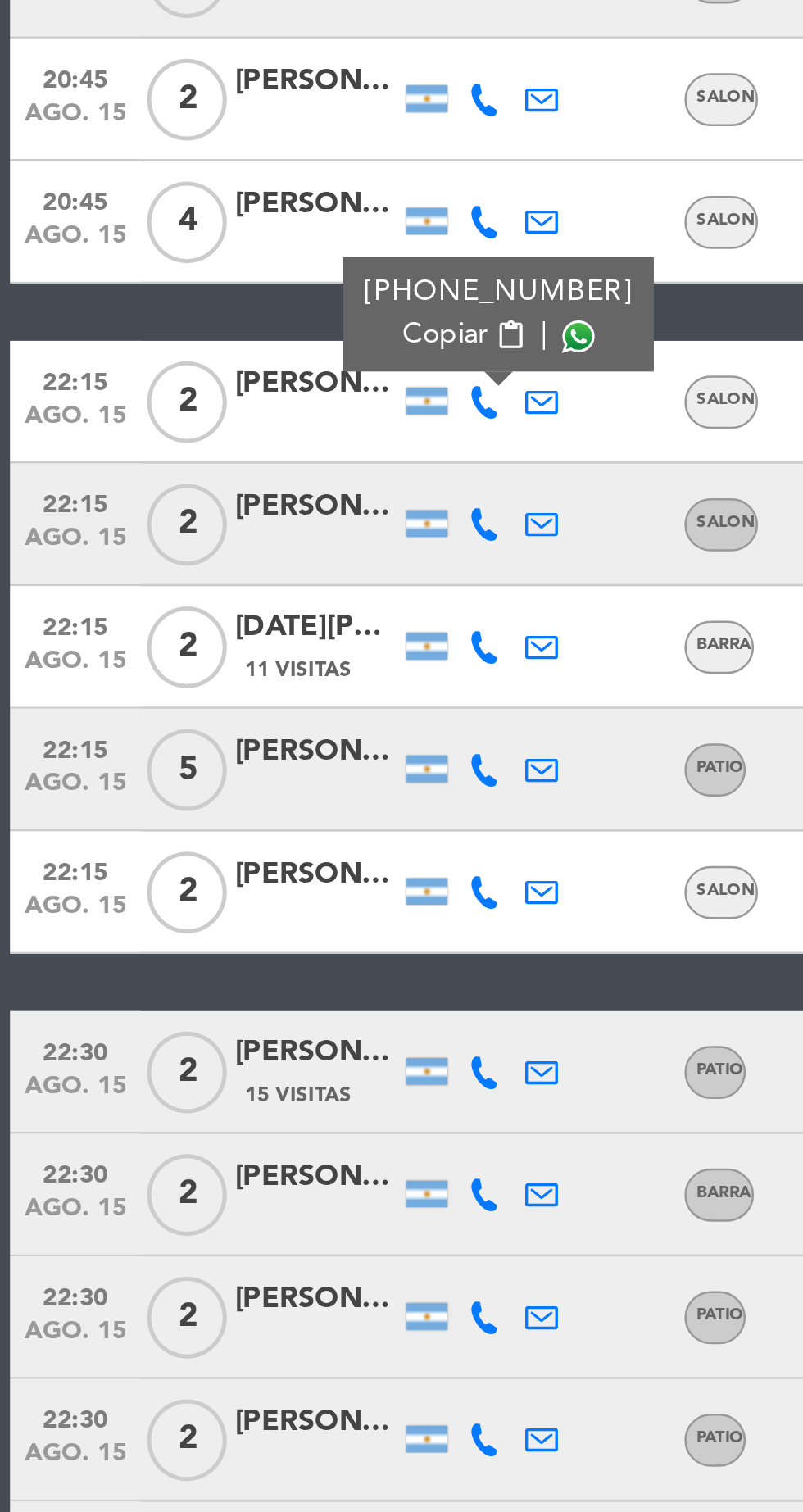
click at [188, 716] on icon at bounding box center [194, 716] width 13 height 13
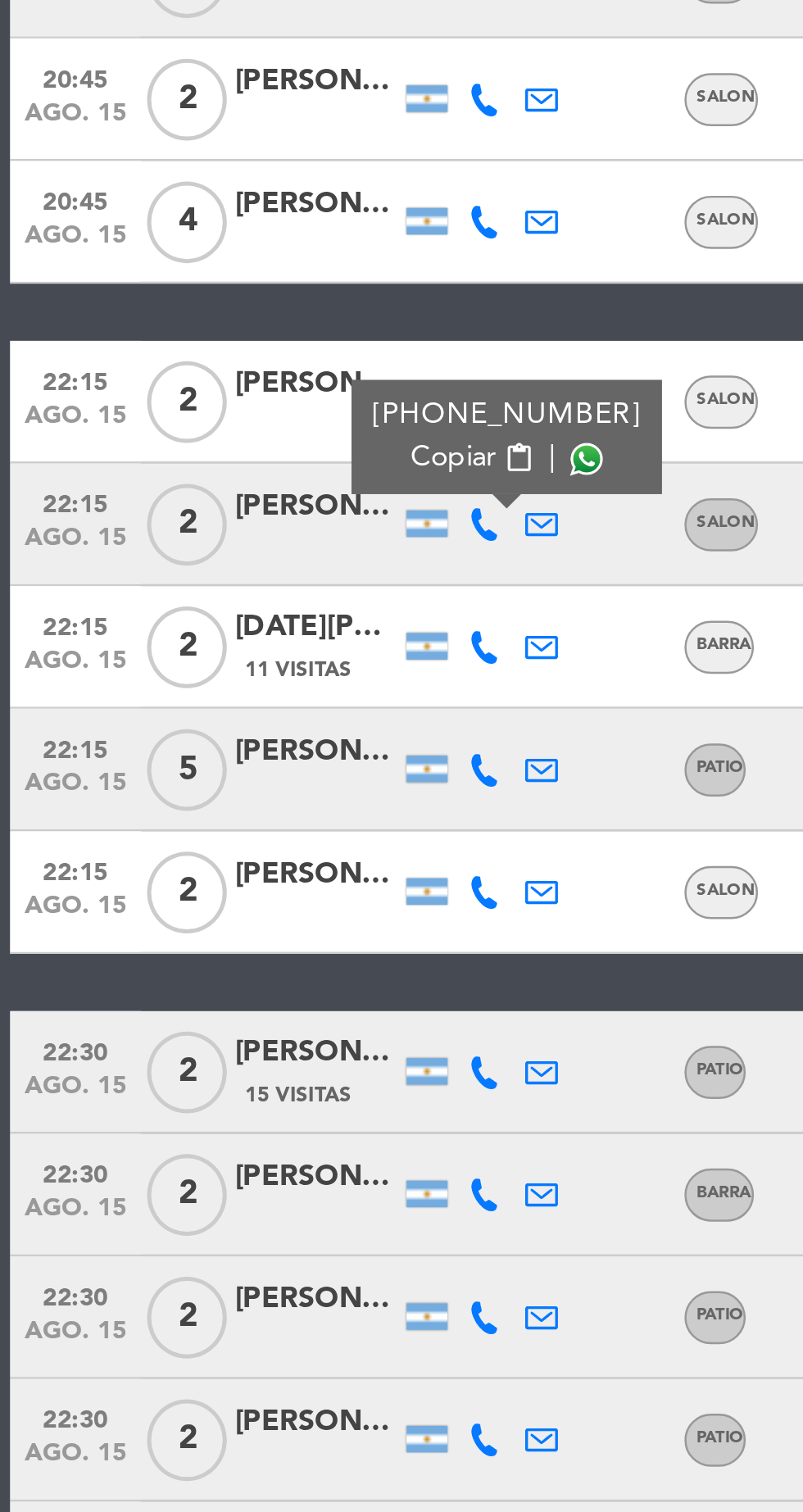
click at [229, 693] on span at bounding box center [235, 691] width 13 height 13
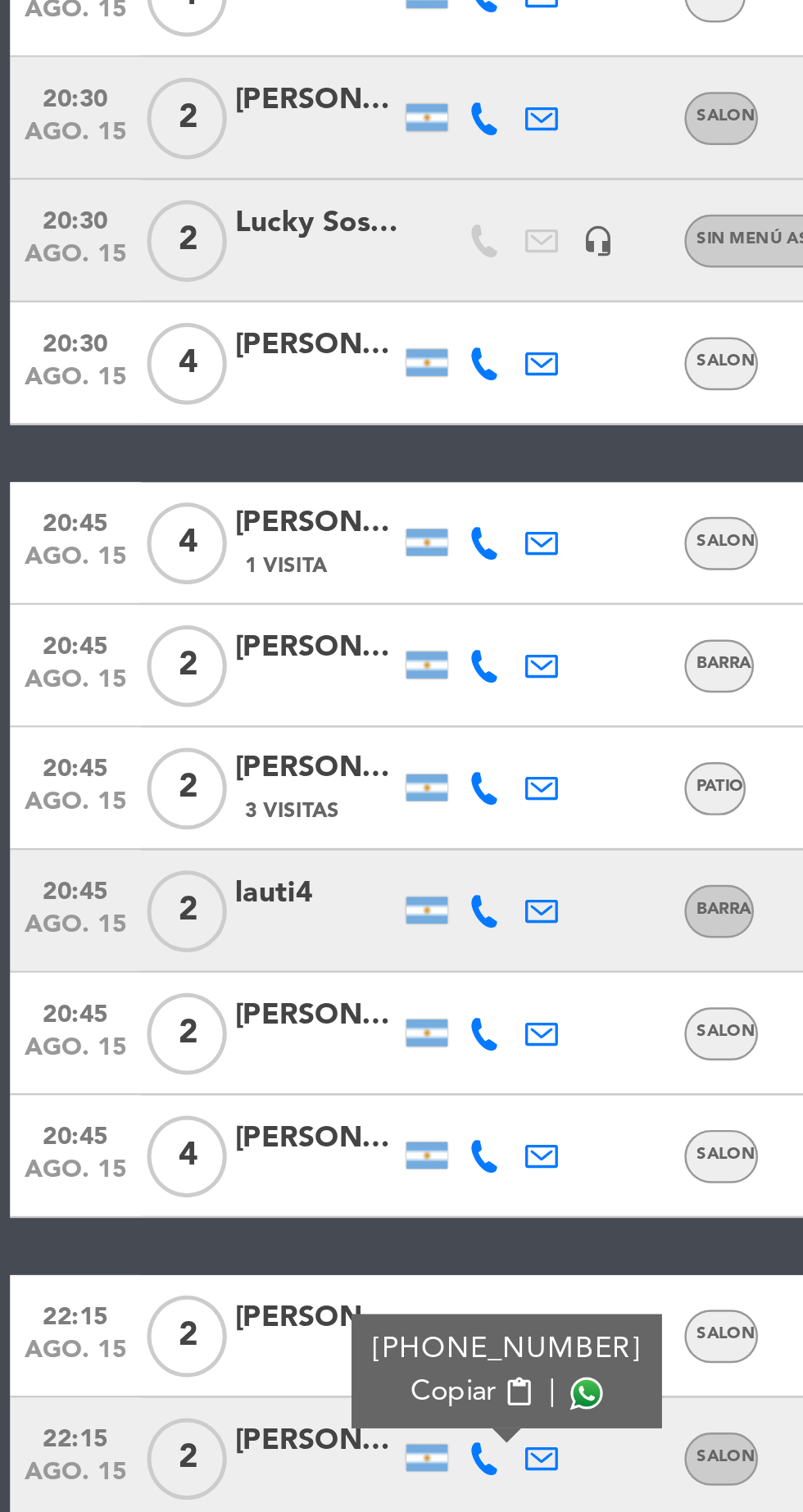
click at [108, 728] on span "1 Visita" at bounding box center [115, 733] width 33 height 13
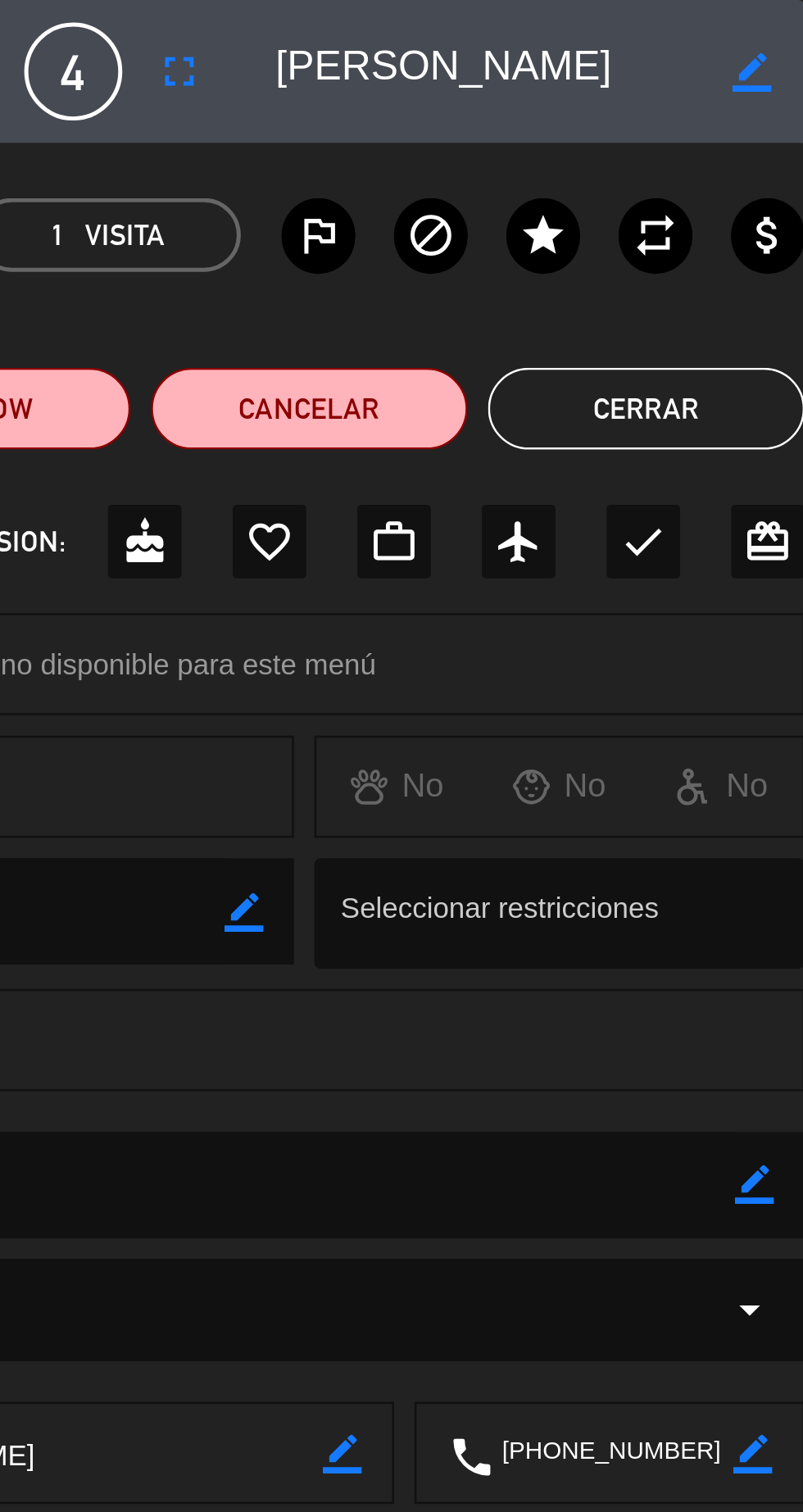
click at [563, 26] on icon "fullscreen" at bounding box center [553, 29] width 20 height 20
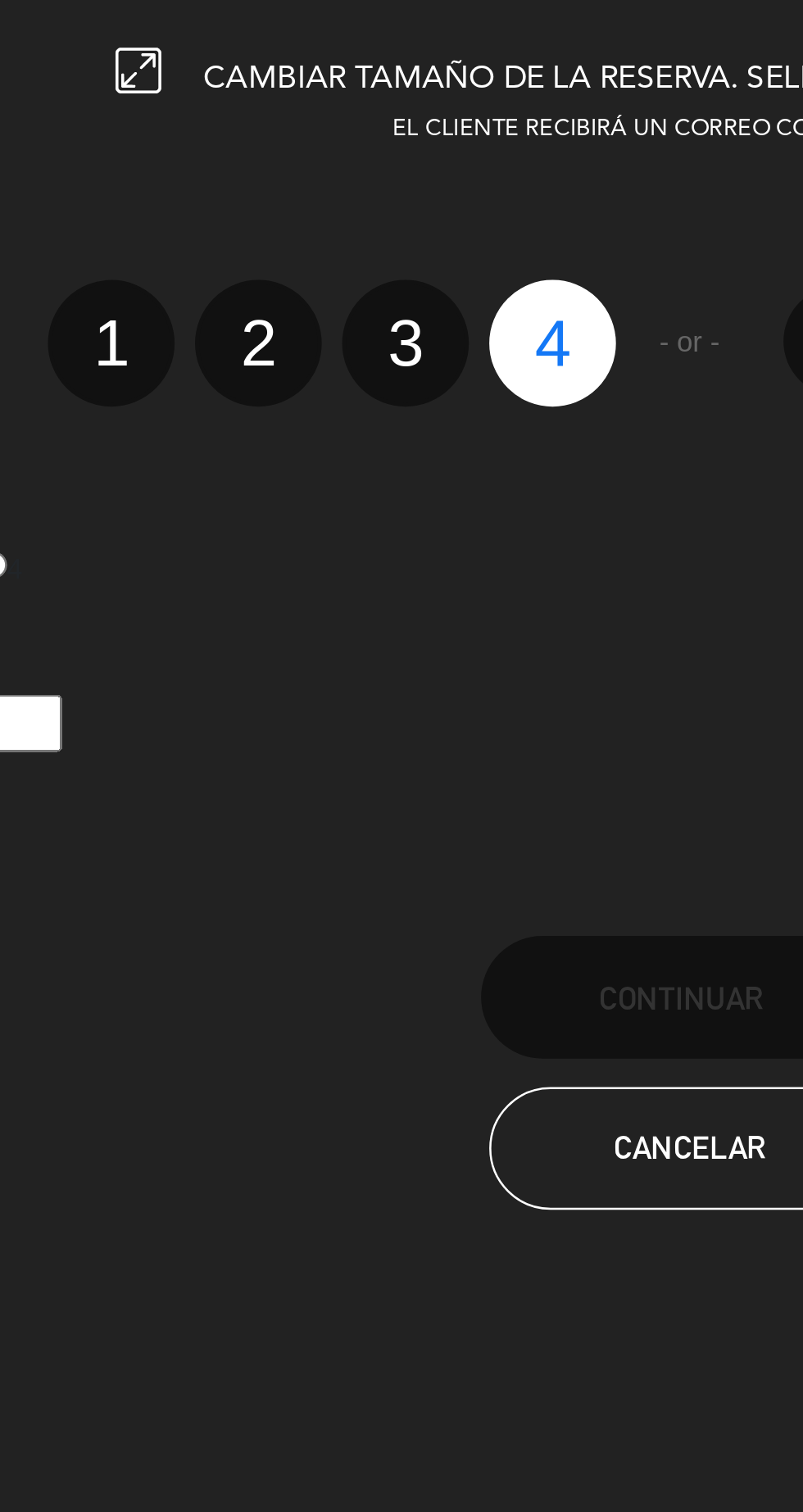
click at [227, 144] on label "2" at bounding box center [229, 137] width 51 height 51
click at [227, 128] on input "2" at bounding box center [227, 124] width 11 height 11
radio input "true"
radio input "false"
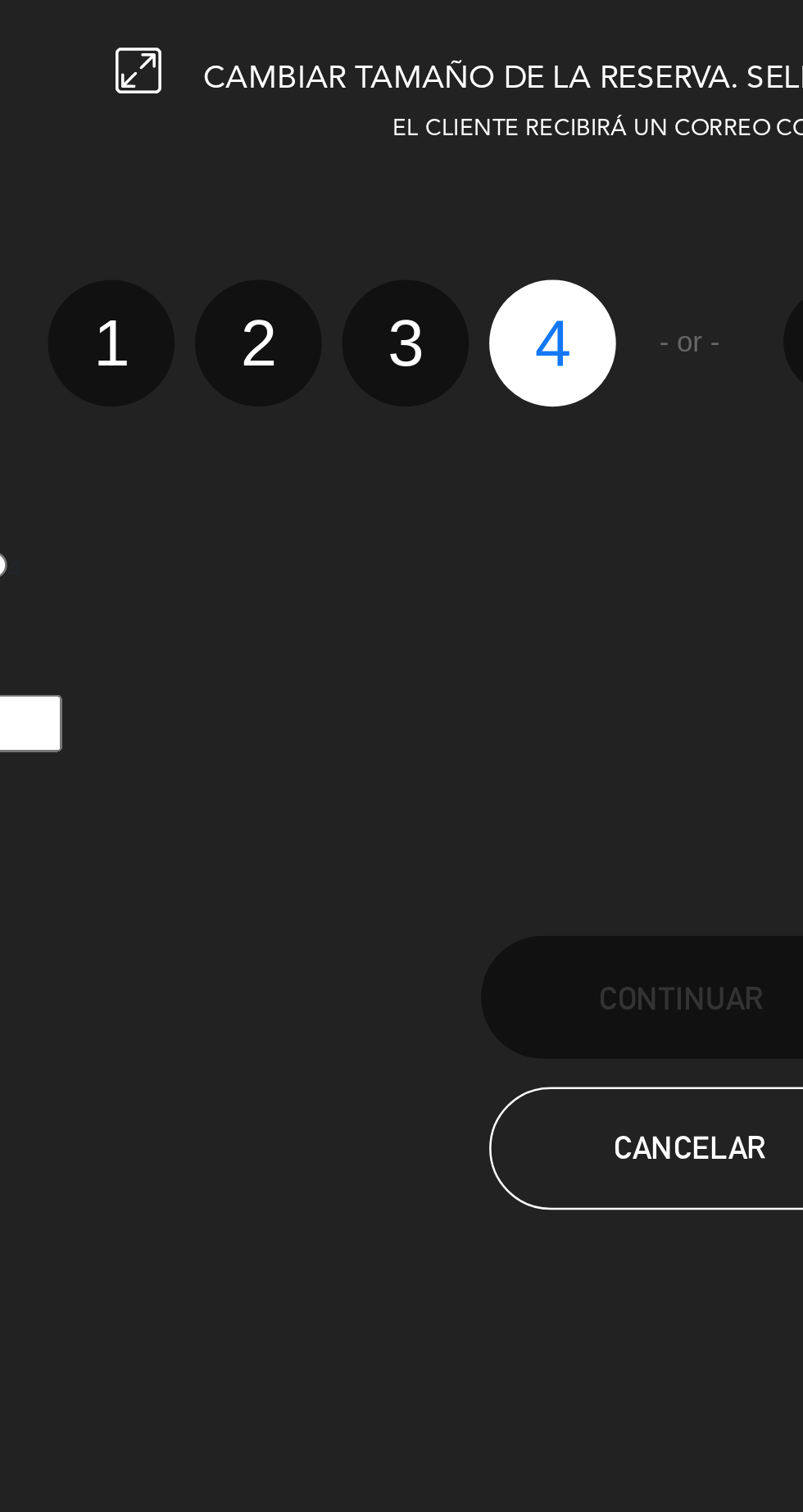
radio input "false"
radio input "true"
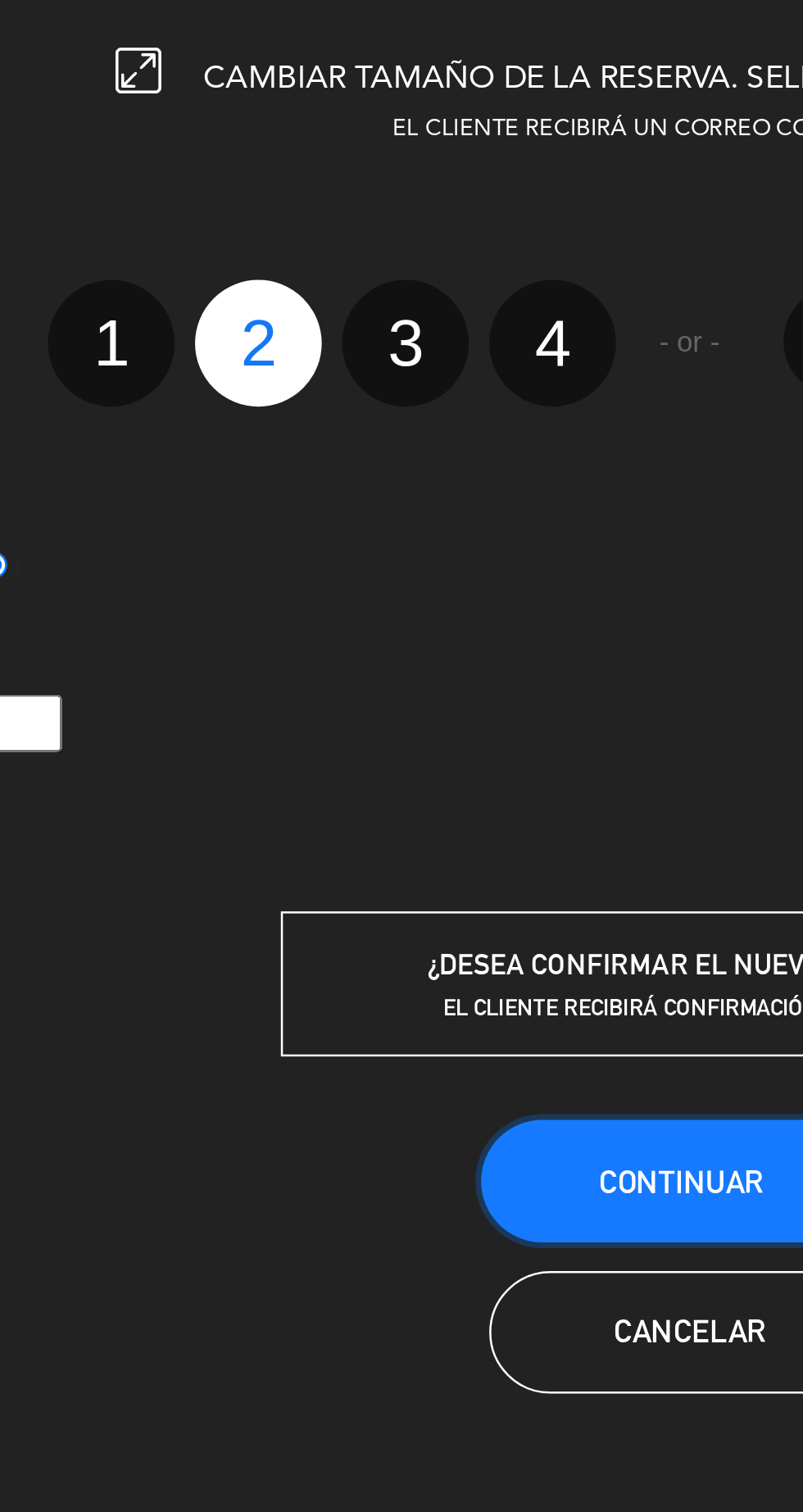
click at [391, 479] on span "Continuar" at bounding box center [398, 473] width 66 height 14
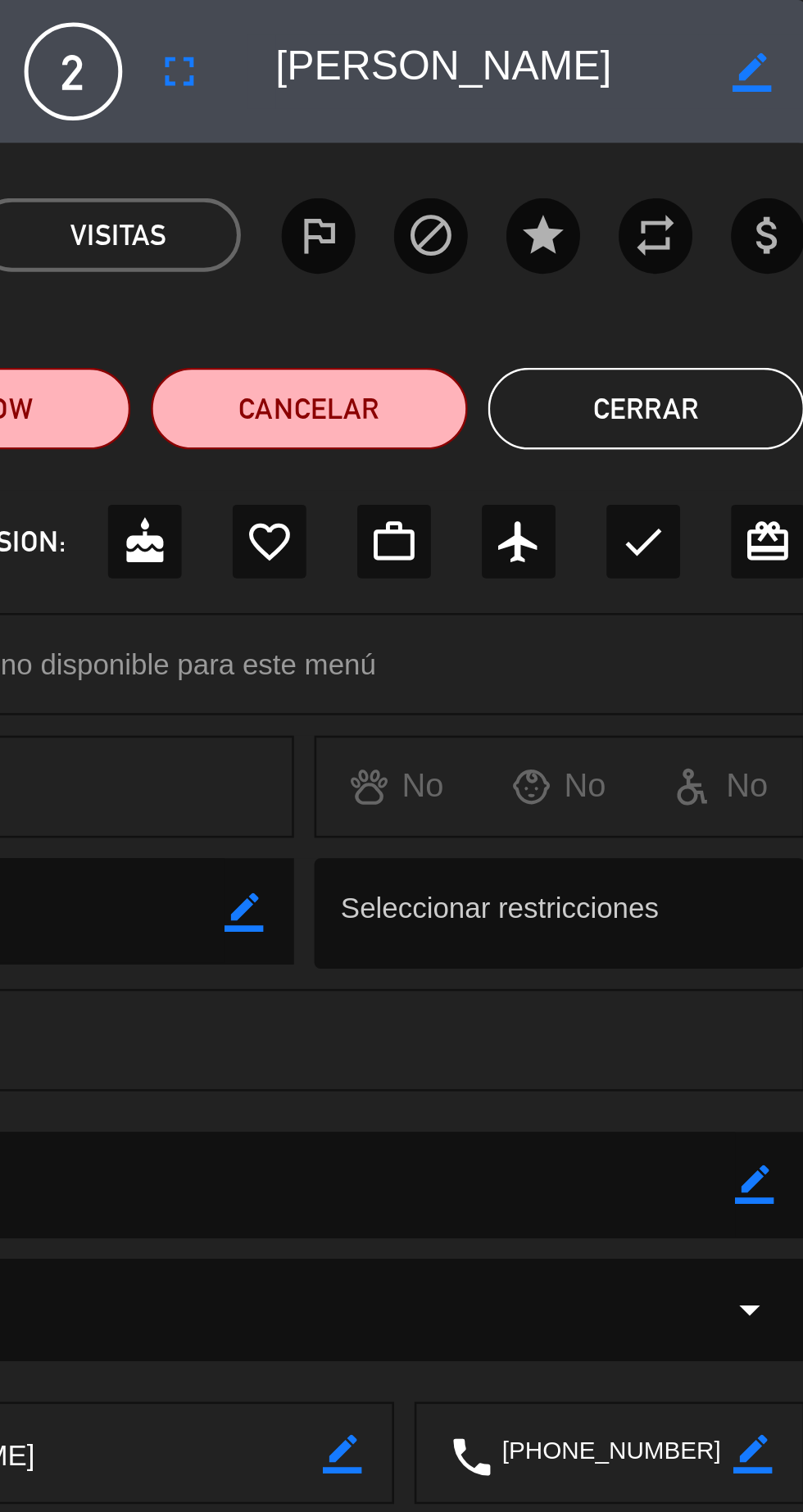
click at [748, 172] on button "Cerrar" at bounding box center [740, 164] width 127 height 33
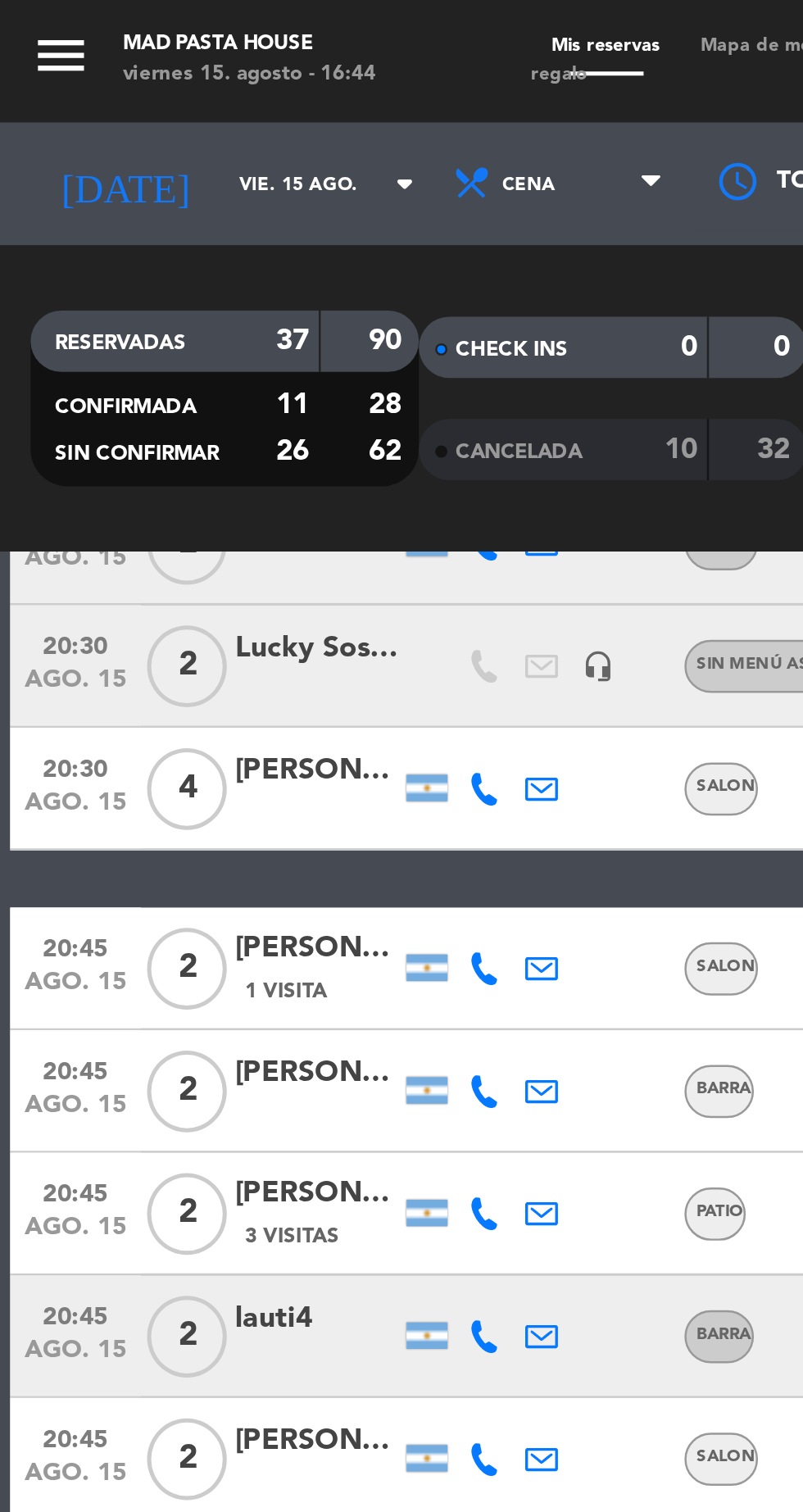
scroll to position [728, 0]
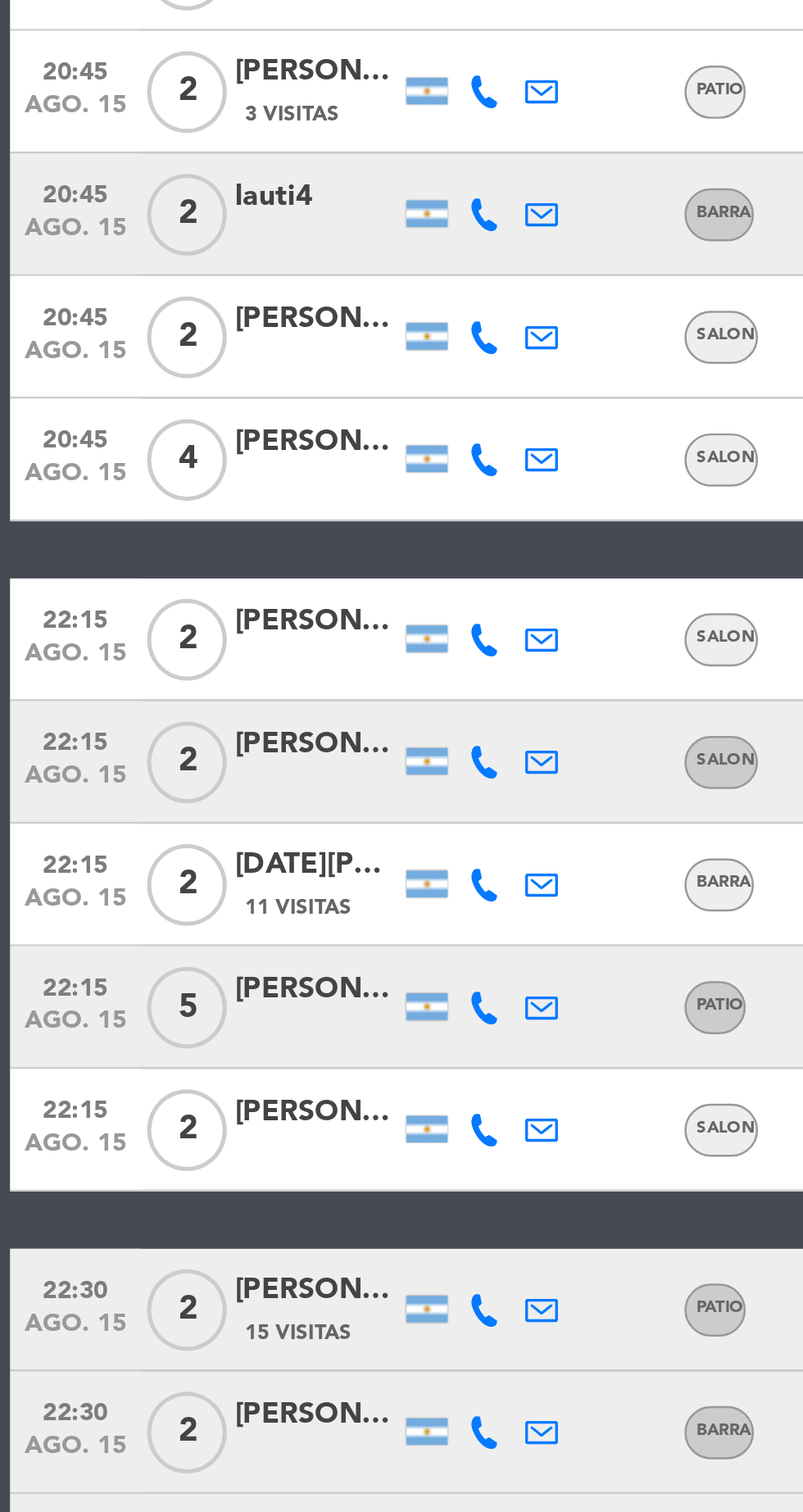
click at [195, 767] on icon at bounding box center [194, 766] width 13 height 13
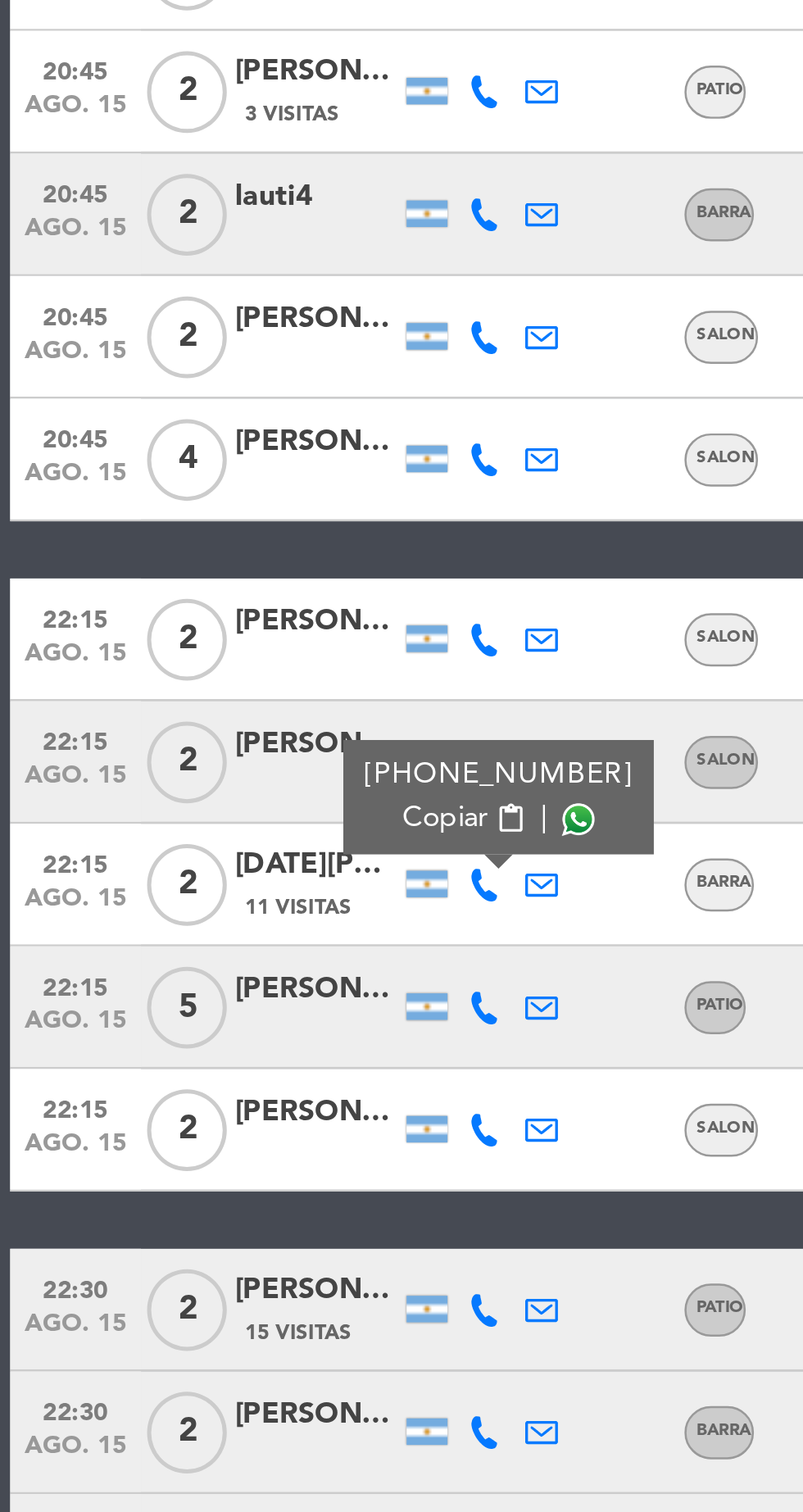
click at [228, 741] on span at bounding box center [232, 740] width 13 height 13
click at [198, 815] on icon at bounding box center [194, 815] width 13 height 13
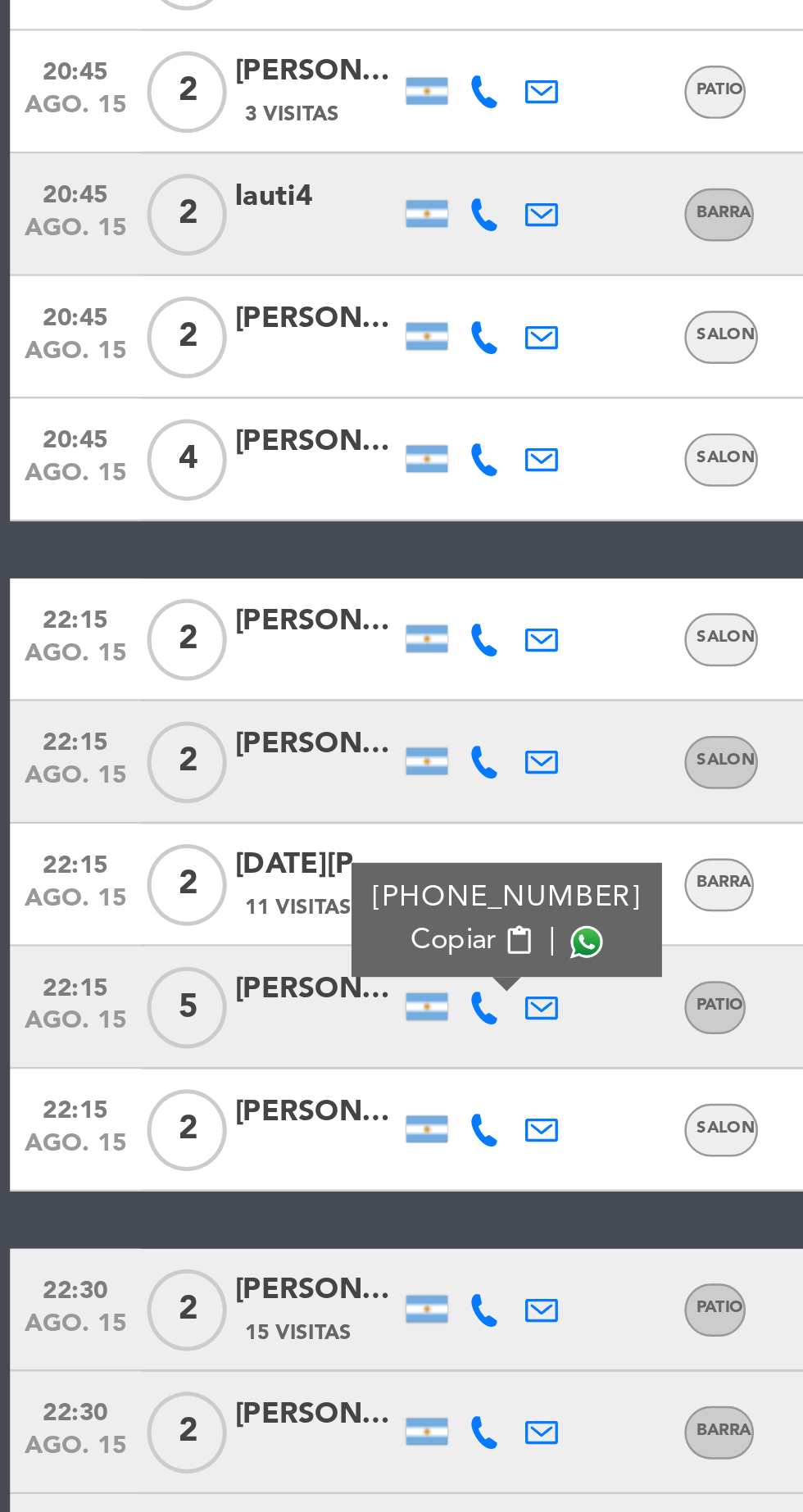
click at [219, 817] on icon at bounding box center [217, 815] width 13 height 13
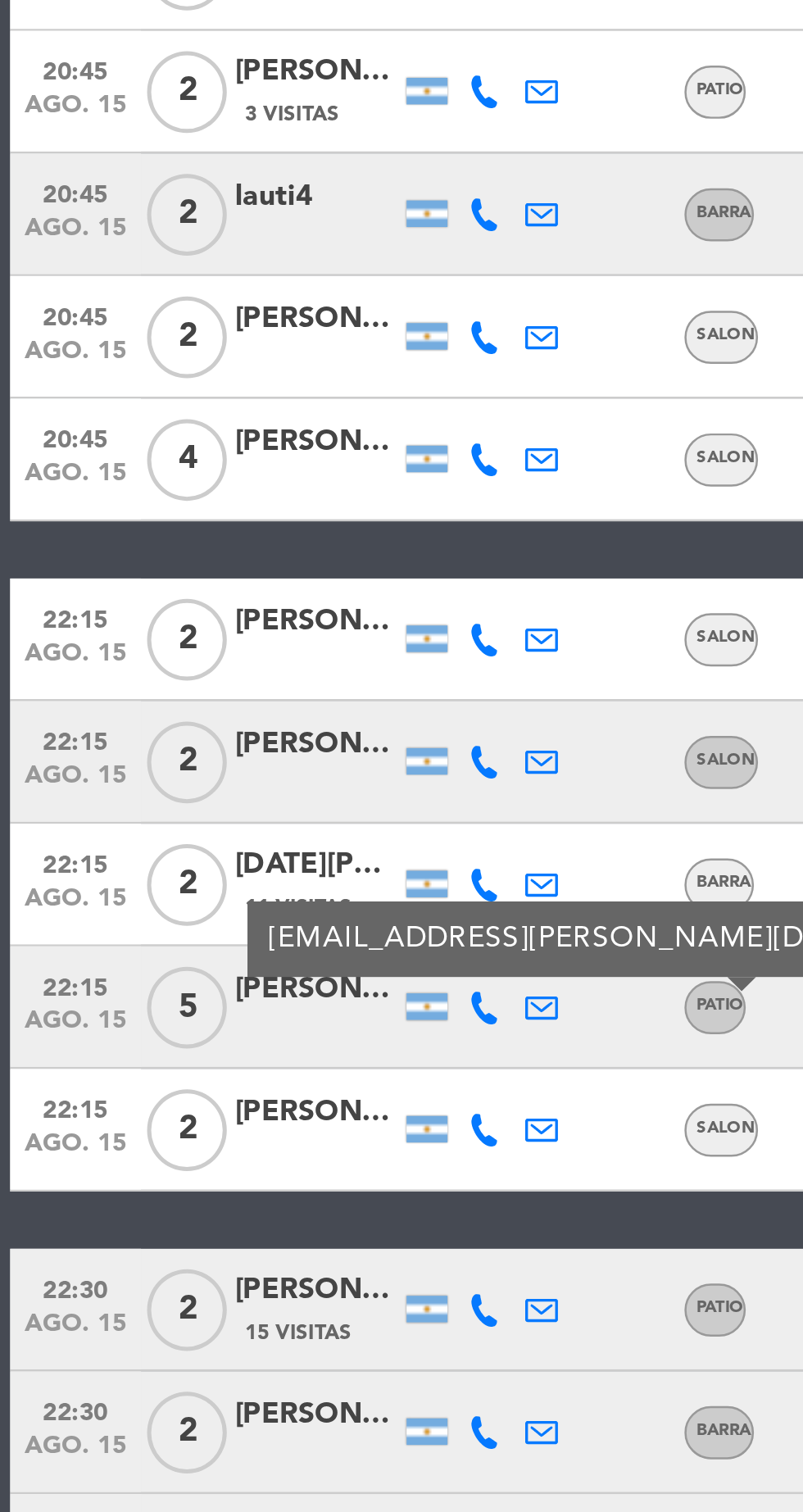
click at [200, 817] on icon at bounding box center [194, 815] width 13 height 13
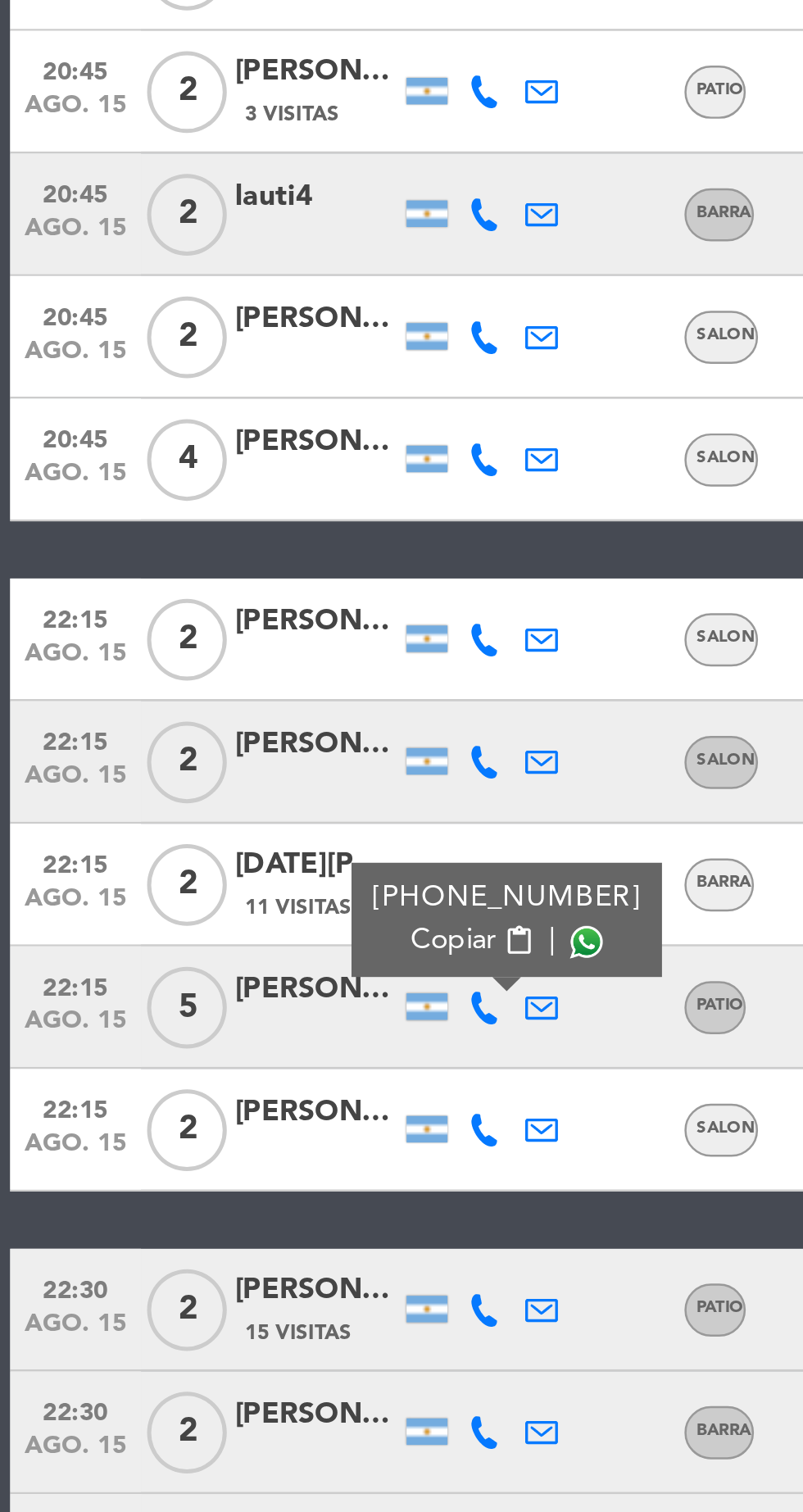
click at [229, 788] on span at bounding box center [235, 789] width 13 height 13
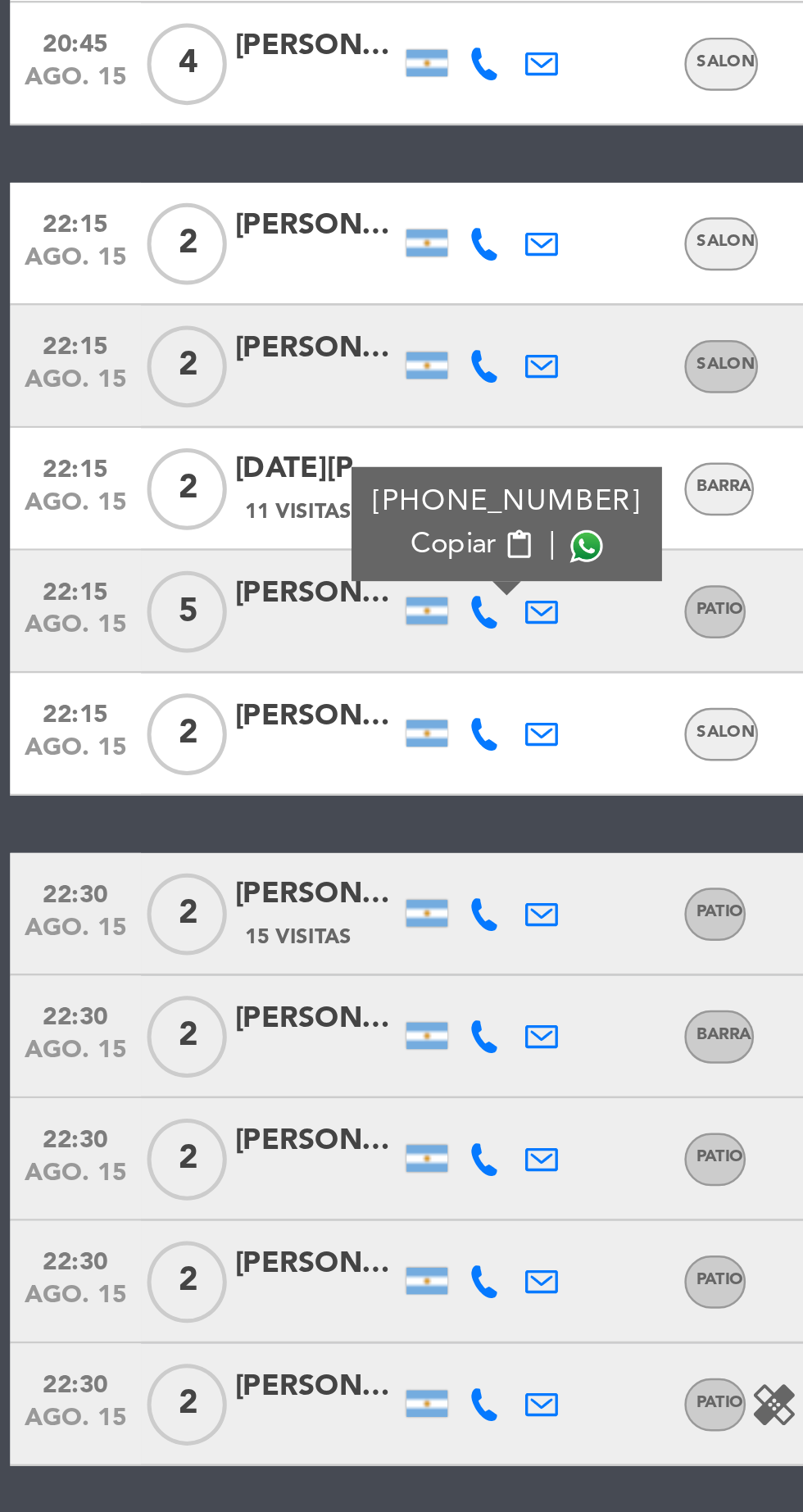
click at [194, 863] on icon at bounding box center [194, 865] width 13 height 13
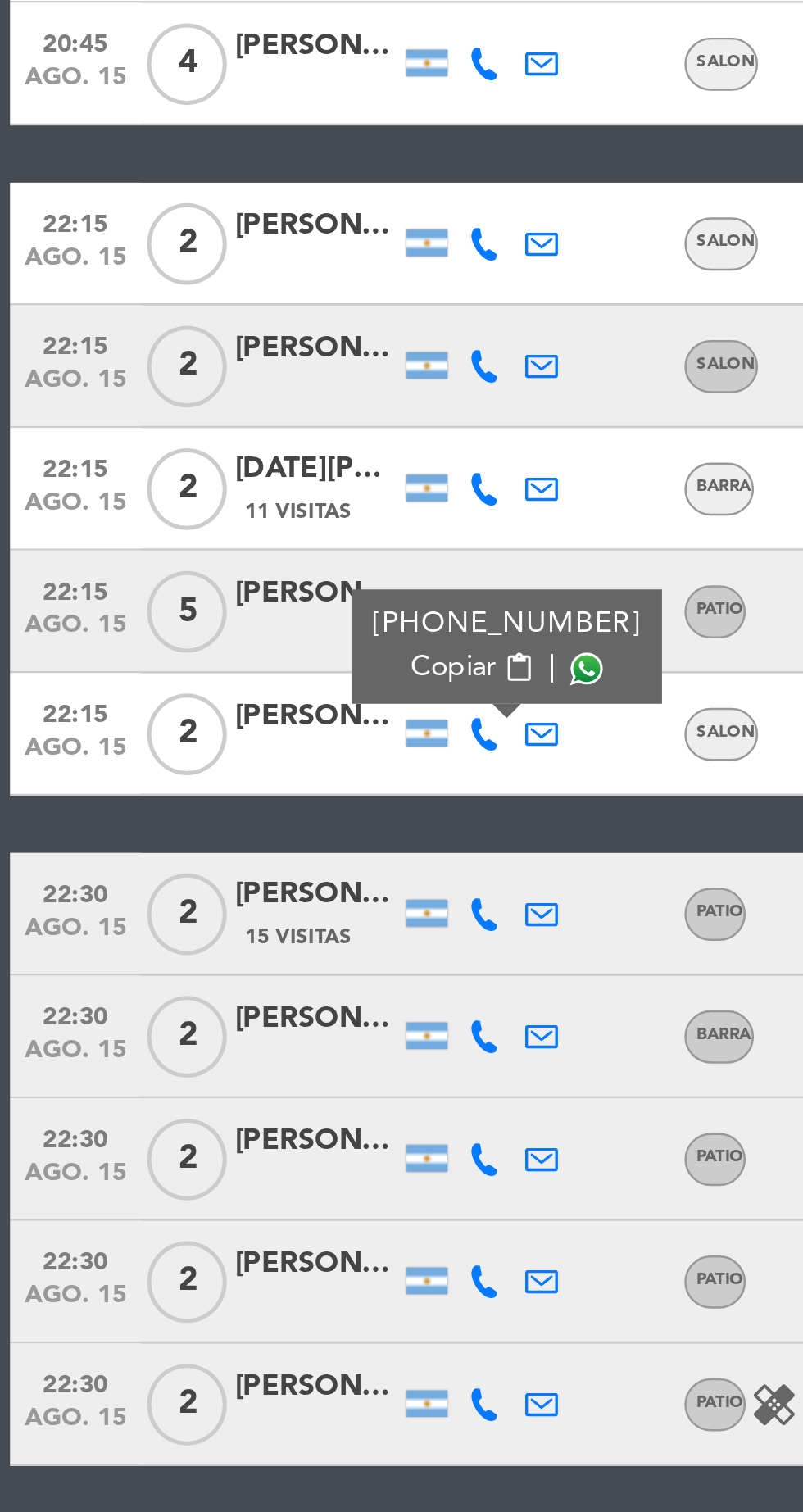
click at [229, 839] on span at bounding box center [235, 838] width 13 height 13
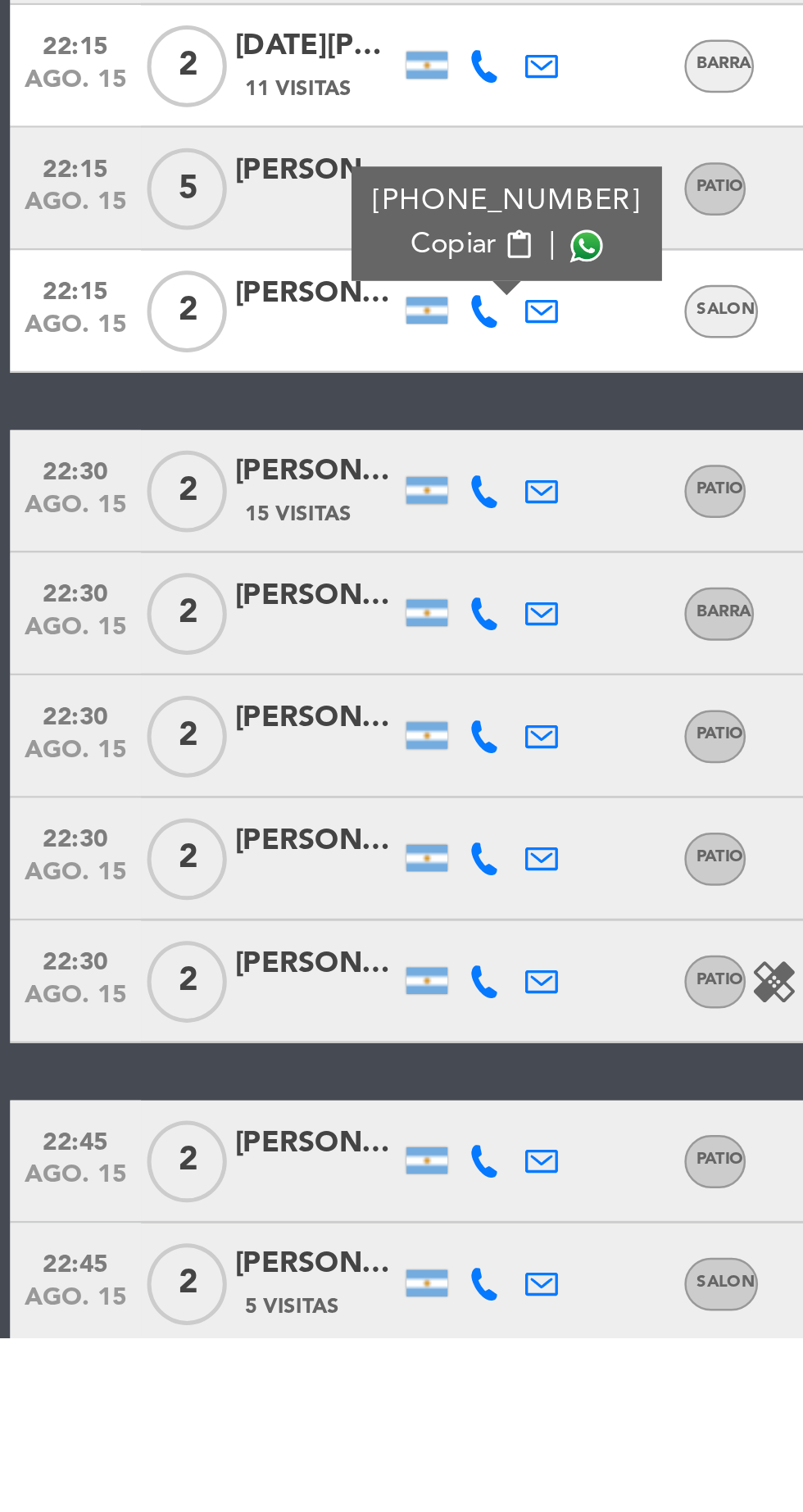
scroll to position [482, 0]
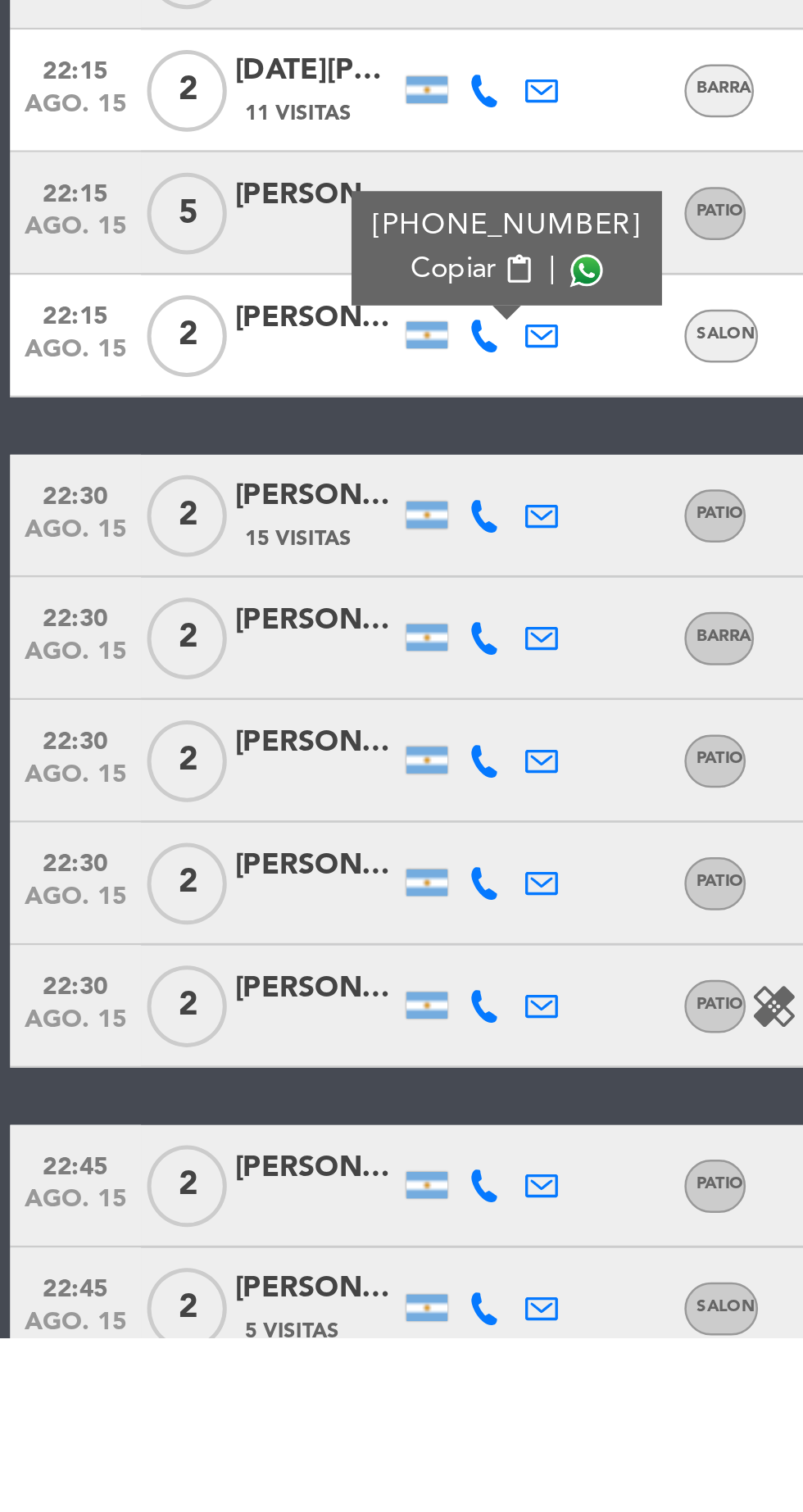
click at [190, 1182] on icon at bounding box center [194, 1182] width 13 height 13
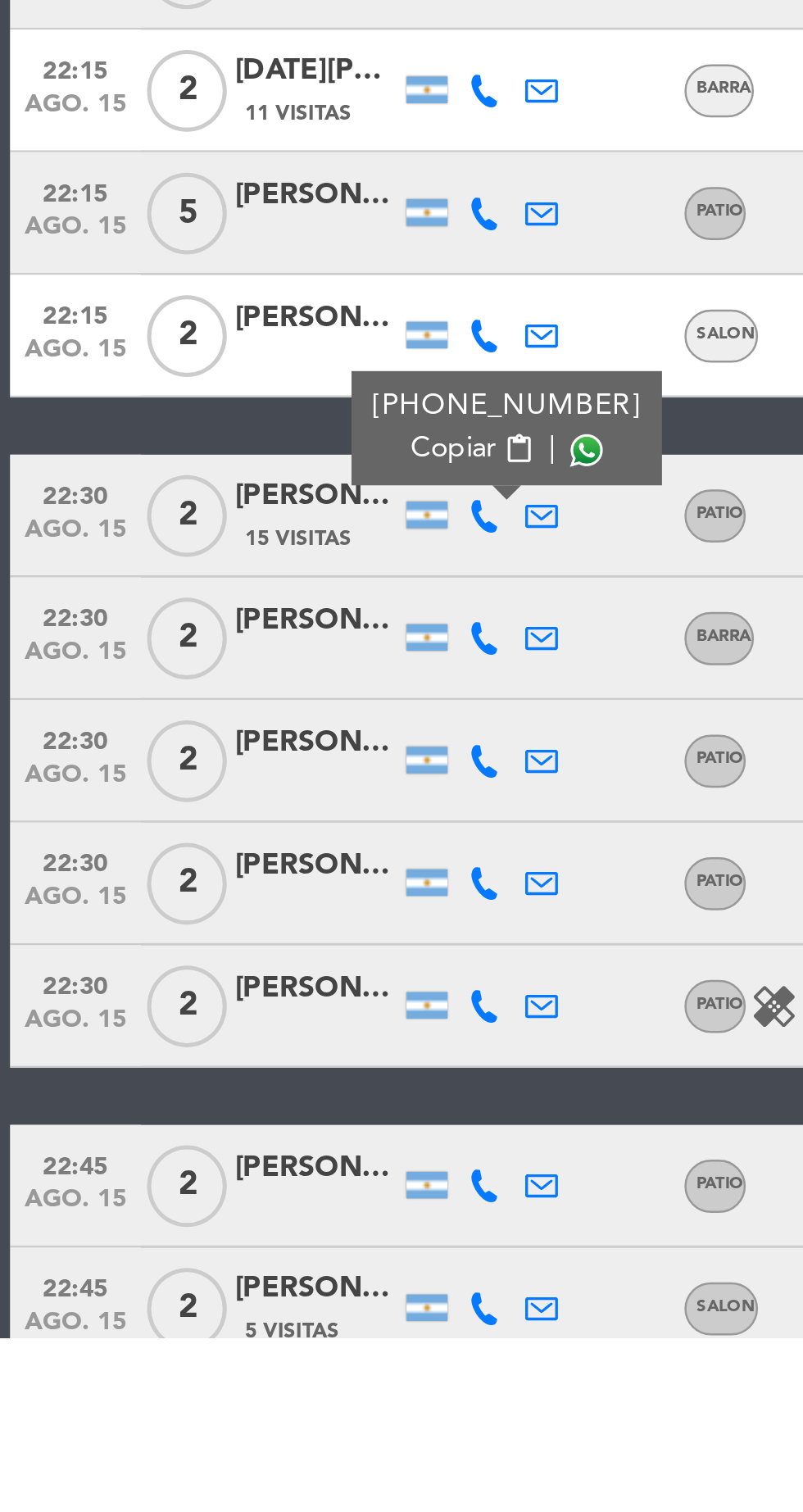
click at [229, 1159] on span at bounding box center [235, 1156] width 13 height 13
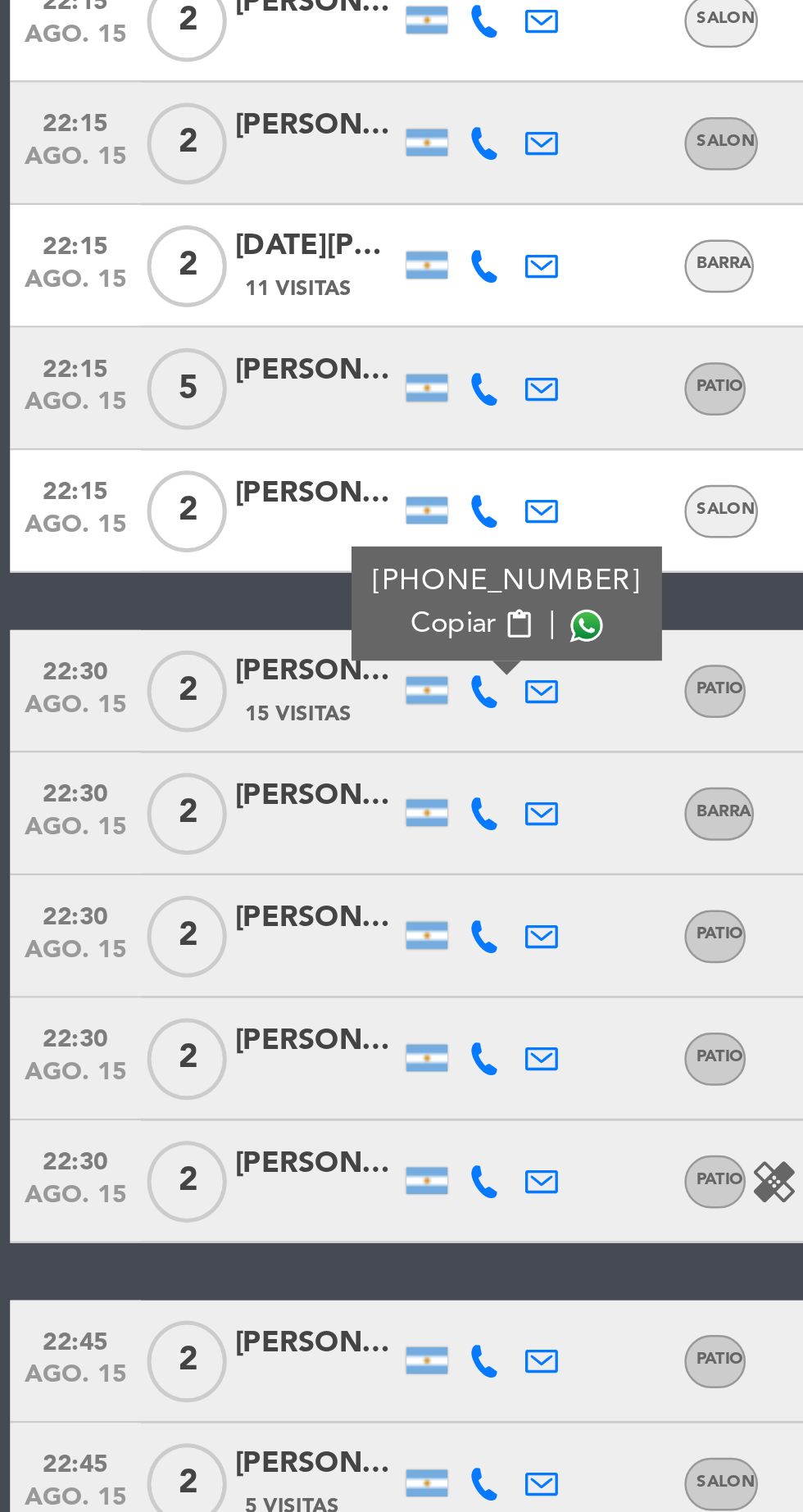
scroll to position [62, 0]
click at [190, 1225] on icon at bounding box center [194, 1232] width 13 height 13
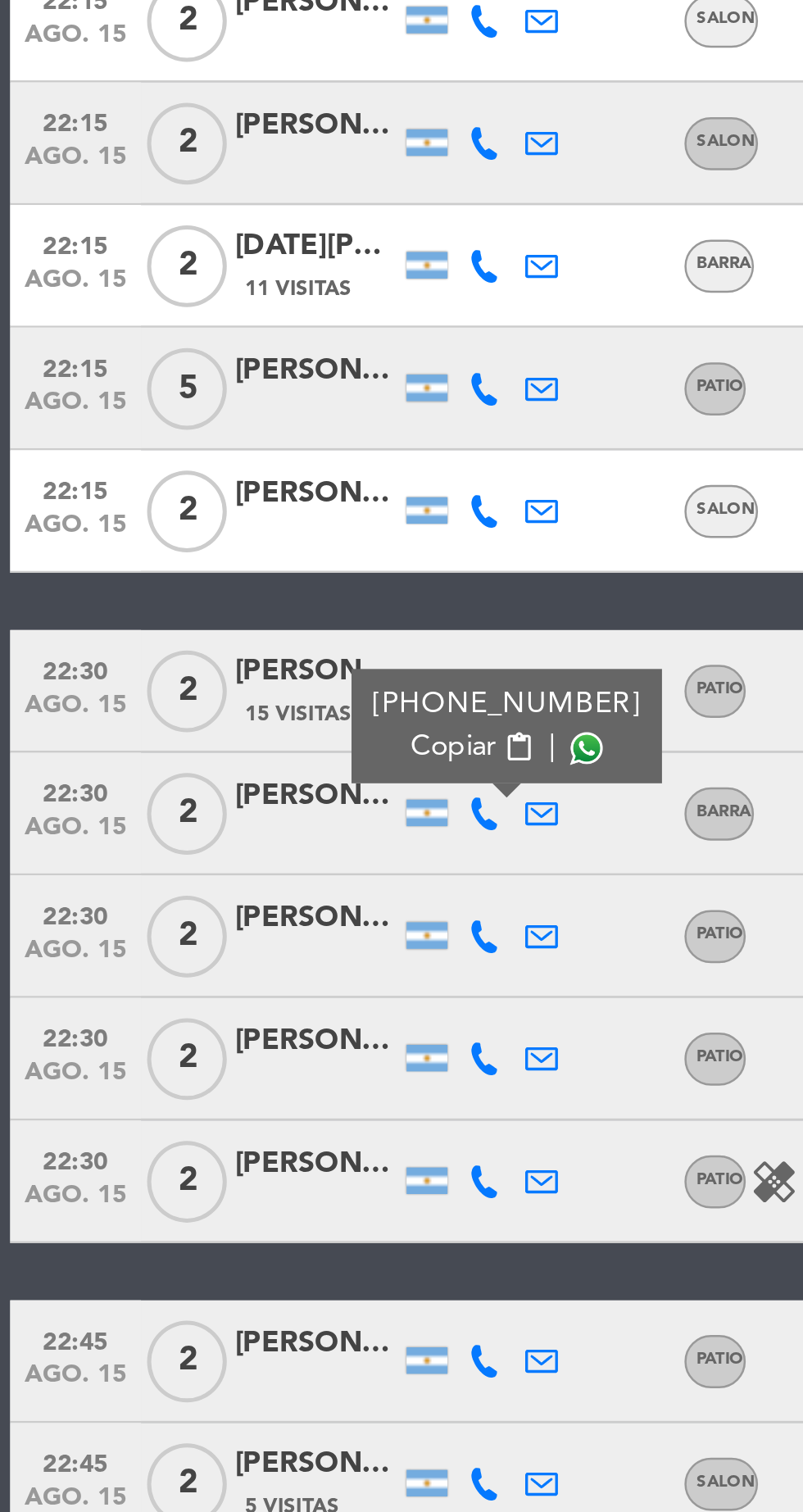
click at [229, 1199] on span at bounding box center [235, 1205] width 13 height 13
click at [230, 1199] on span at bounding box center [235, 1205] width 13 height 13
click at [198, 1274] on icon at bounding box center [194, 1281] width 13 height 13
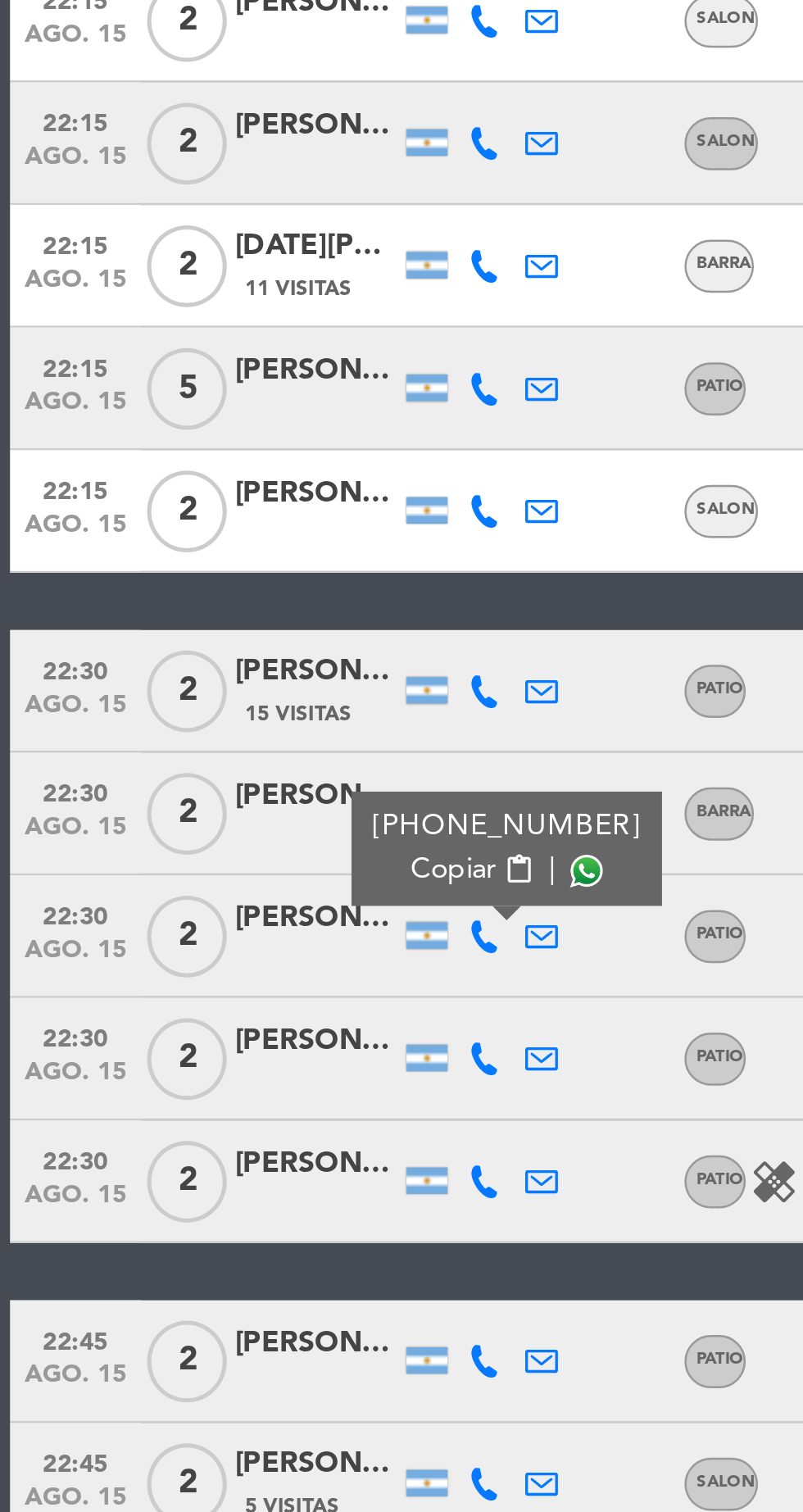
click at [229, 1248] on span at bounding box center [235, 1254] width 13 height 13
click at [198, 1324] on icon at bounding box center [194, 1330] width 13 height 13
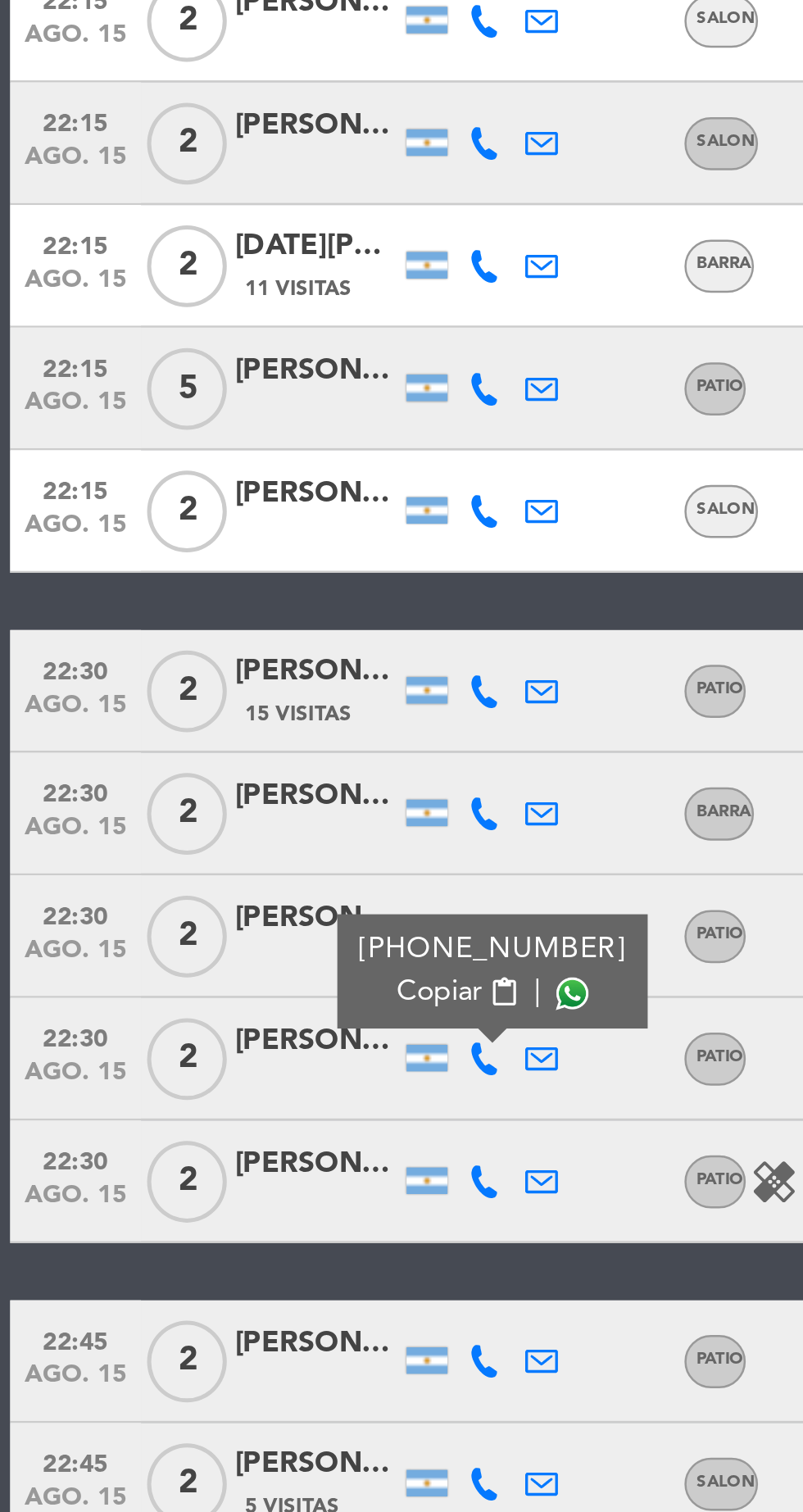
click at [231, 1297] on span at bounding box center [229, 1304] width 13 height 13
click at [196, 1373] on icon at bounding box center [194, 1379] width 13 height 13
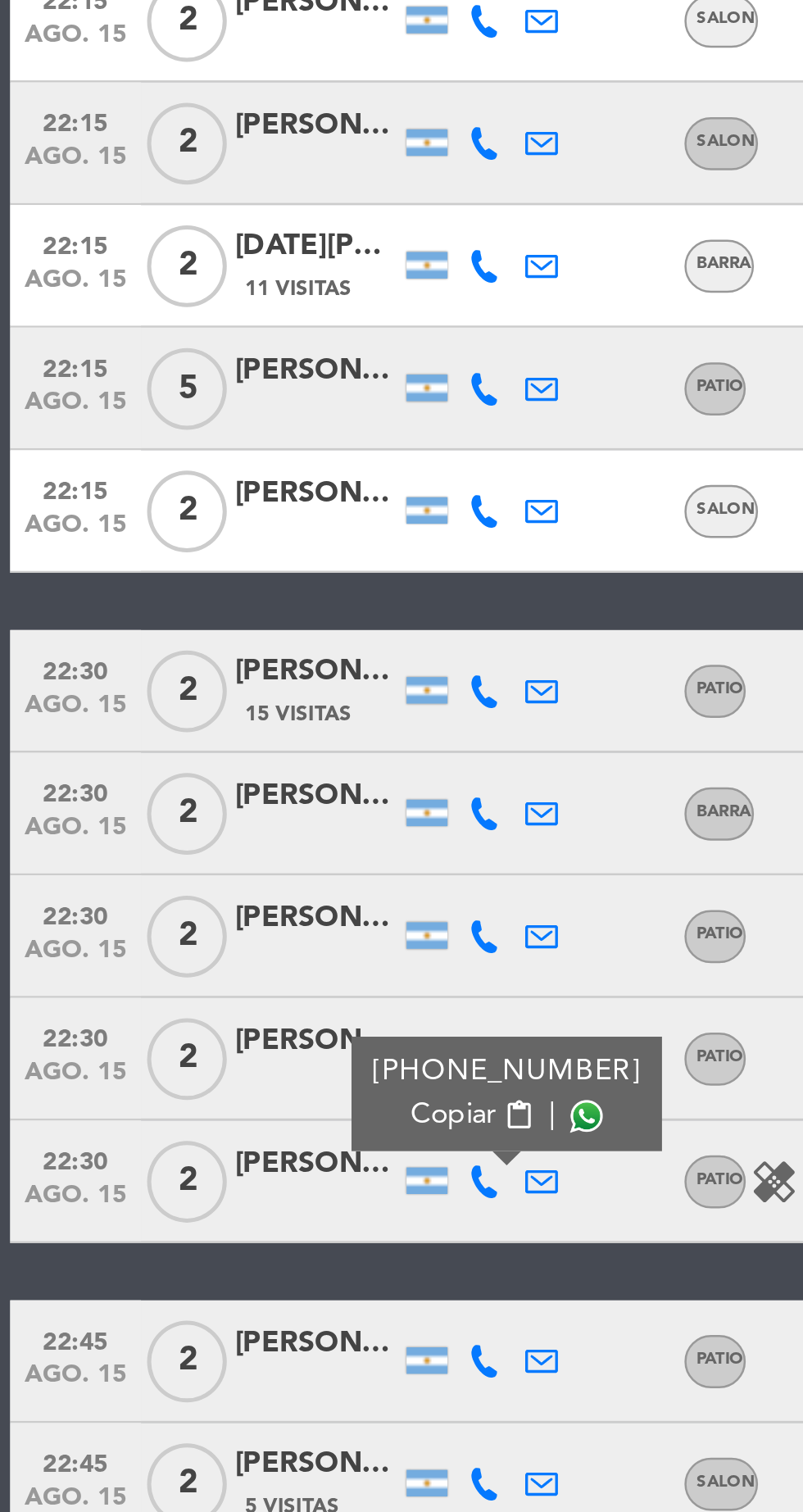
click at [229, 1346] on span at bounding box center [235, 1353] width 13 height 13
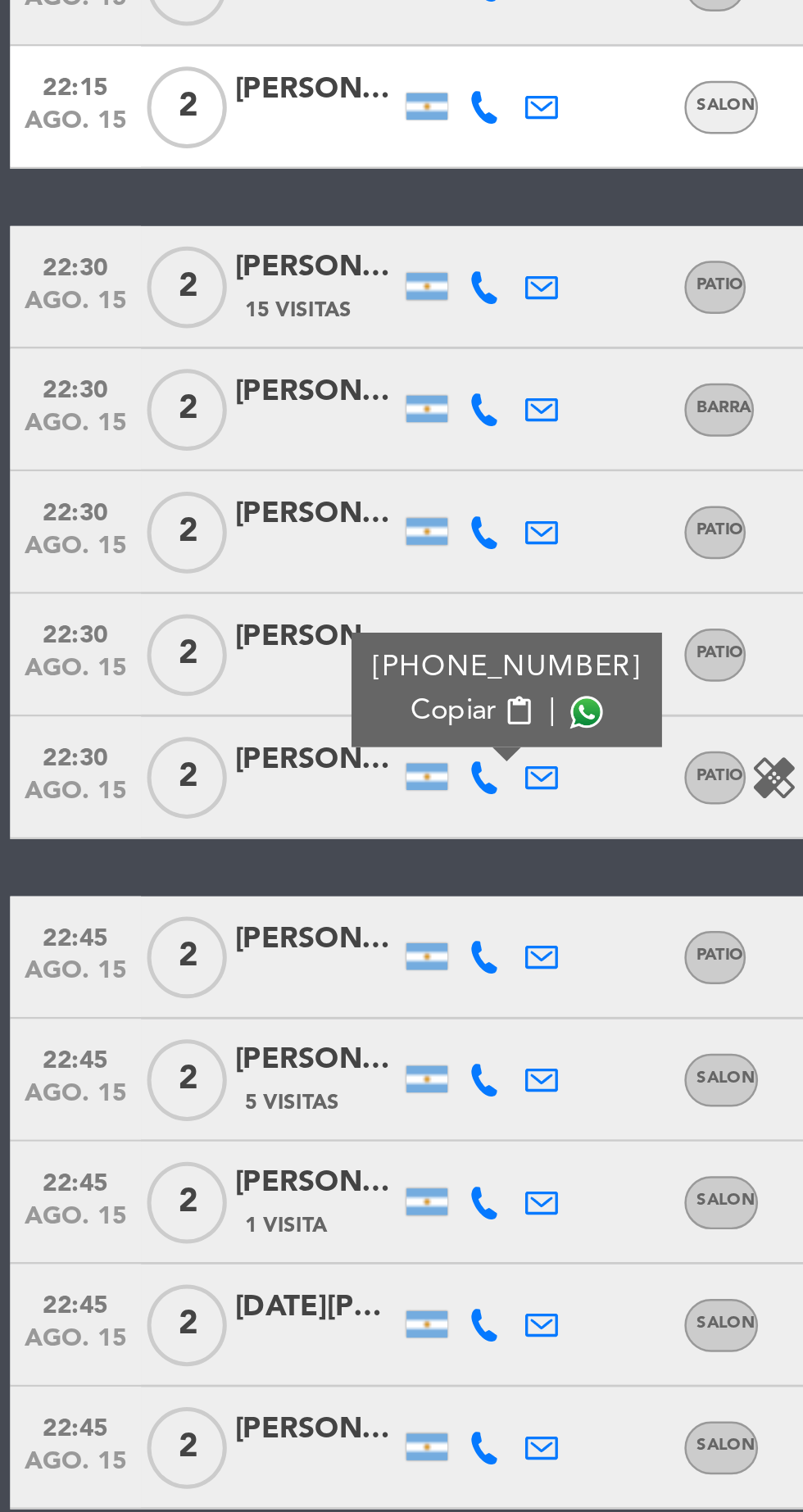
scroll to position [669, 0]
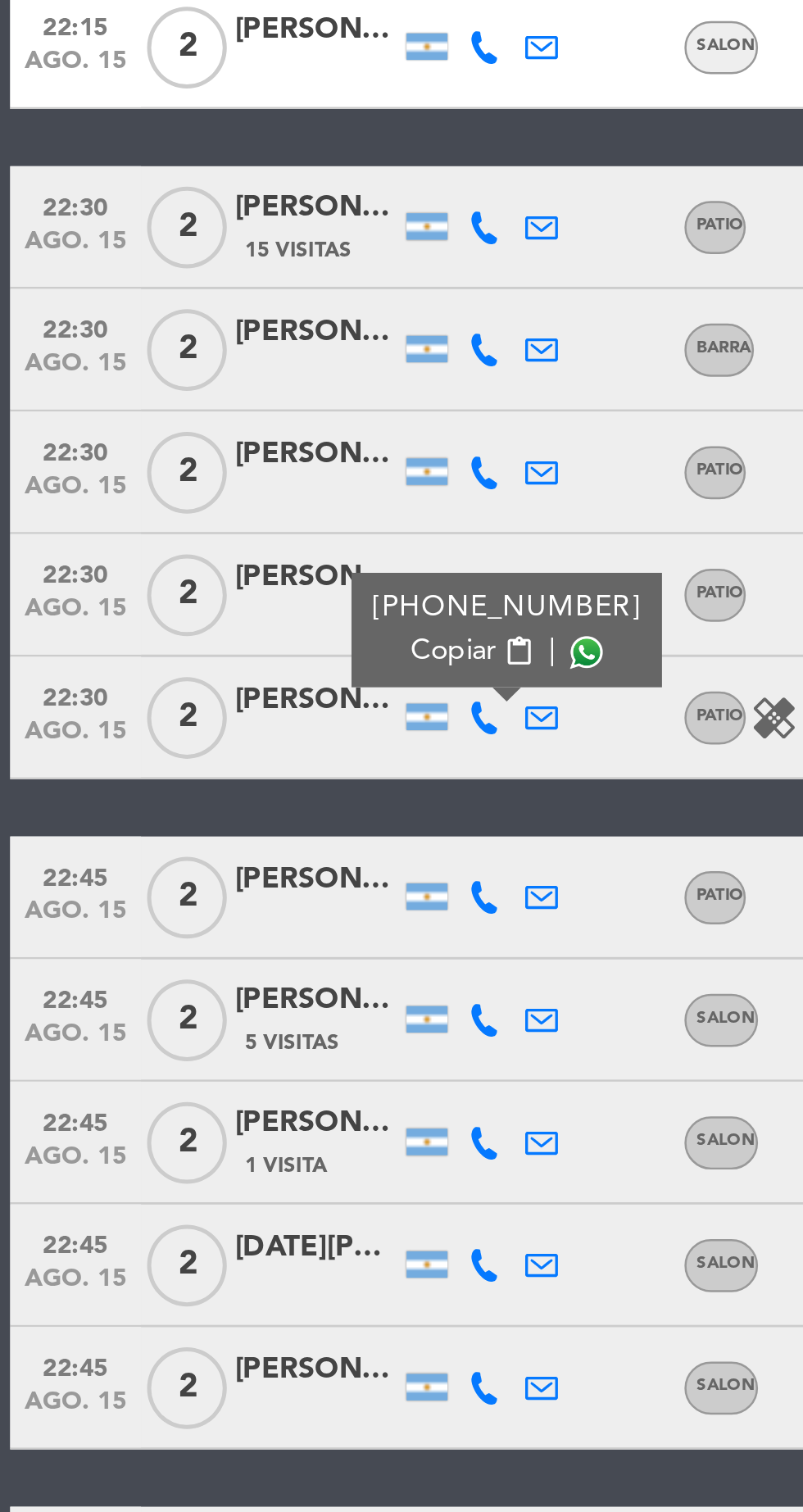
click at [198, 1259] on icon at bounding box center [194, 1265] width 13 height 13
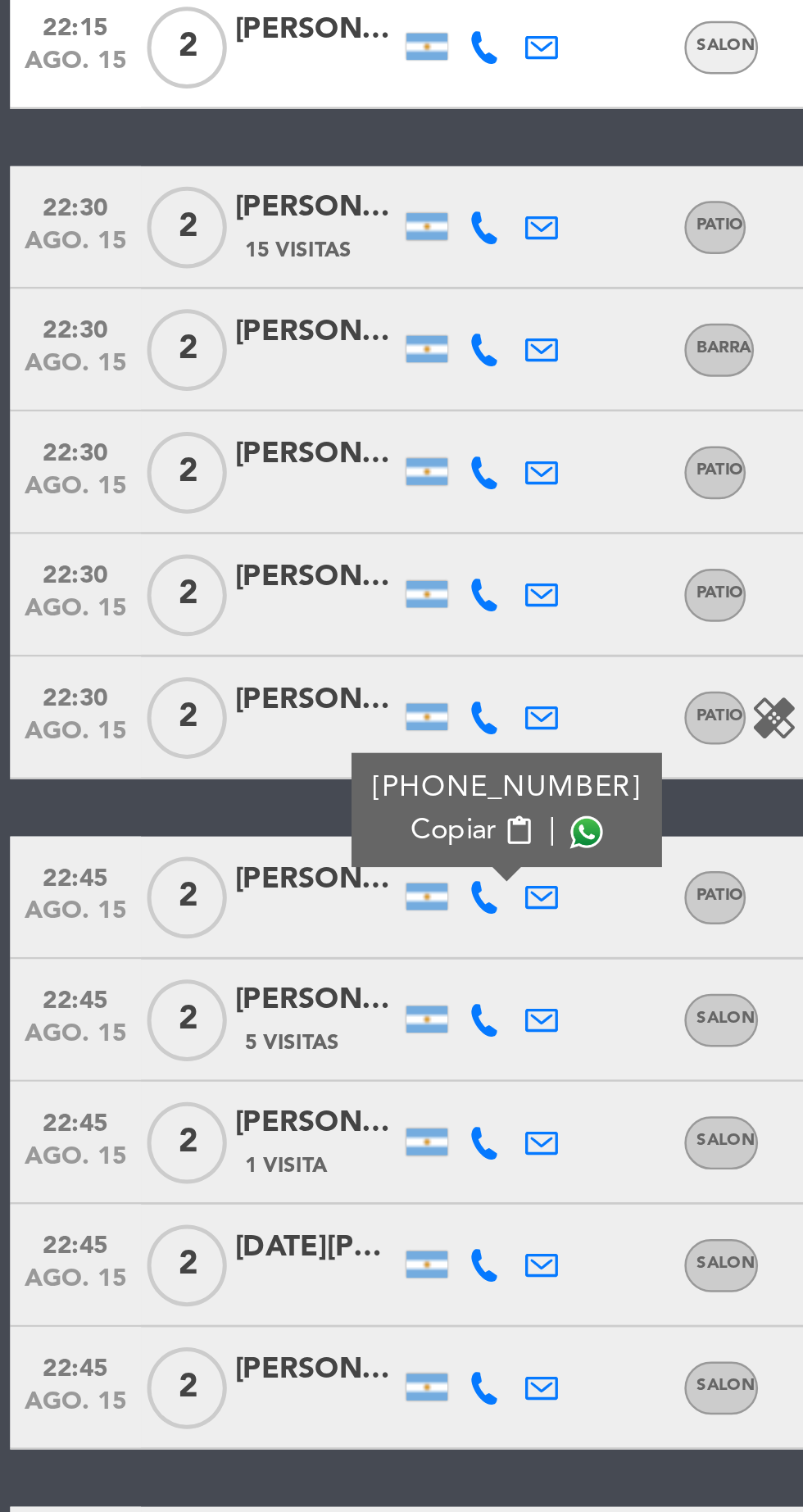
click at [231, 1233] on span at bounding box center [235, 1239] width 13 height 13
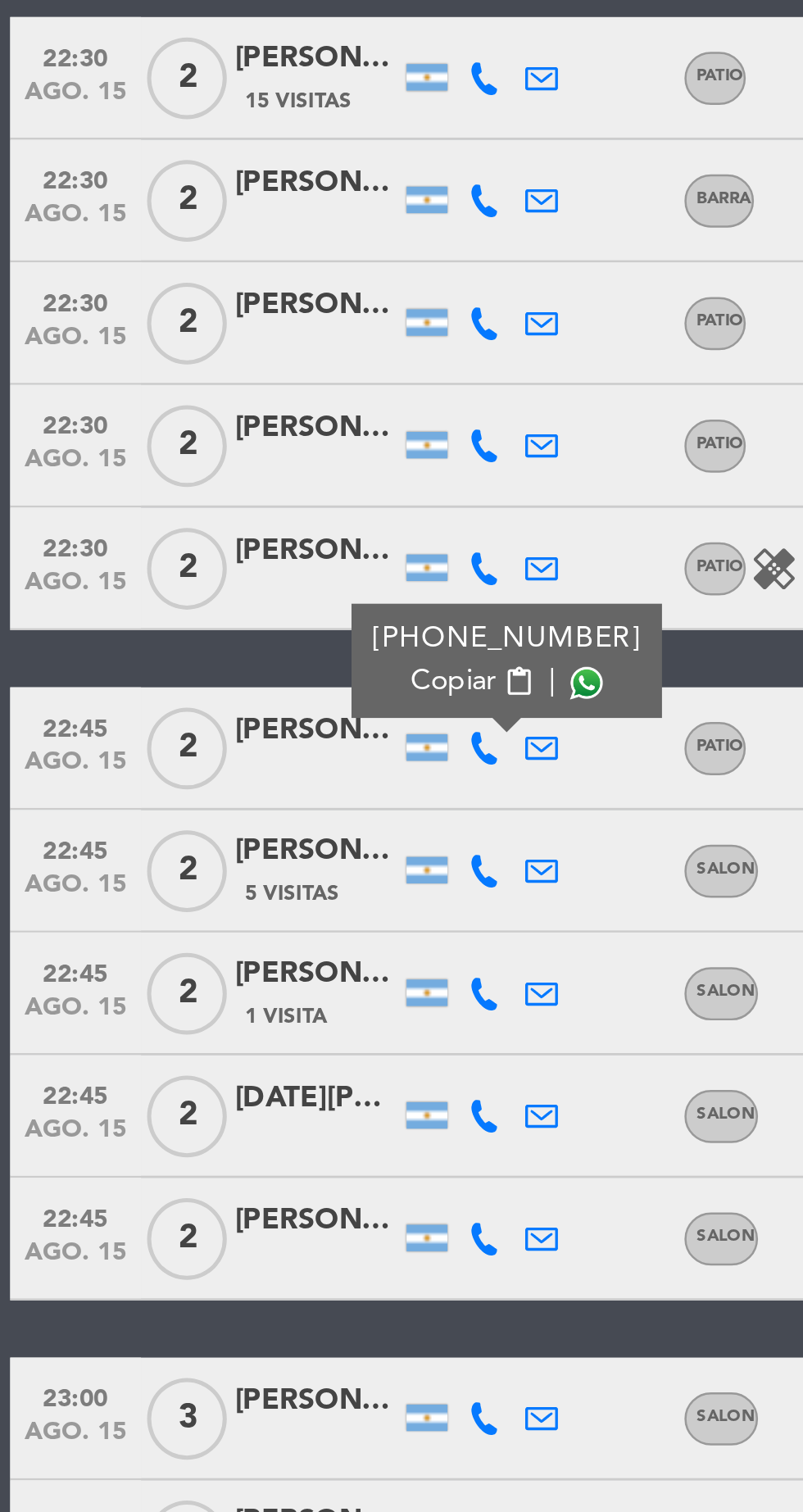
click at [193, 1248] on icon at bounding box center [194, 1254] width 13 height 13
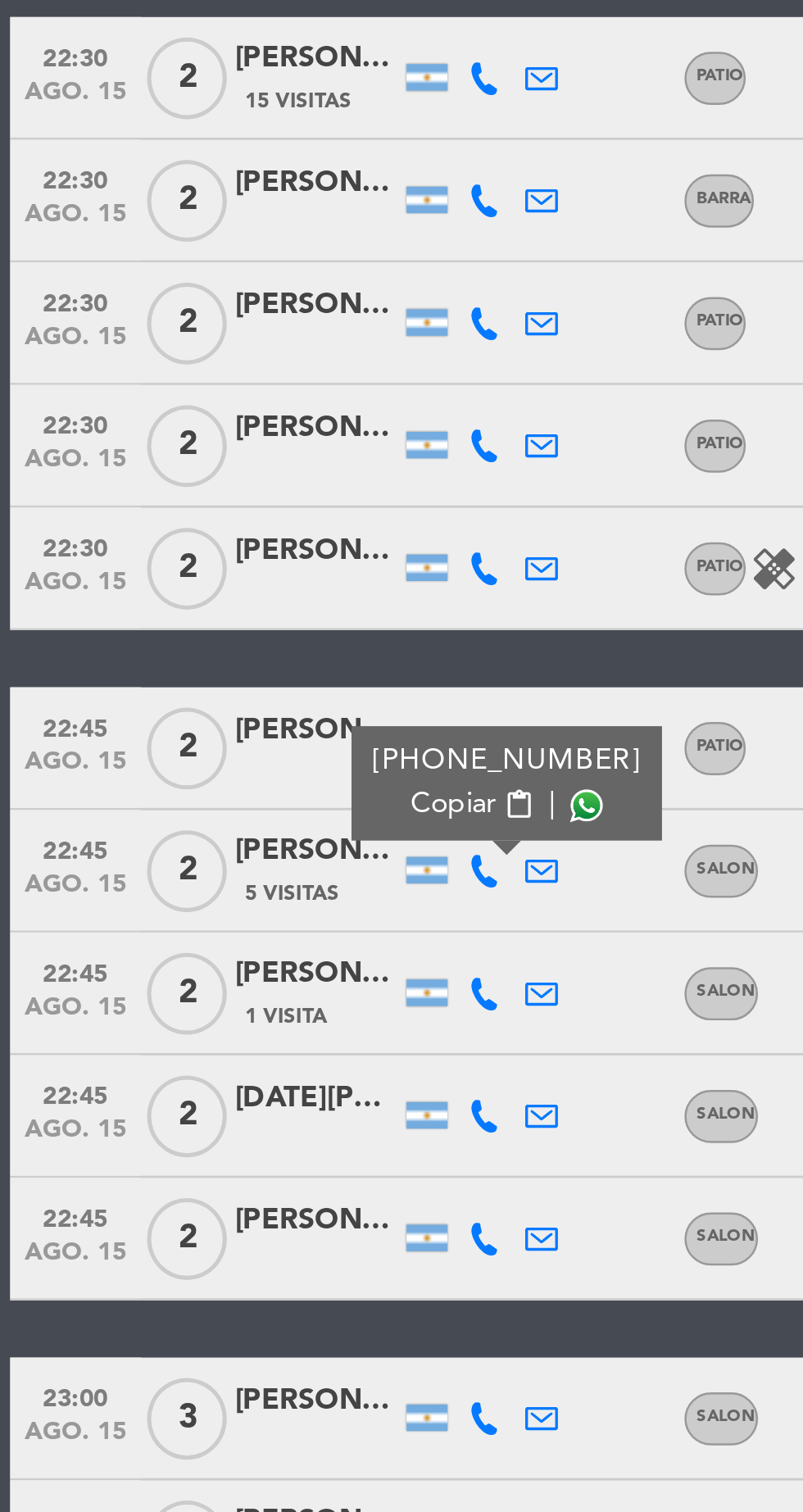
click at [229, 1222] on span at bounding box center [235, 1228] width 13 height 13
click at [195, 1297] on icon at bounding box center [194, 1304] width 13 height 13
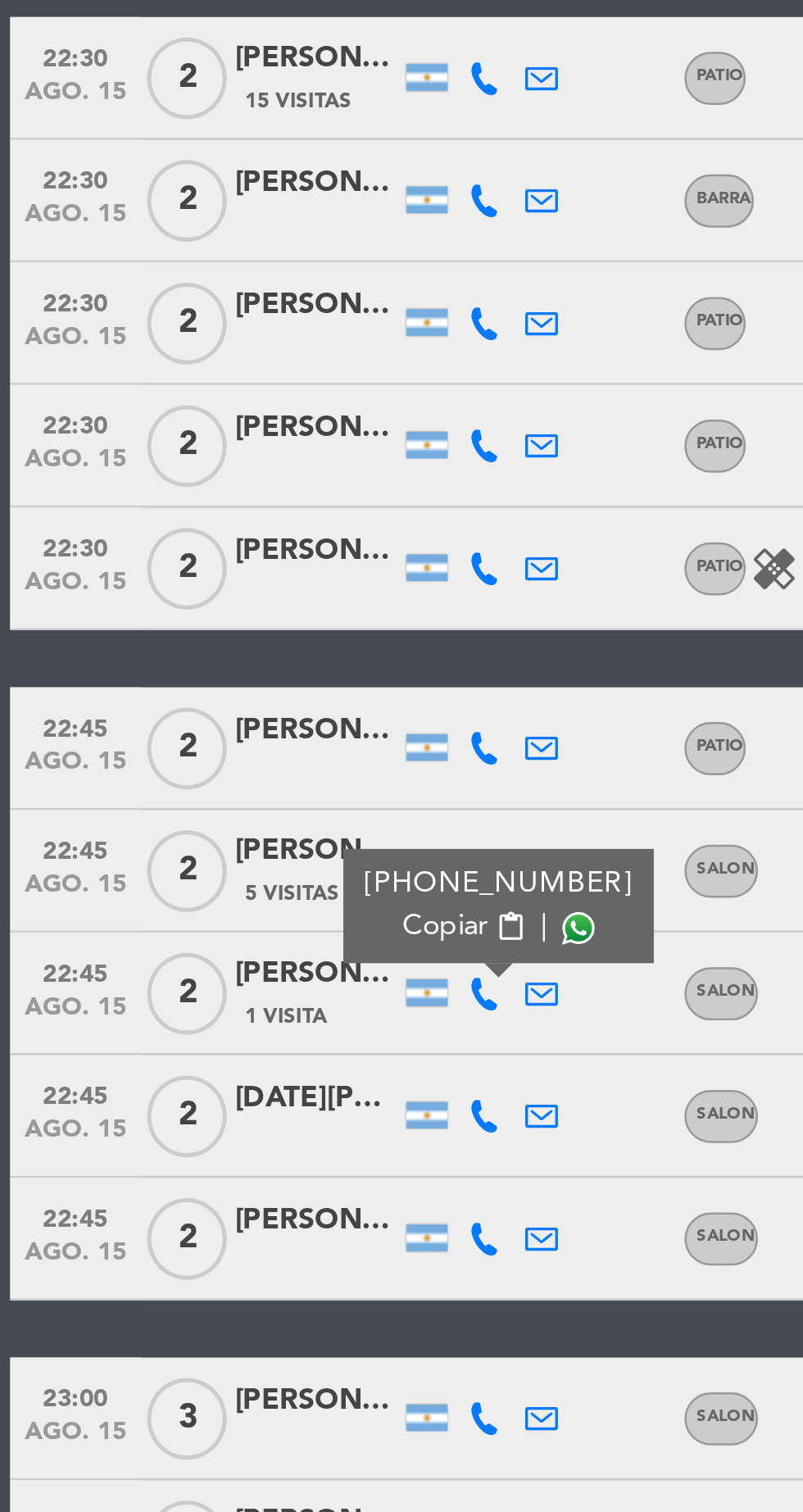
click at [226, 1271] on span at bounding box center [232, 1277] width 13 height 13
click at [194, 1346] on icon at bounding box center [194, 1353] width 13 height 13
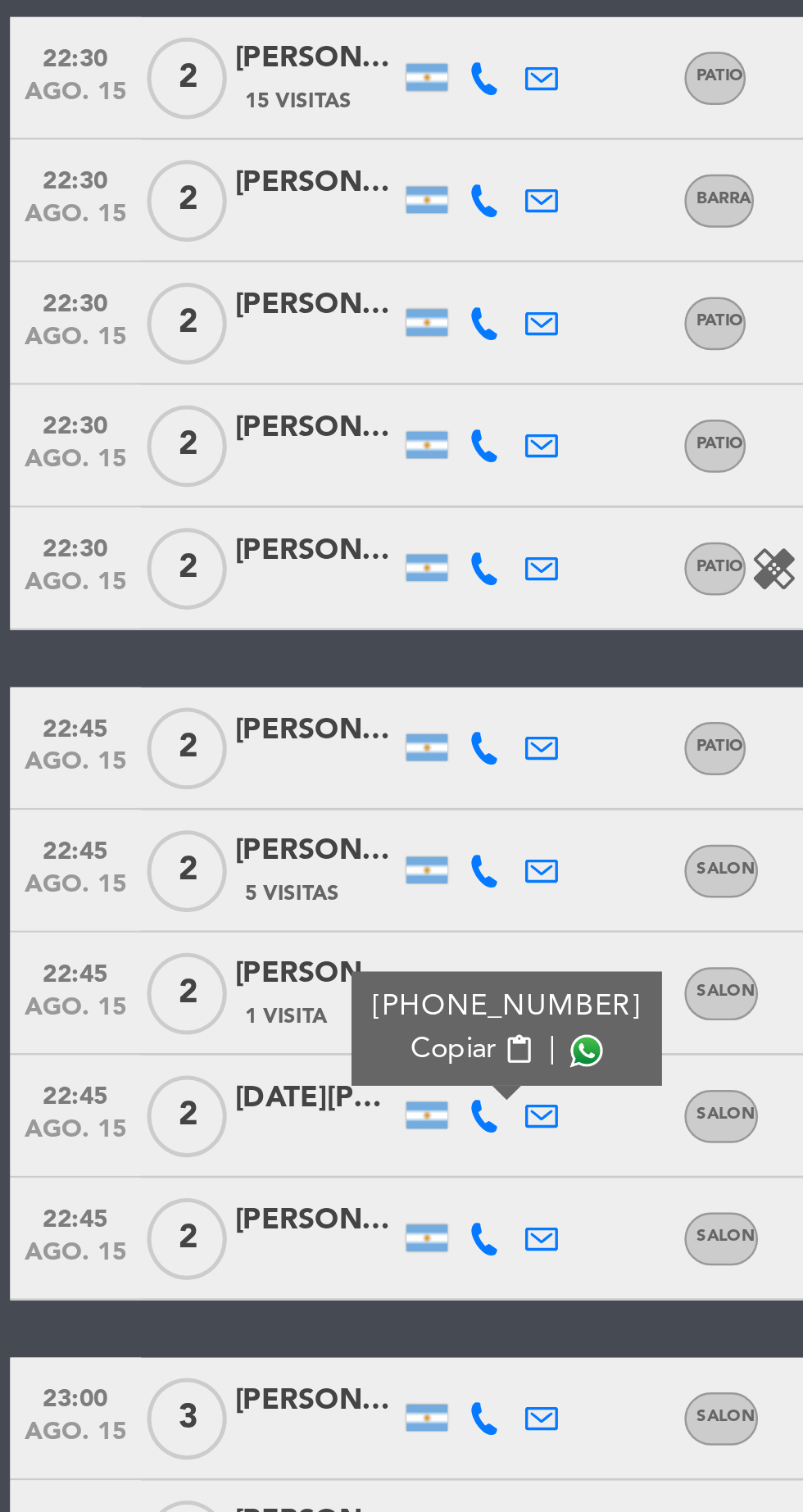
click at [229, 1320] on span at bounding box center [235, 1326] width 13 height 13
click at [196, 1395] on icon at bounding box center [194, 1402] width 13 height 13
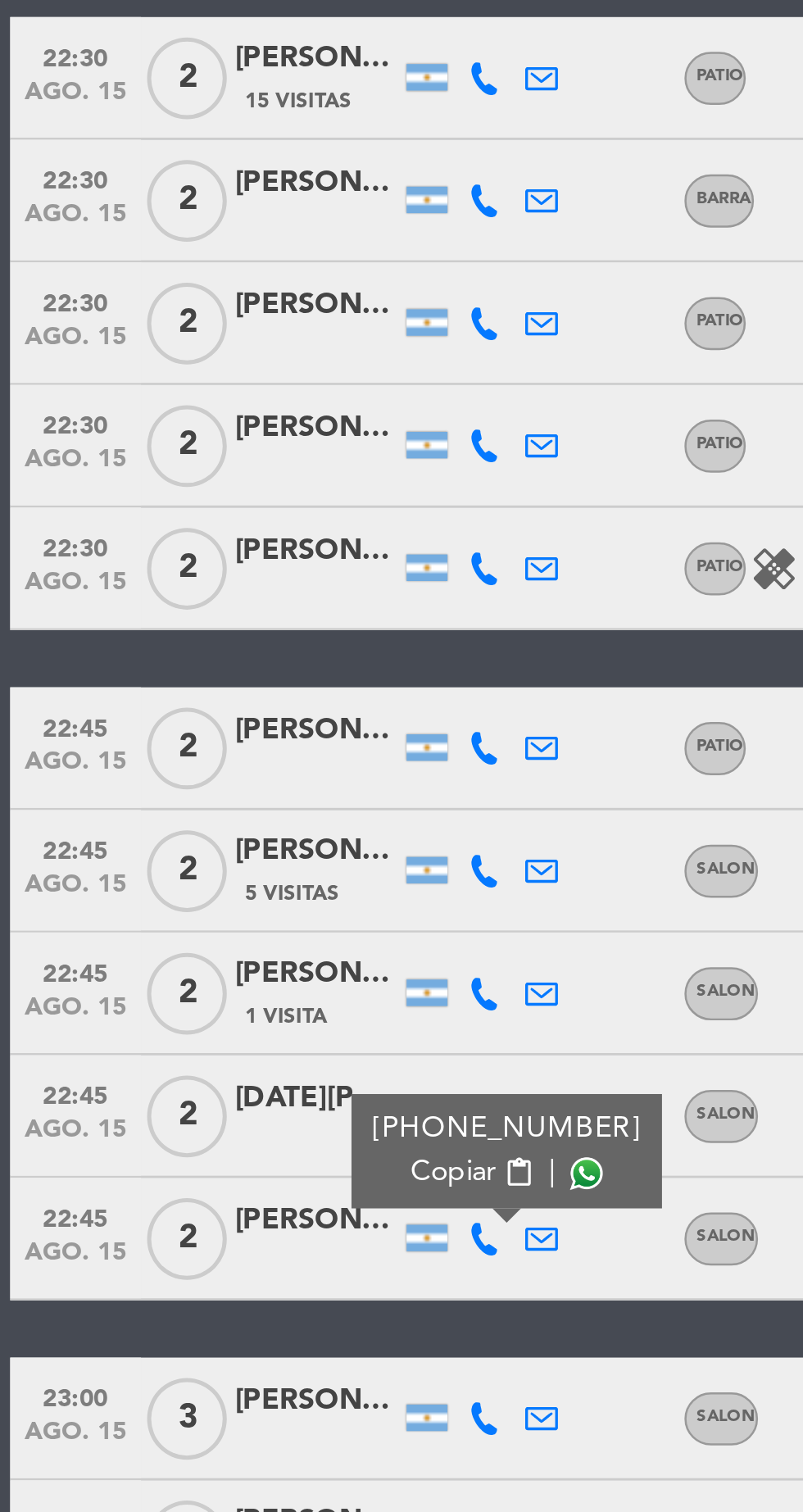
click at [229, 1369] on span at bounding box center [235, 1375] width 13 height 13
click at [188, 1467] on icon at bounding box center [194, 1474] width 13 height 13
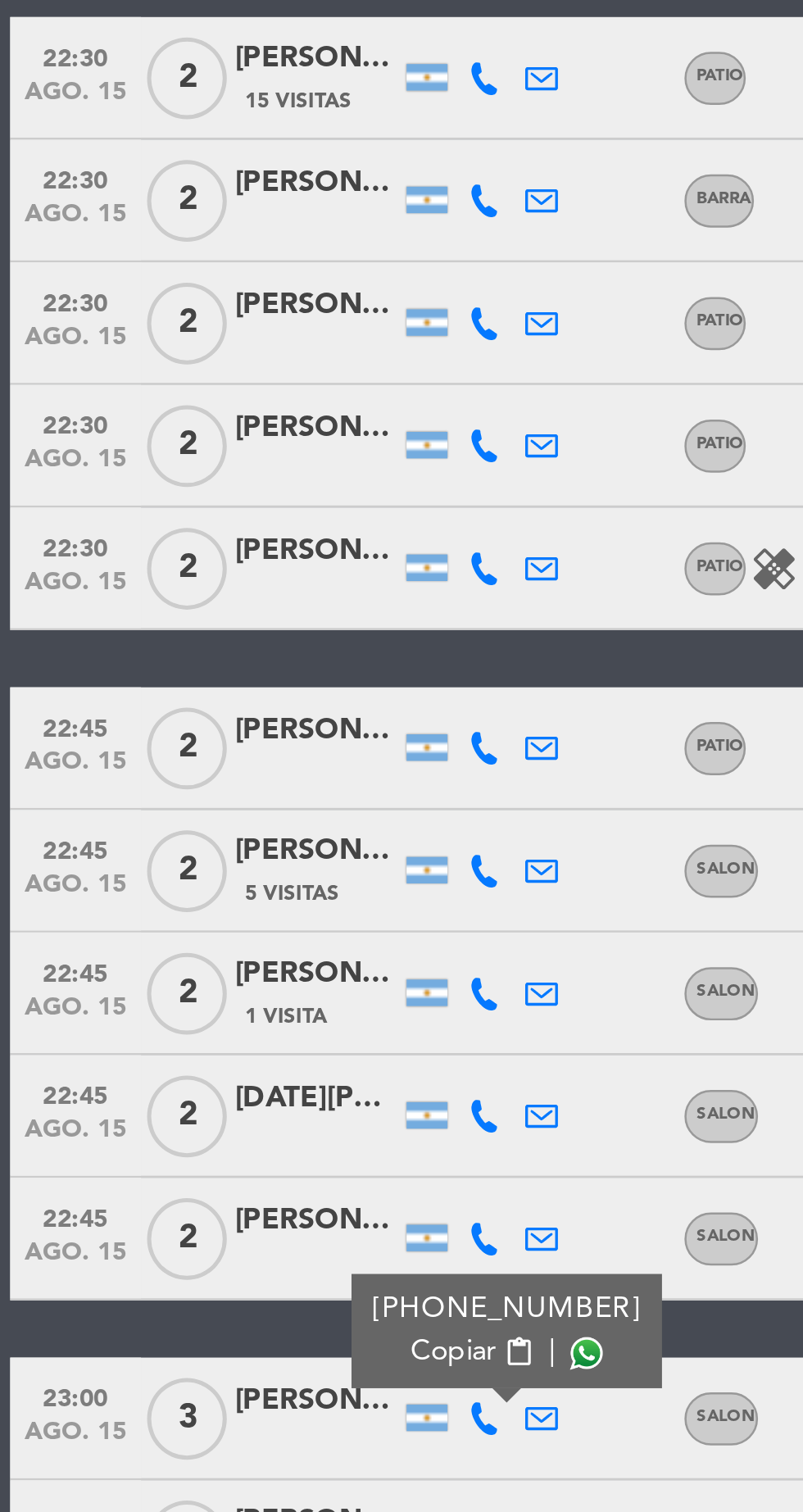
click at [229, 1441] on span at bounding box center [235, 1447] width 13 height 13
click at [198, 1511] on icon at bounding box center [194, 1523] width 13 height 13
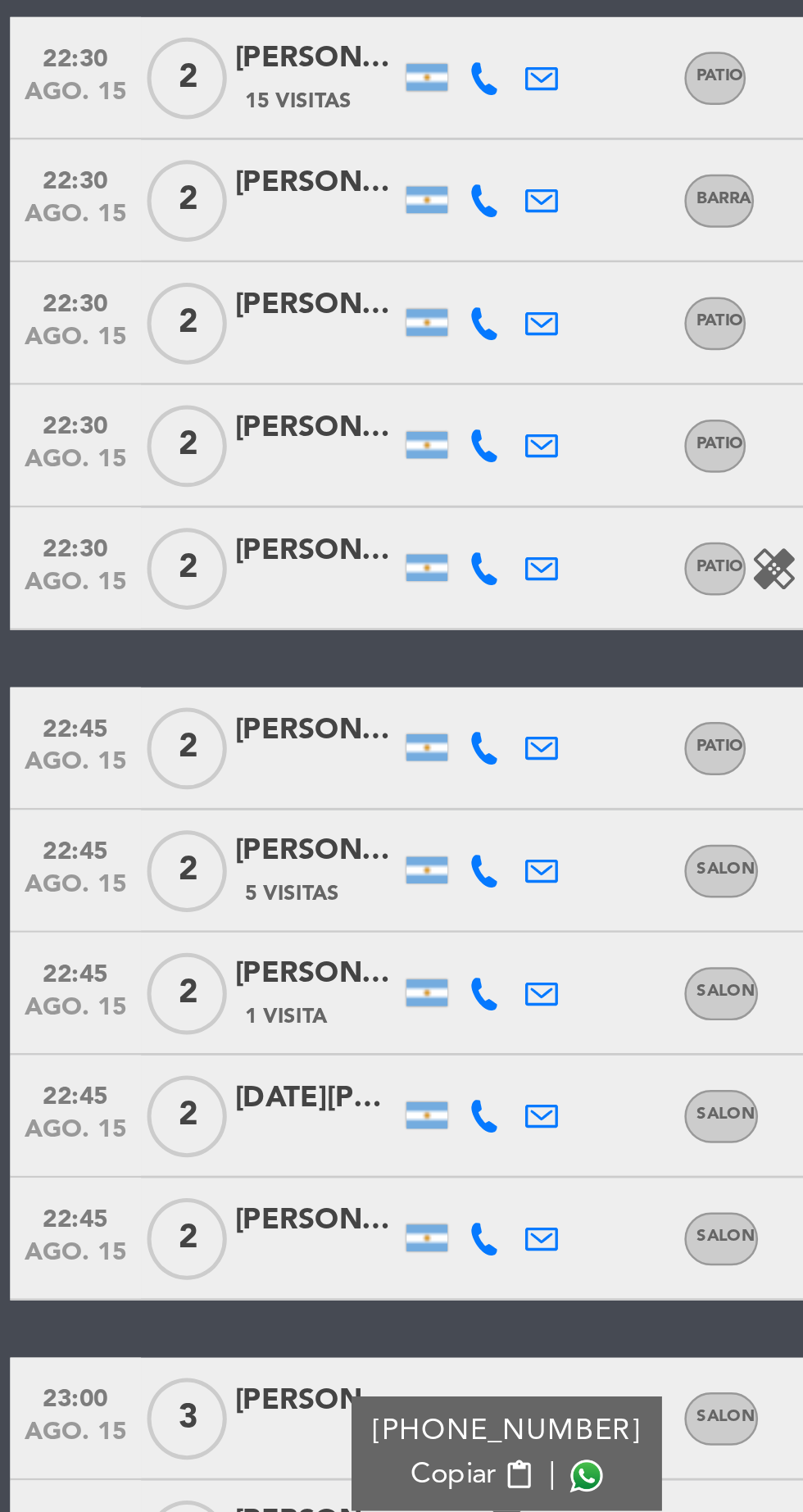
click at [230, 1490] on span at bounding box center [235, 1497] width 13 height 13
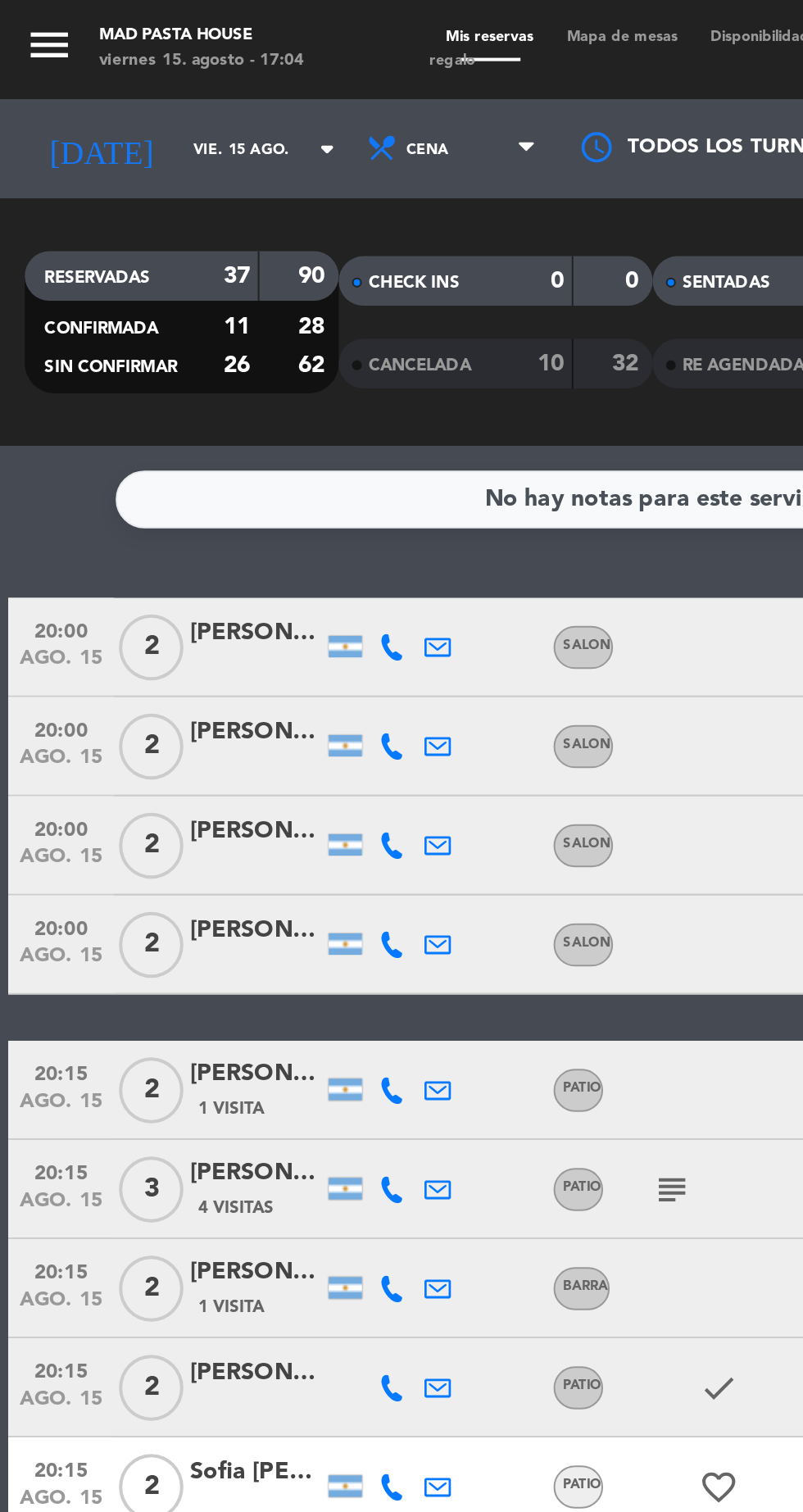
scroll to position [728, 0]
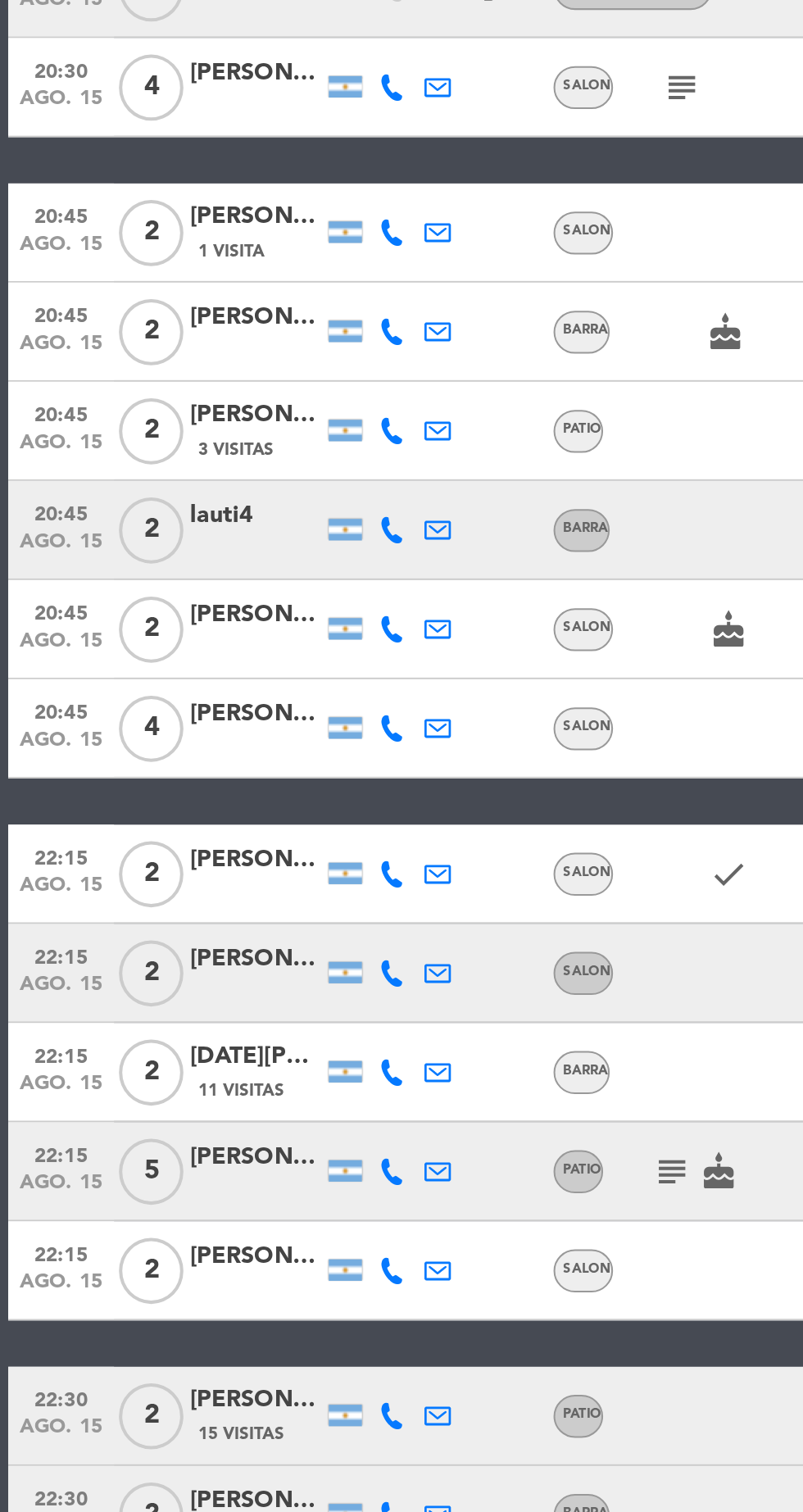
click at [79, 814] on span "5" at bounding box center [75, 816] width 32 height 33
click at [118, 815] on div "[PERSON_NAME] del [PERSON_NAME]" at bounding box center [127, 808] width 66 height 19
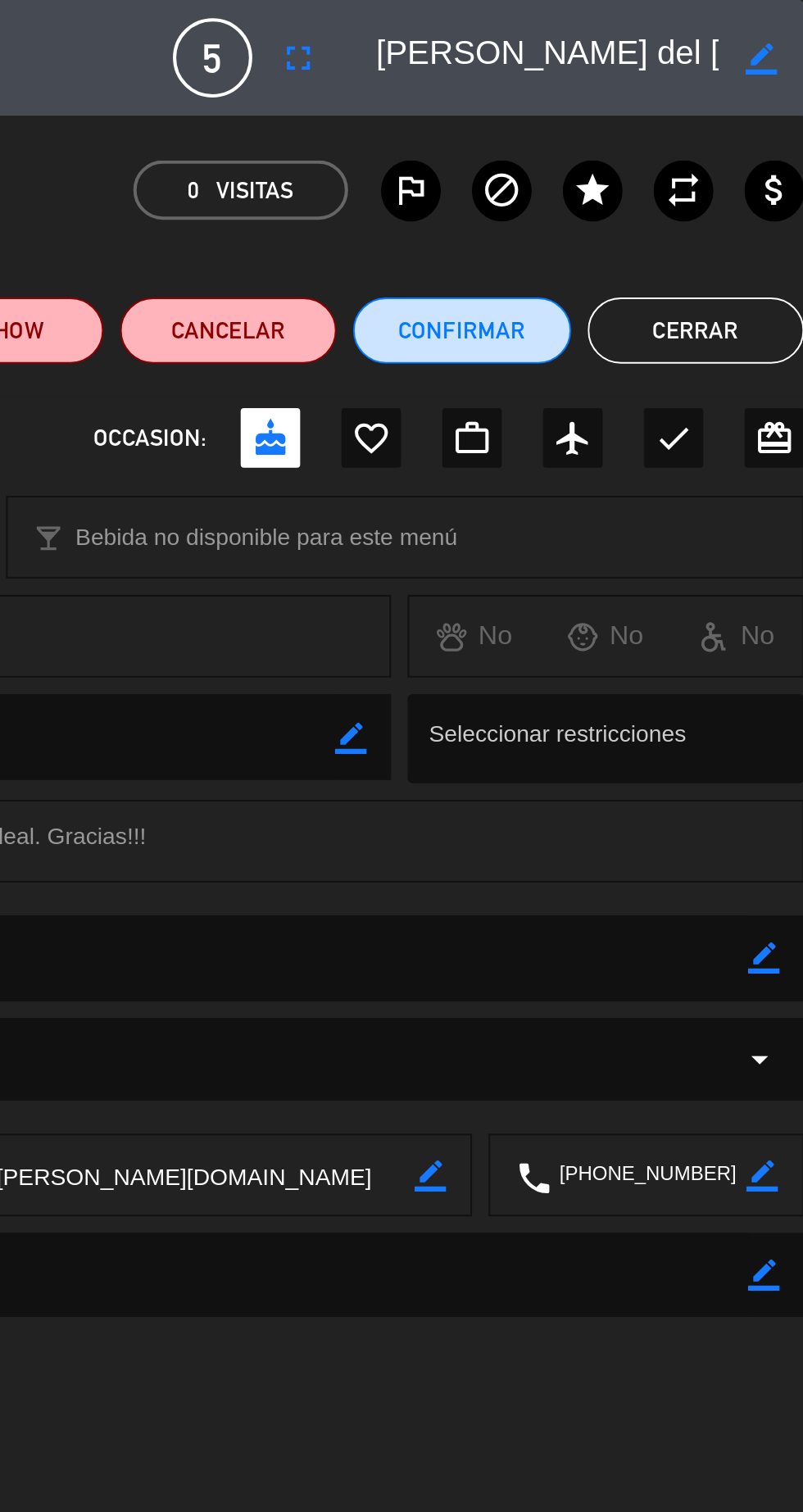
click at [563, 25] on icon "fullscreen" at bounding box center [553, 29] width 20 height 20
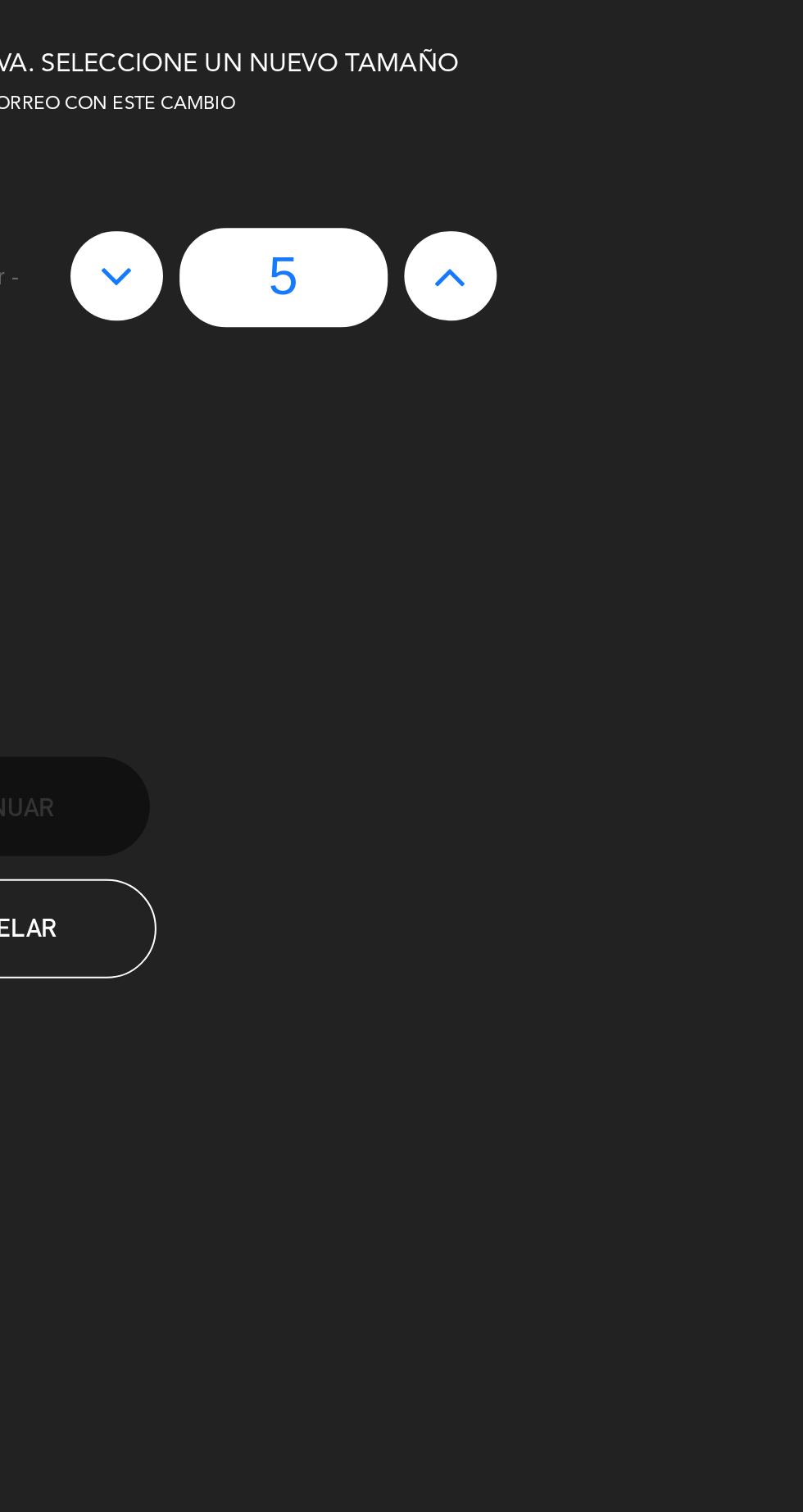
click at [456, 134] on icon at bounding box center [462, 137] width 17 height 26
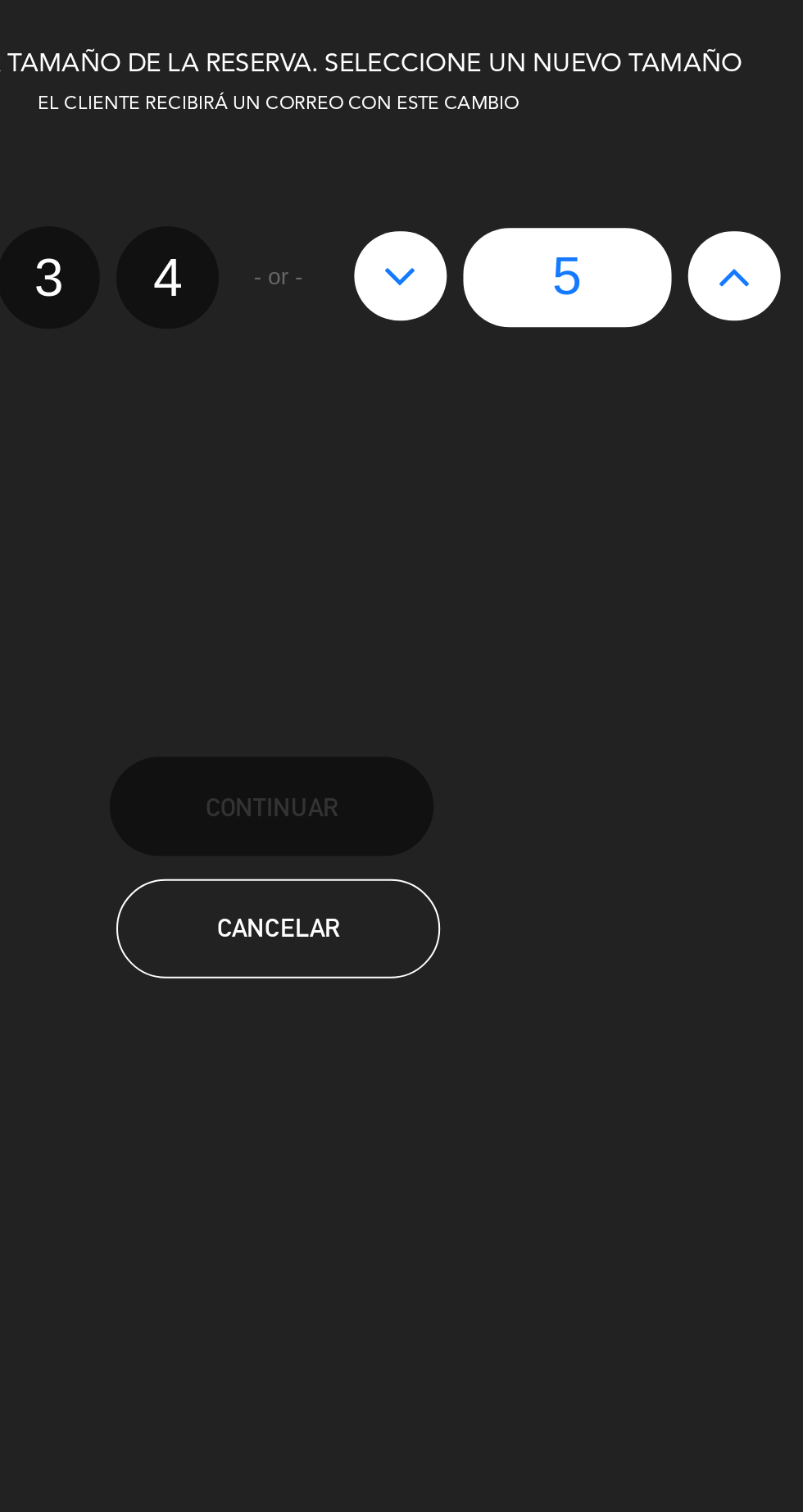
click at [349, 136] on label "4" at bounding box center [347, 137] width 51 height 51
click at [349, 128] on input "4" at bounding box center [345, 124] width 11 height 11
radio input "true"
radio input "false"
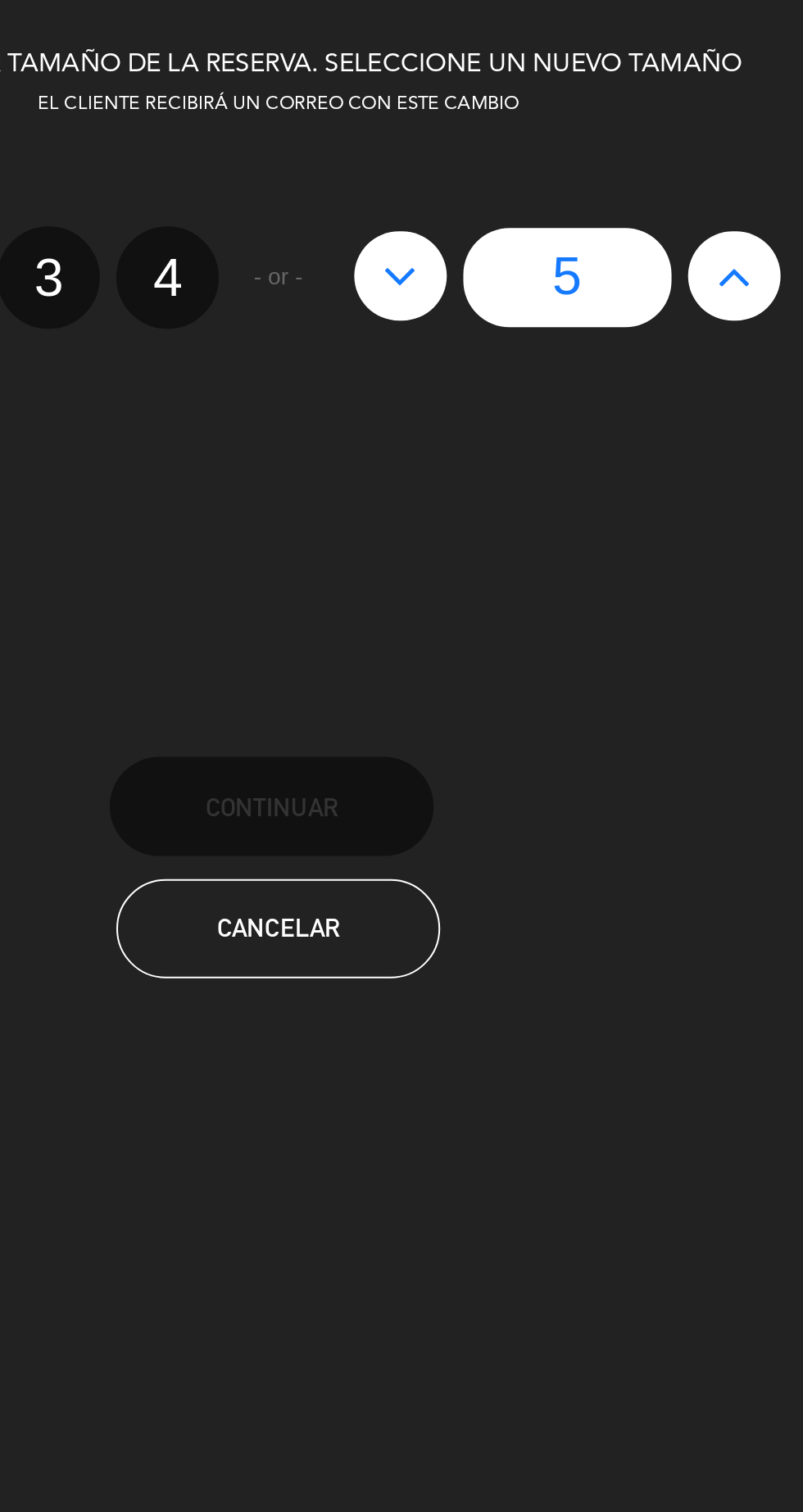
radio input "false"
radio input "true"
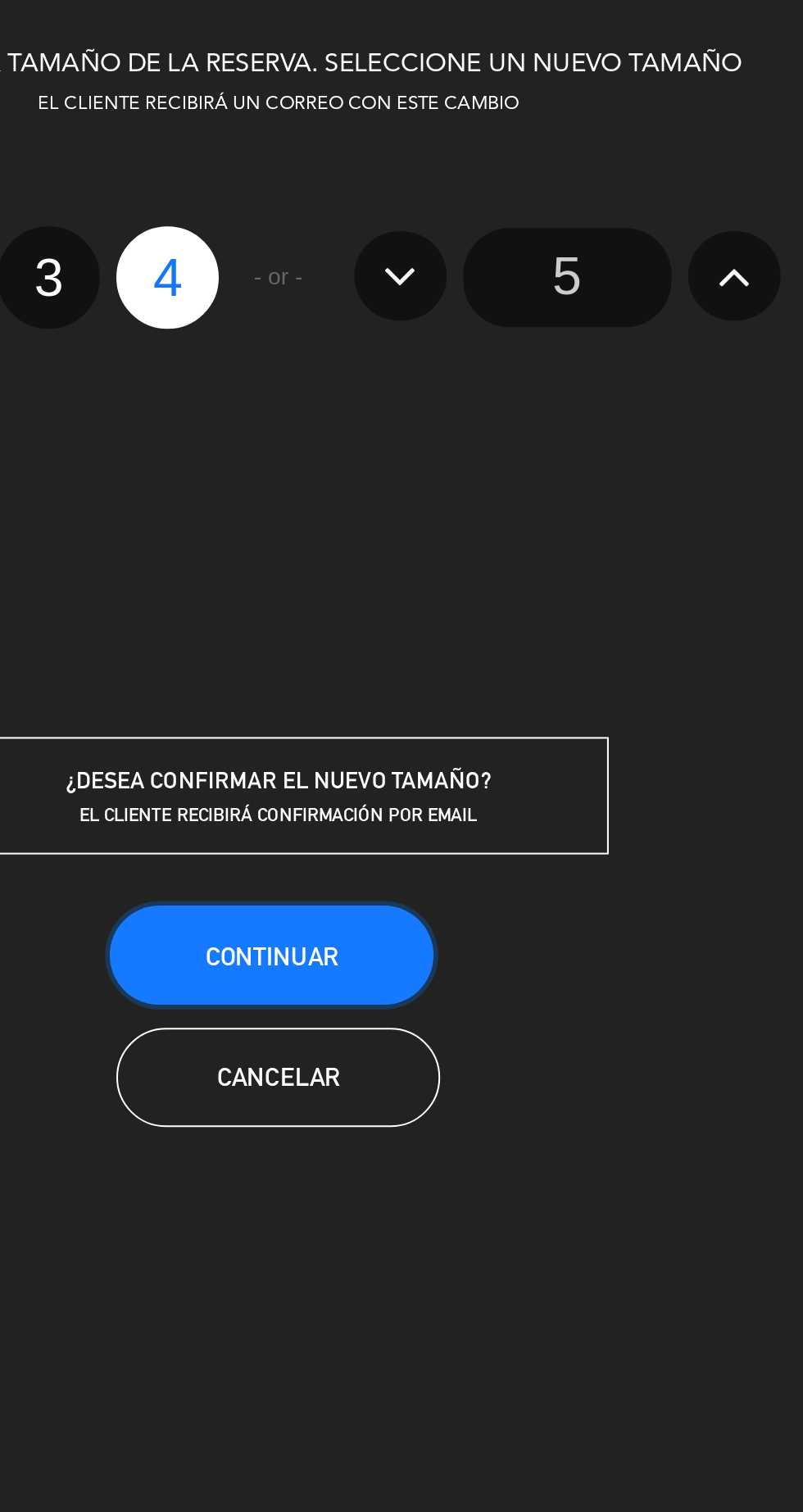
click at [426, 468] on span "Continuar" at bounding box center [398, 473] width 66 height 14
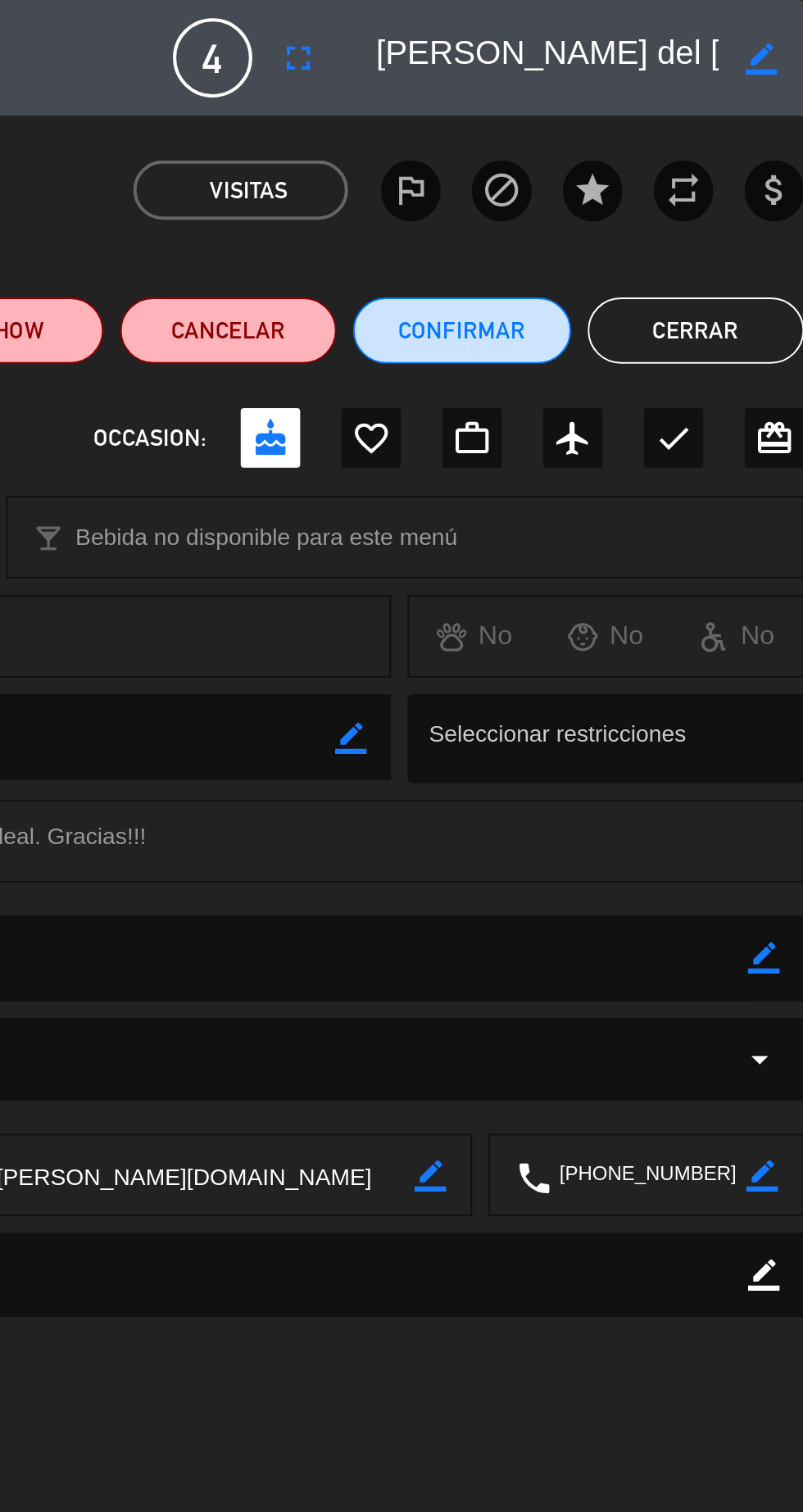
click at [744, 167] on button "Cerrar" at bounding box center [749, 164] width 107 height 33
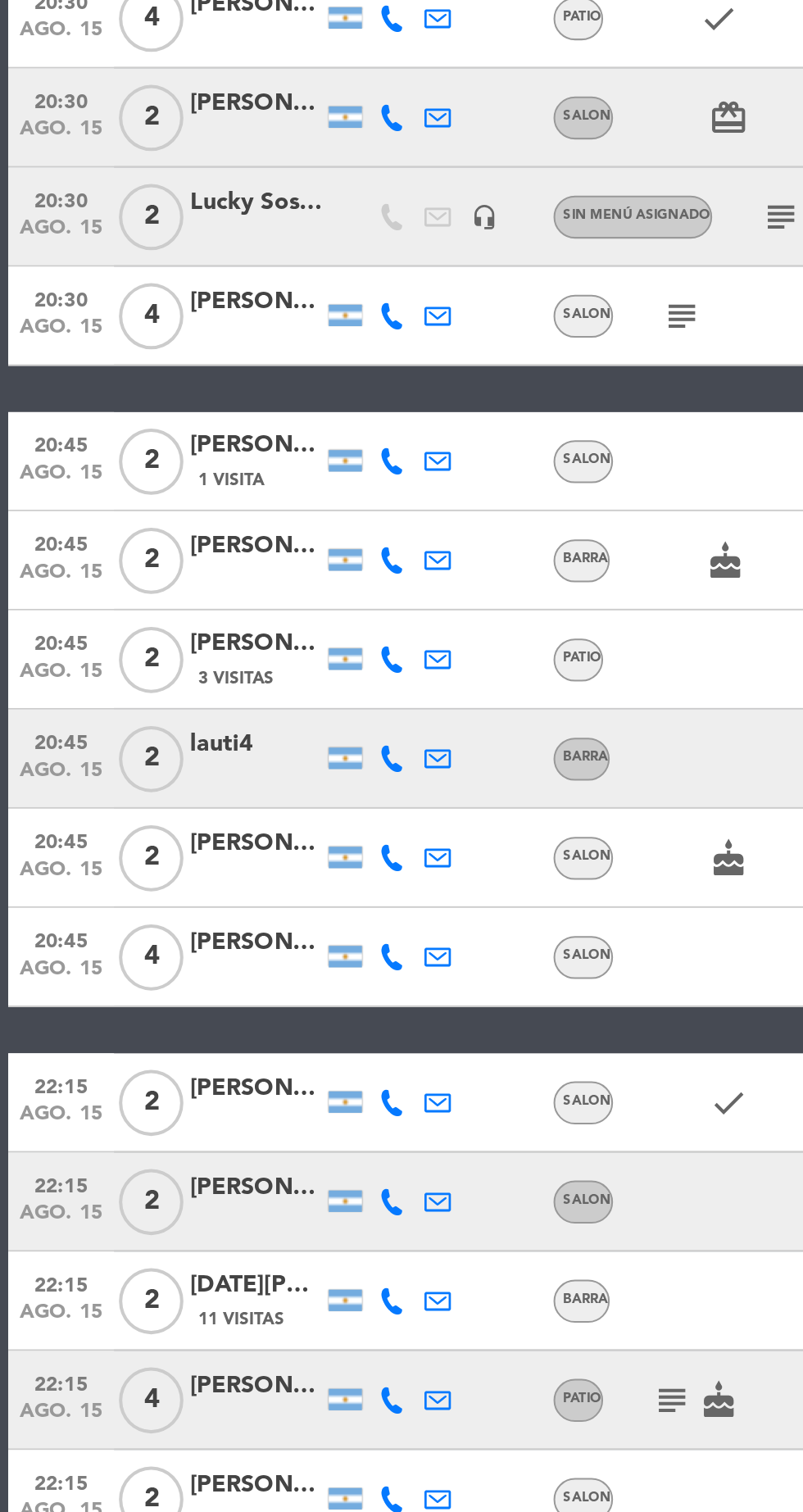
scroll to position [0, 0]
